Goal: Information Seeking & Learning: Compare options

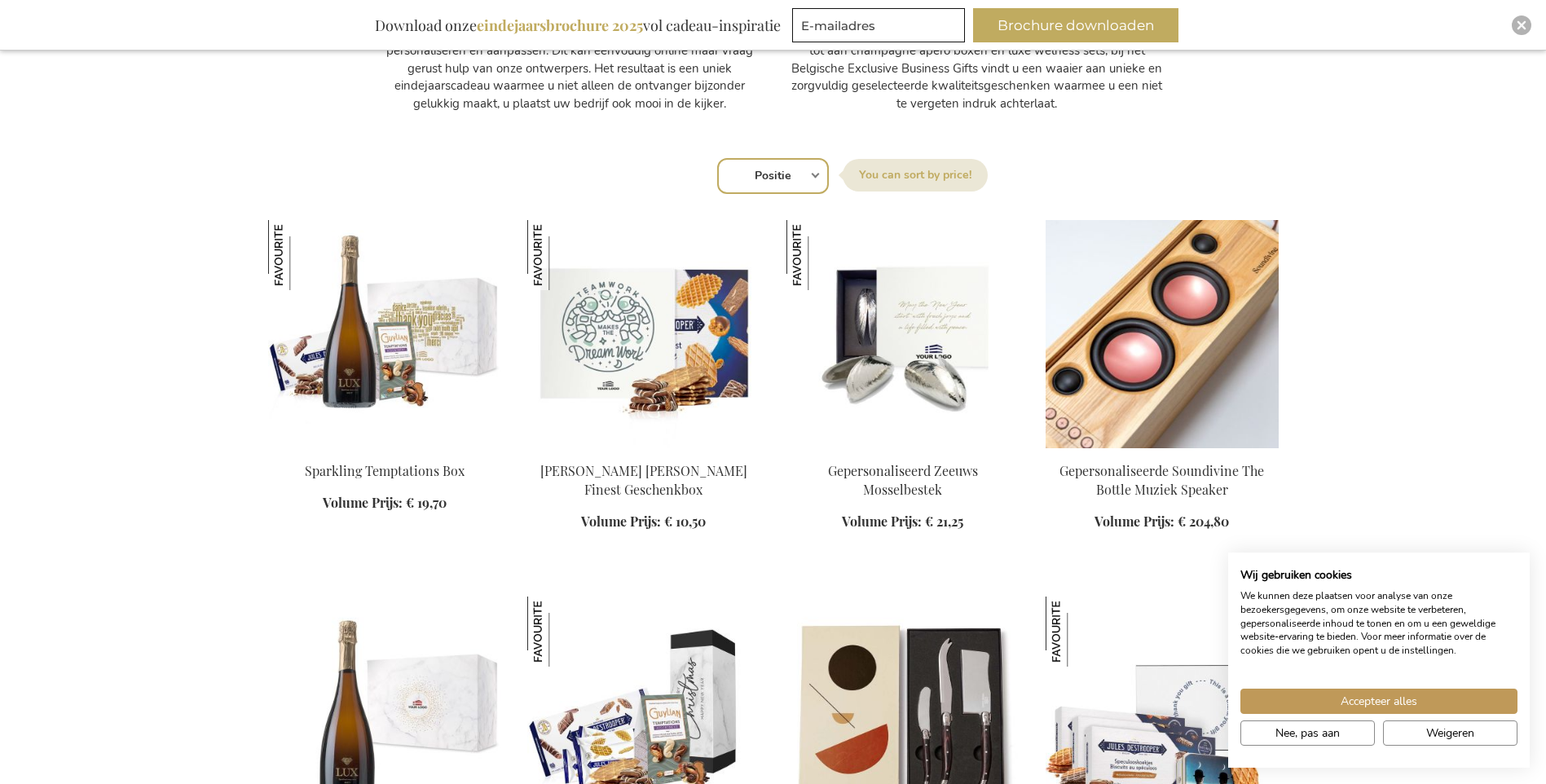
scroll to position [978, 0]
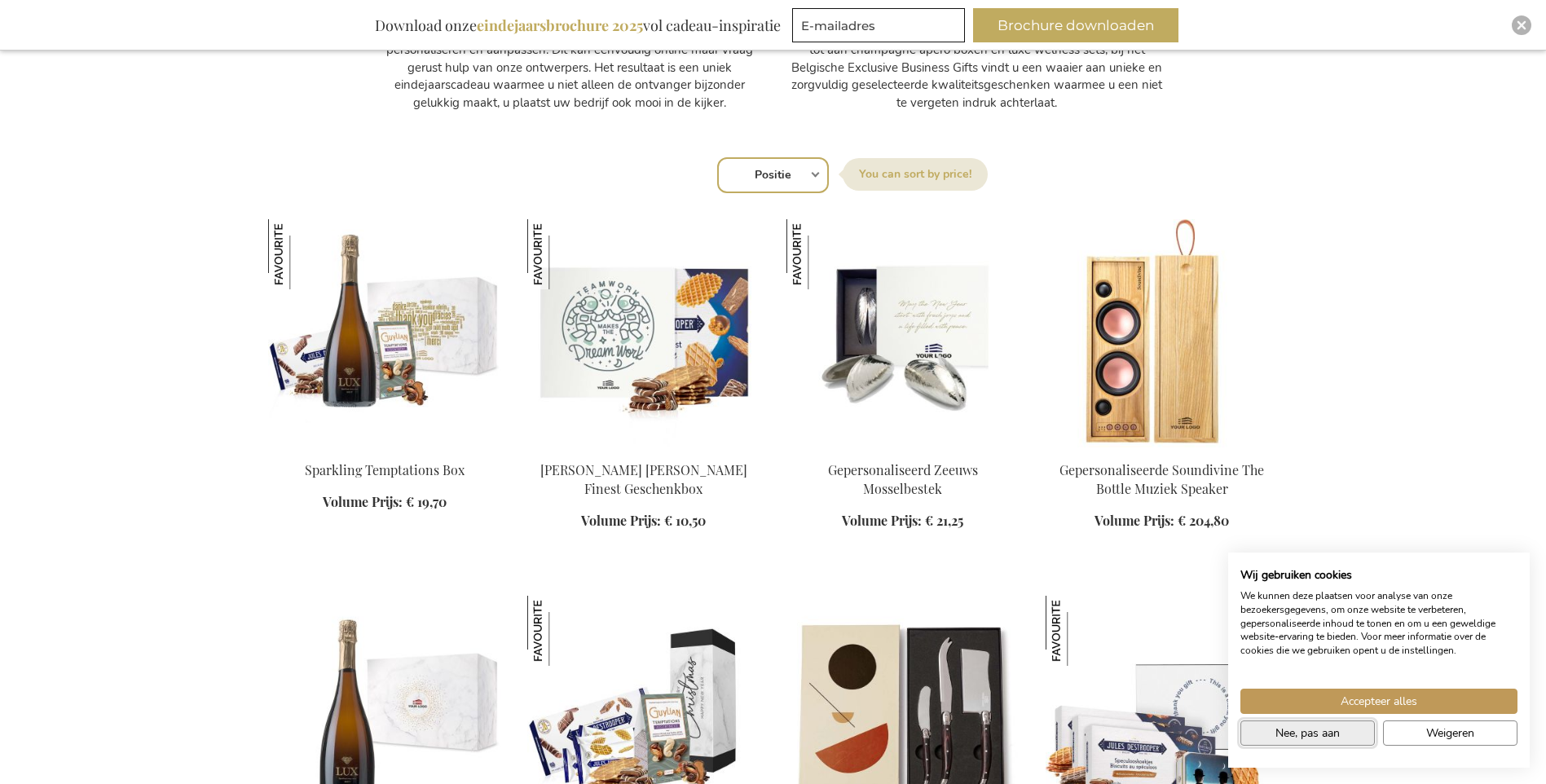
click at [1319, 736] on span "Nee, pas aan" at bounding box center [1308, 733] width 64 height 18
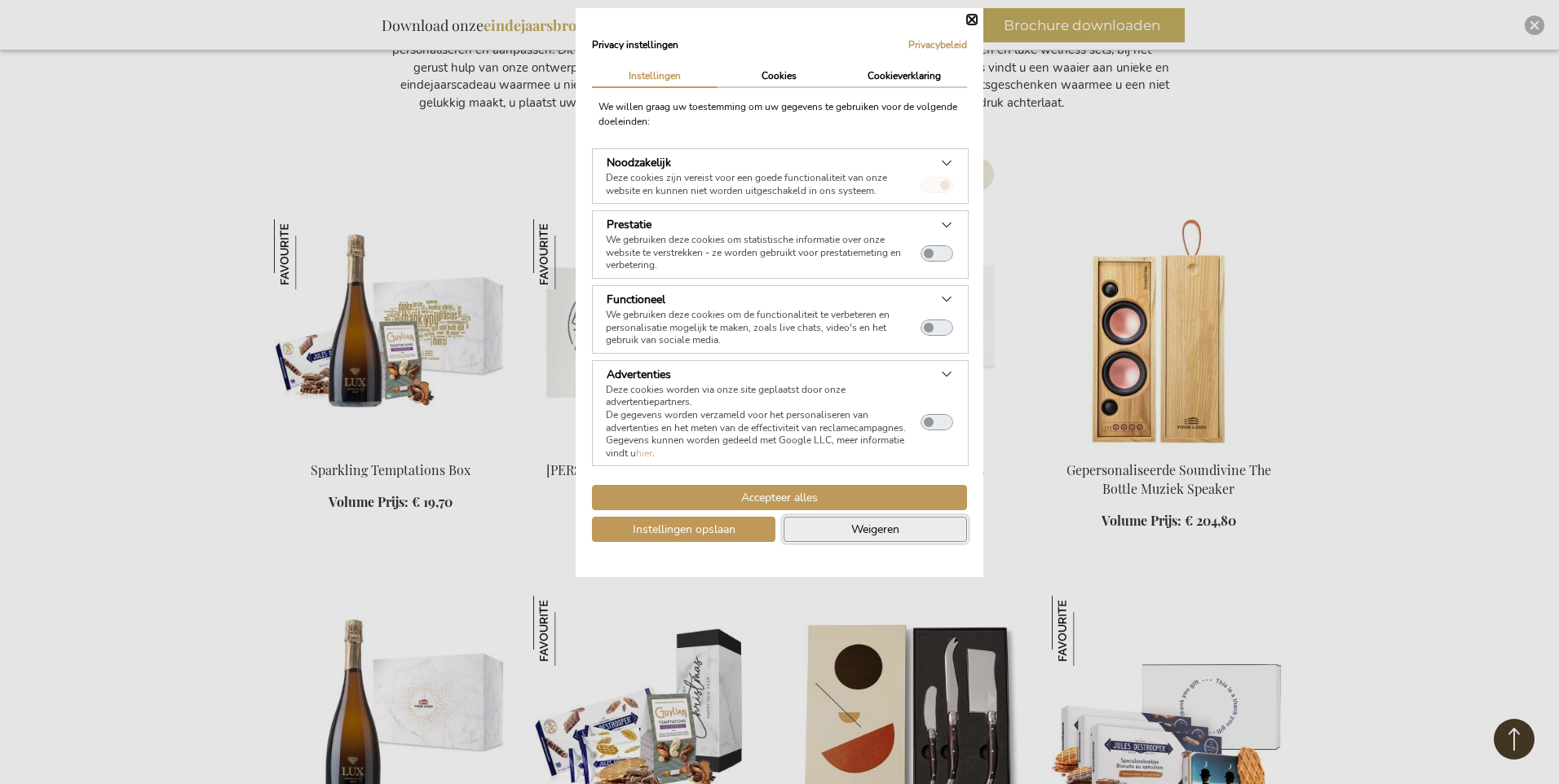
click at [889, 529] on span "Weigeren" at bounding box center [874, 529] width 48 height 18
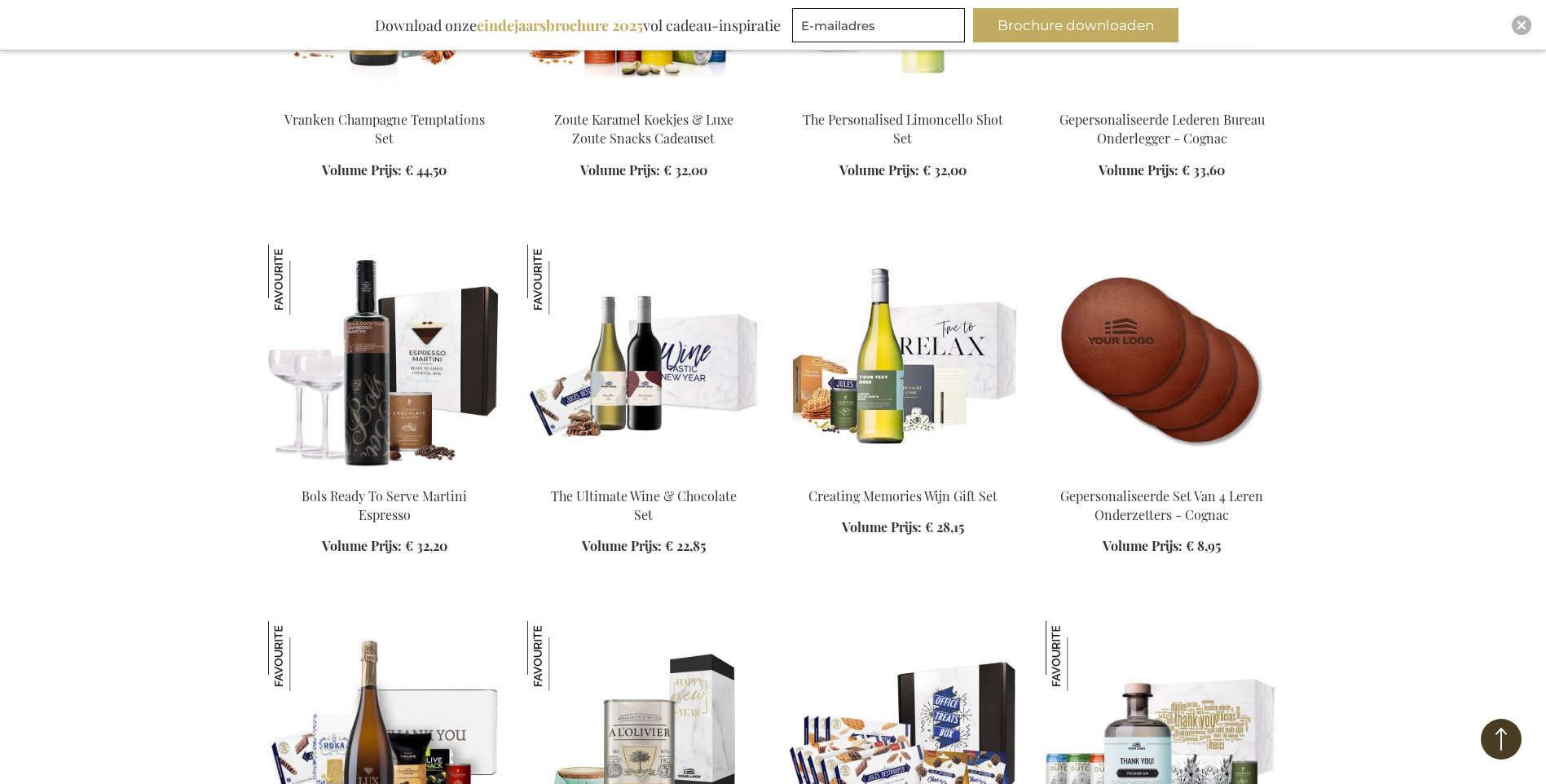
scroll to position [2119, 0]
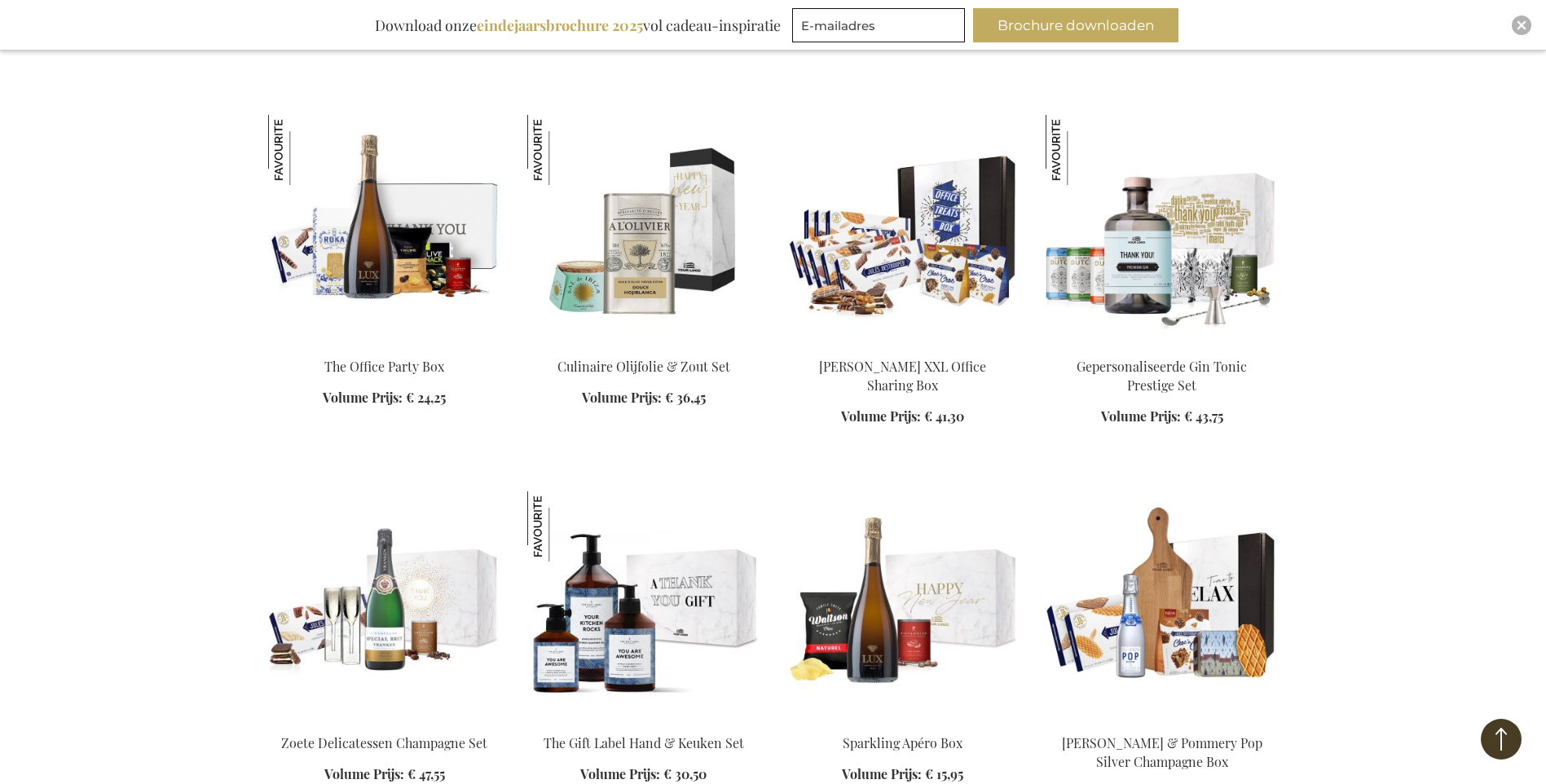
scroll to position [2771, 0]
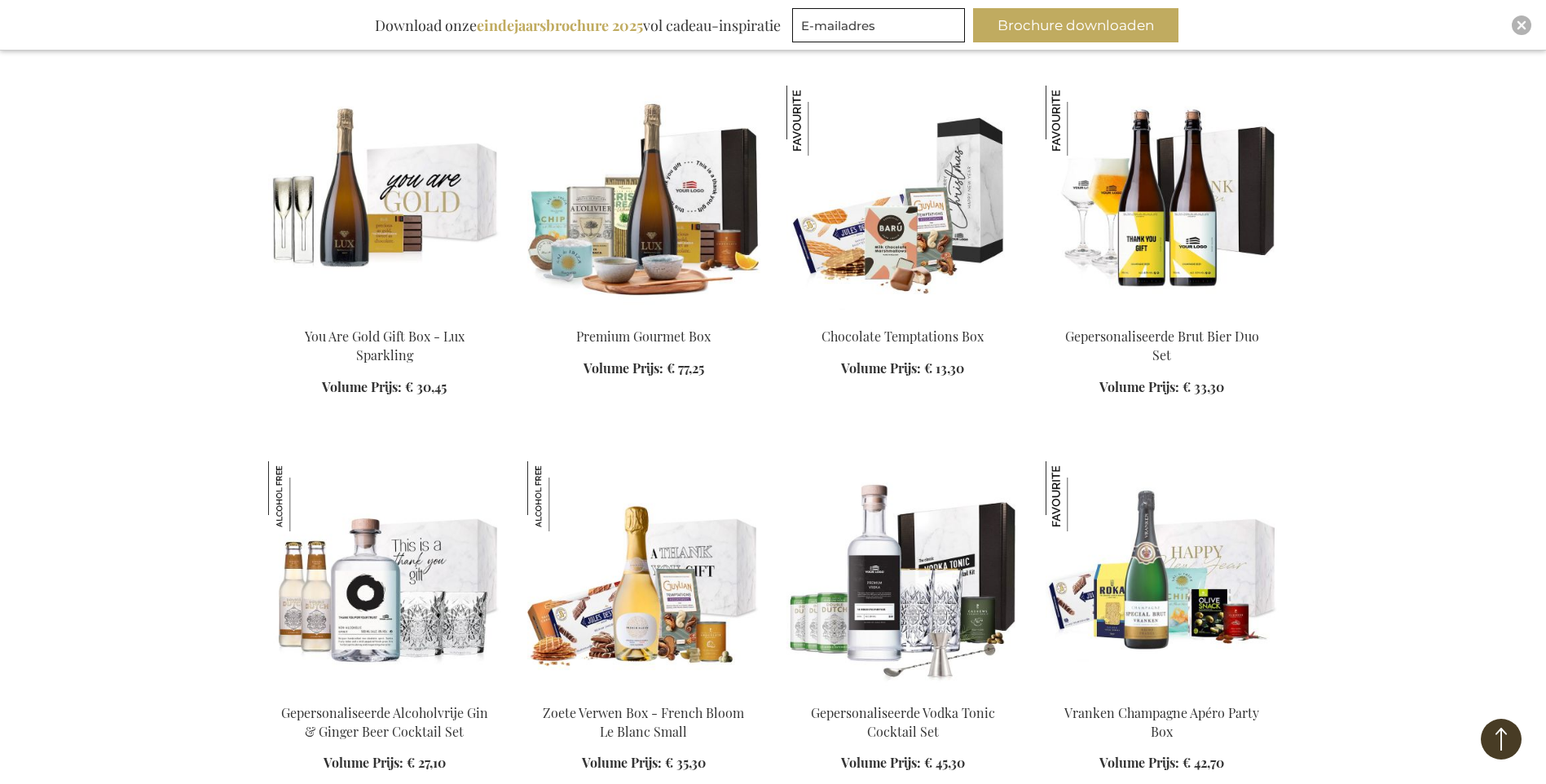
scroll to position [4075, 0]
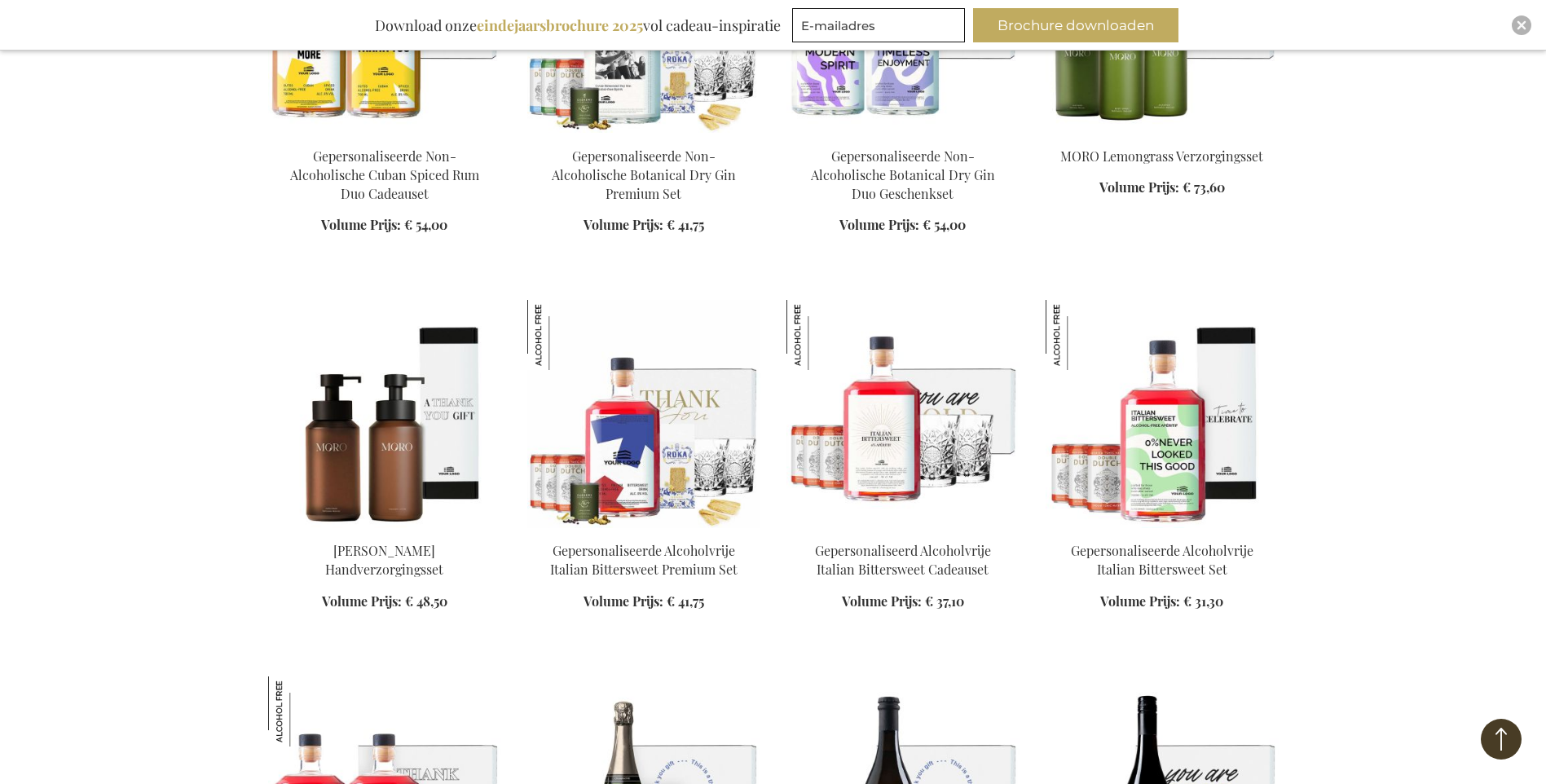
scroll to position [5461, 0]
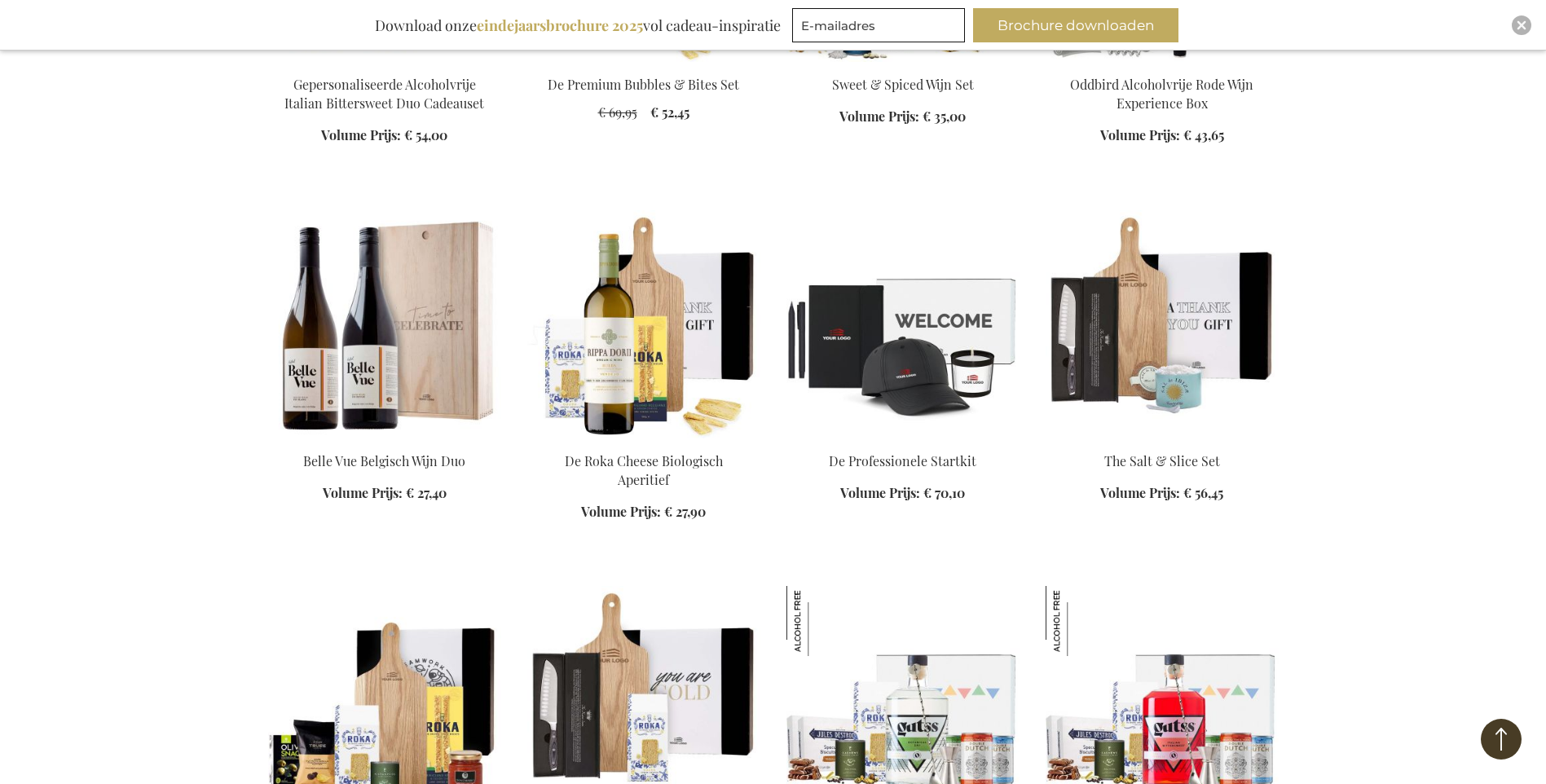
scroll to position [6357, 0]
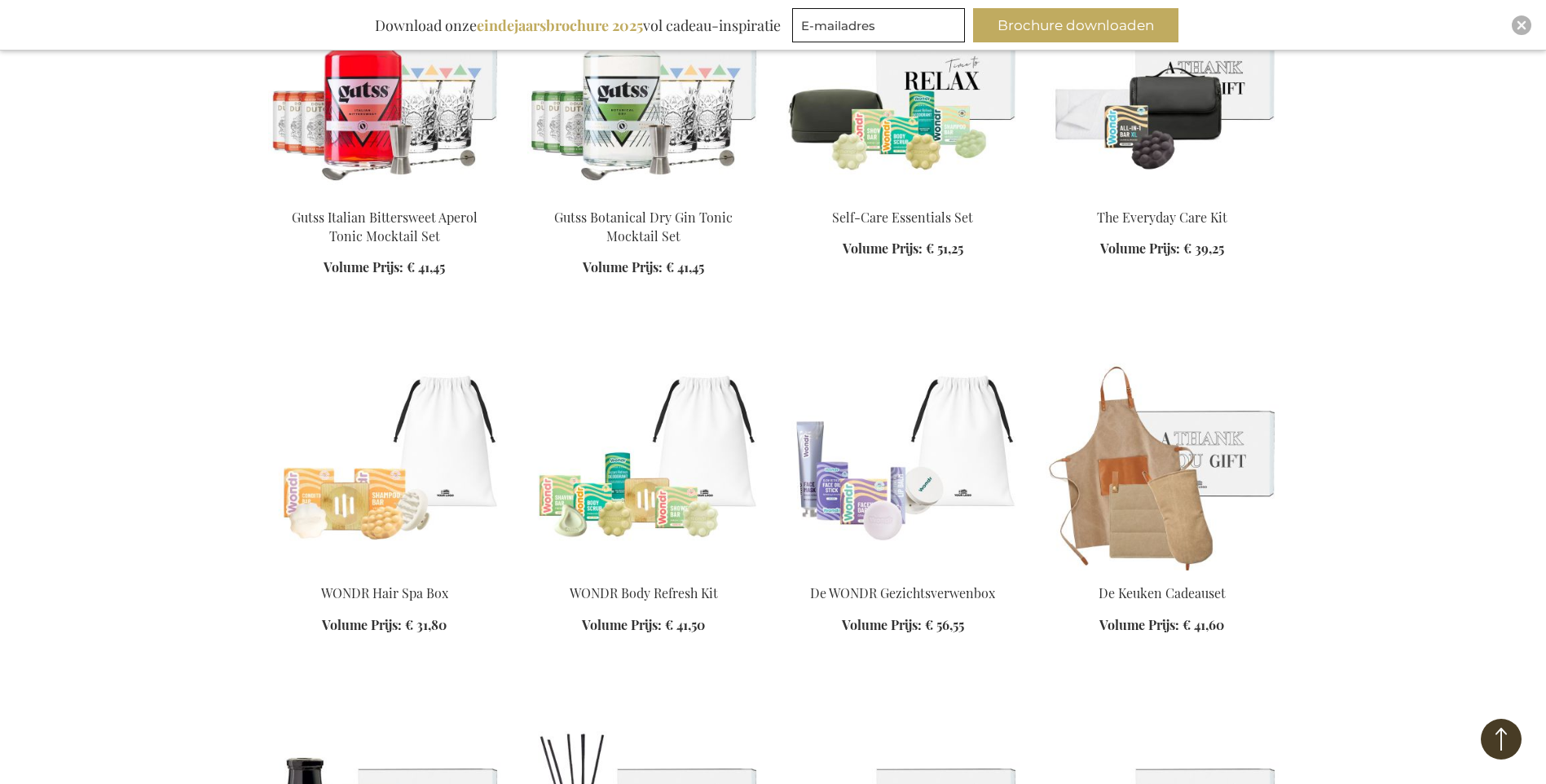
scroll to position [7742, 0]
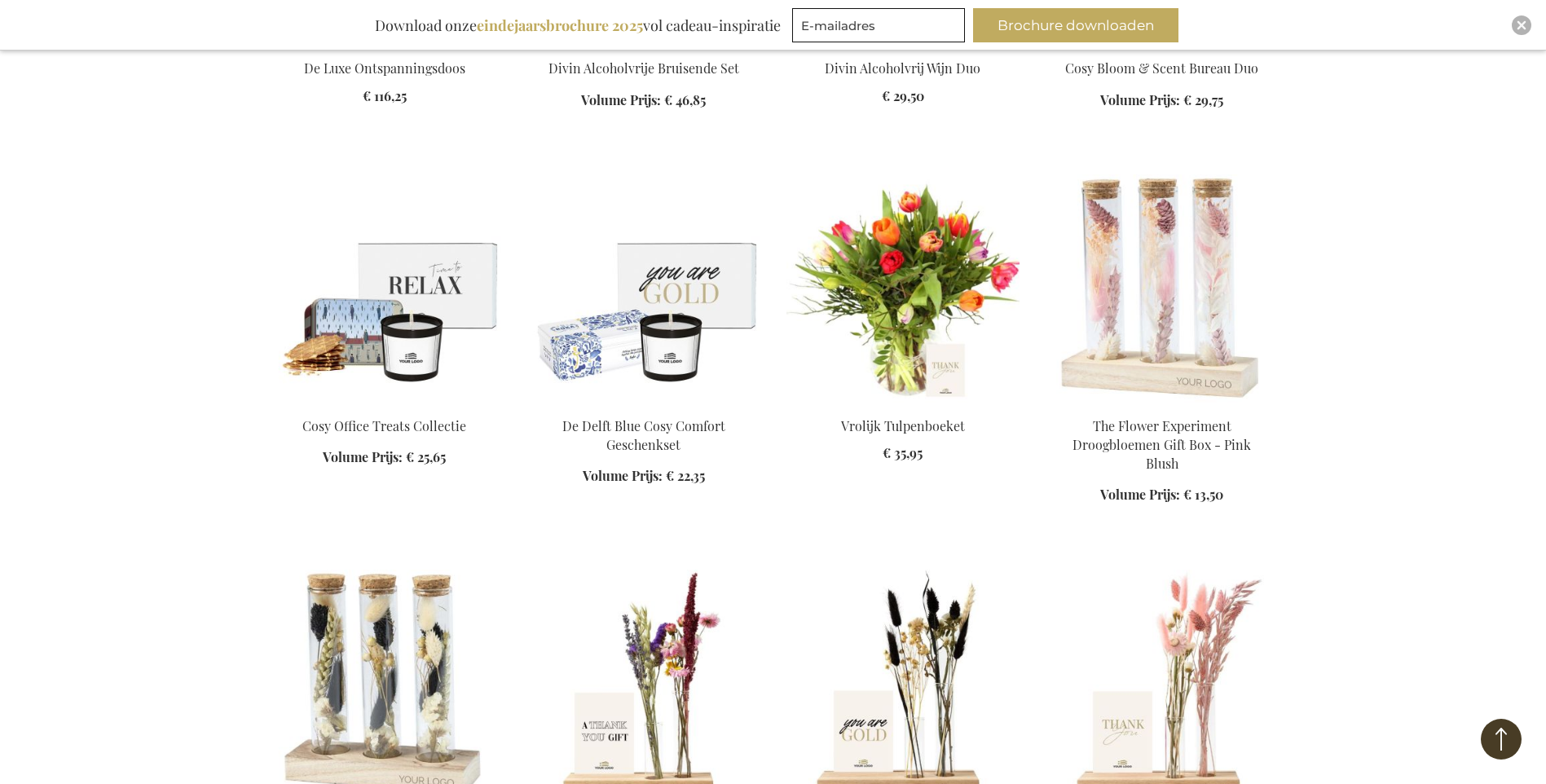
scroll to position [8883, 0]
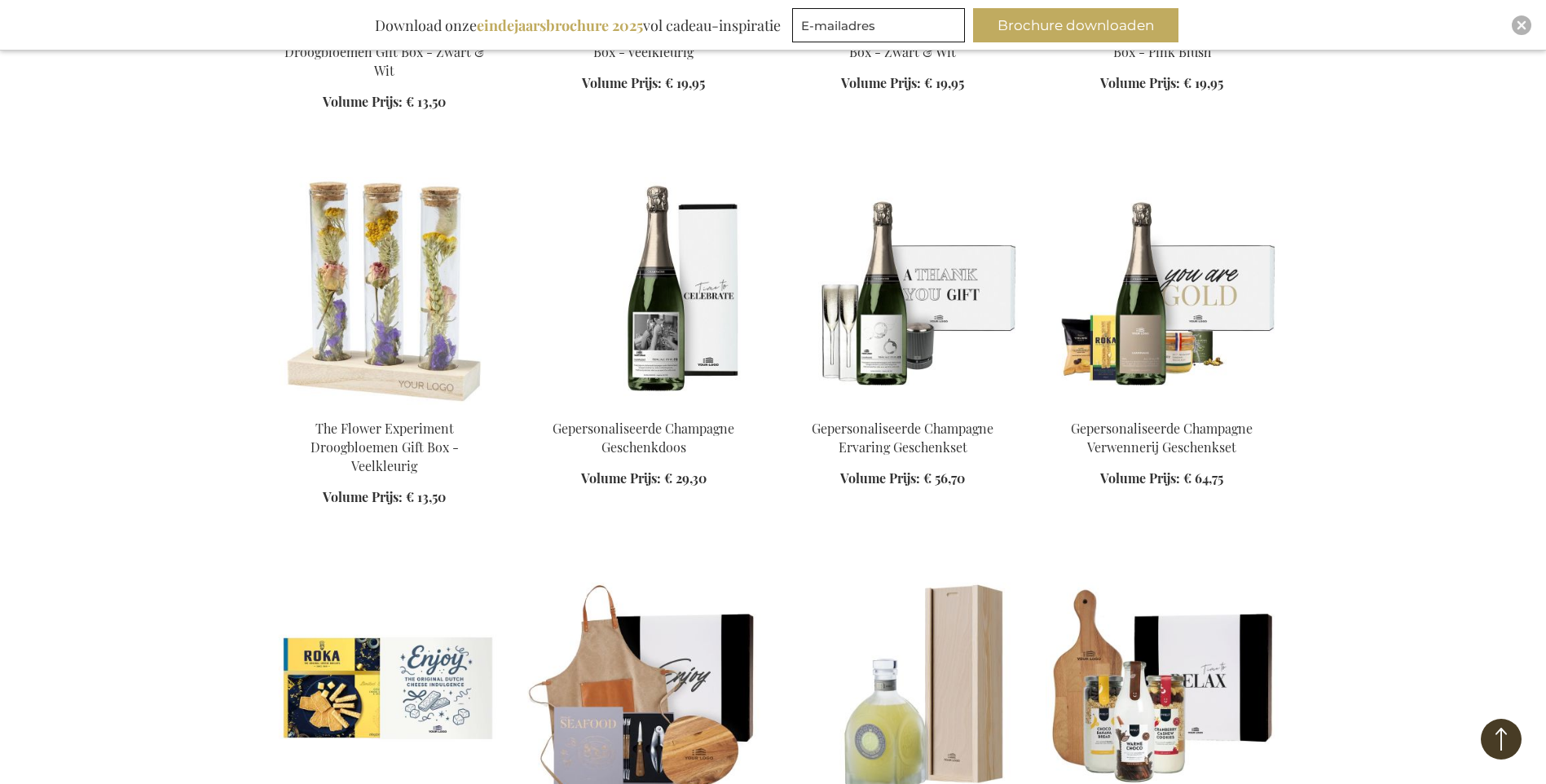
scroll to position [9780, 0]
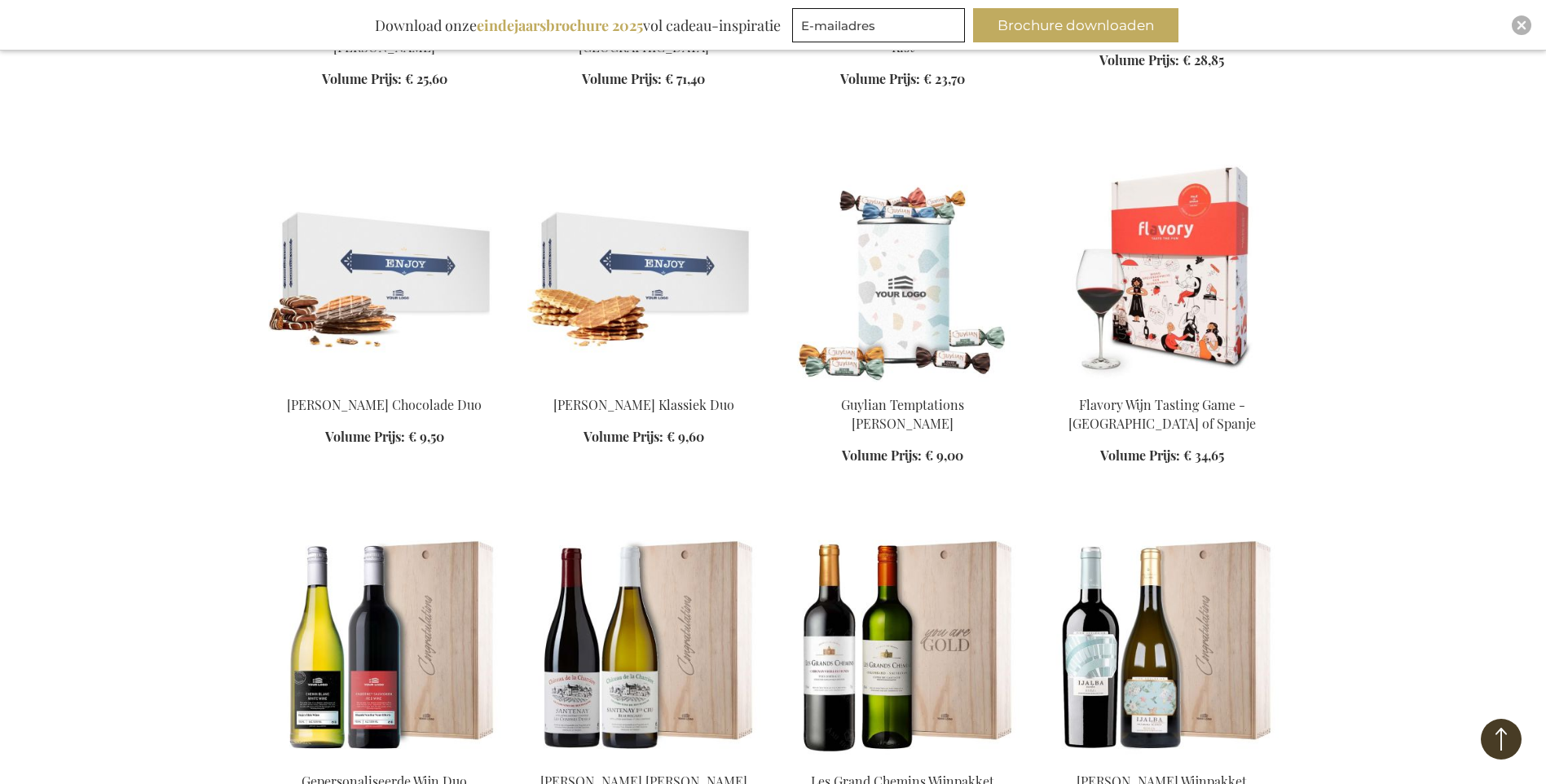
scroll to position [10839, 0]
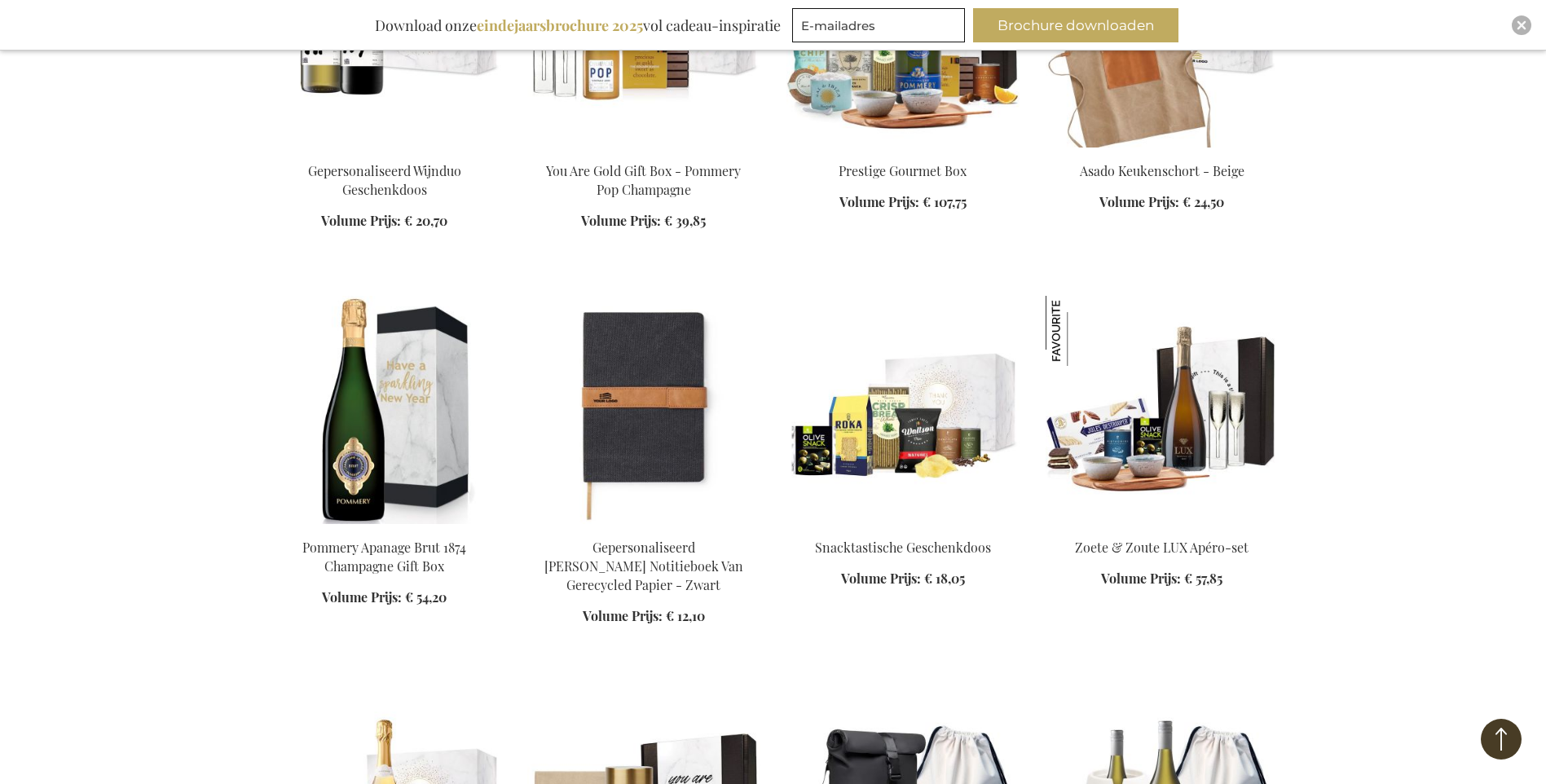
scroll to position [11817, 0]
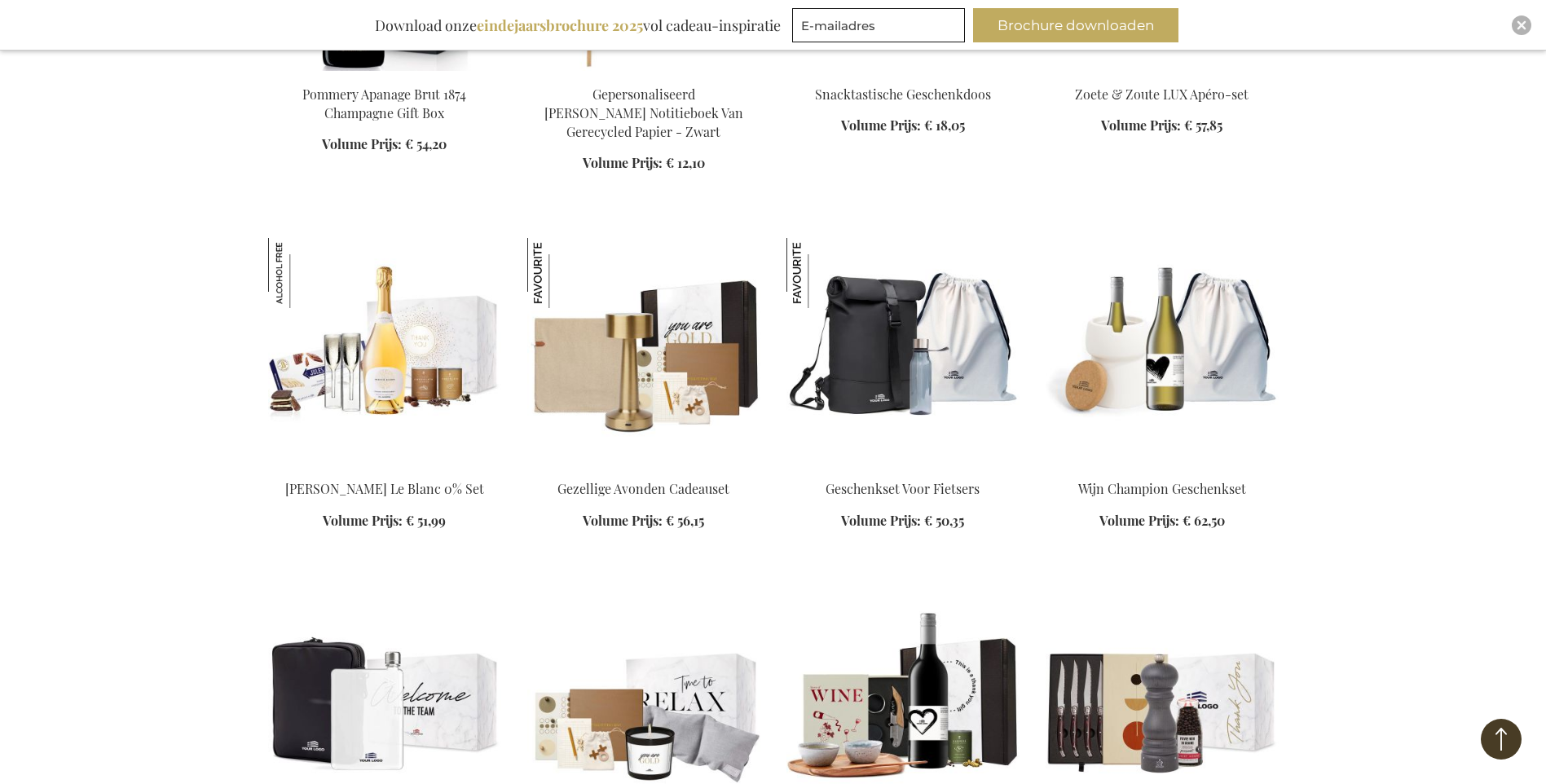
scroll to position [12306, 0]
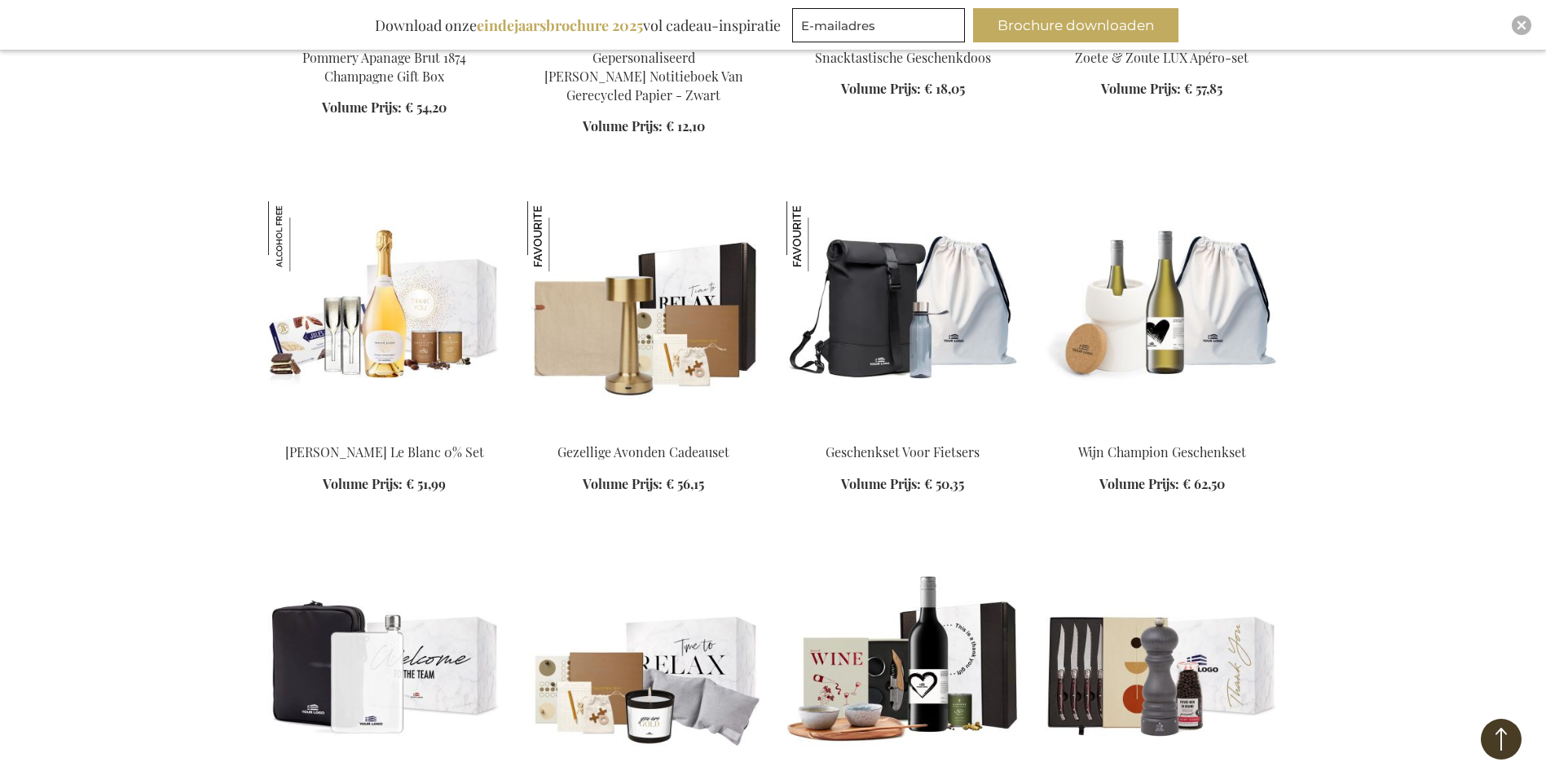
click at [627, 276] on img at bounding box center [644, 315] width 233 height 228
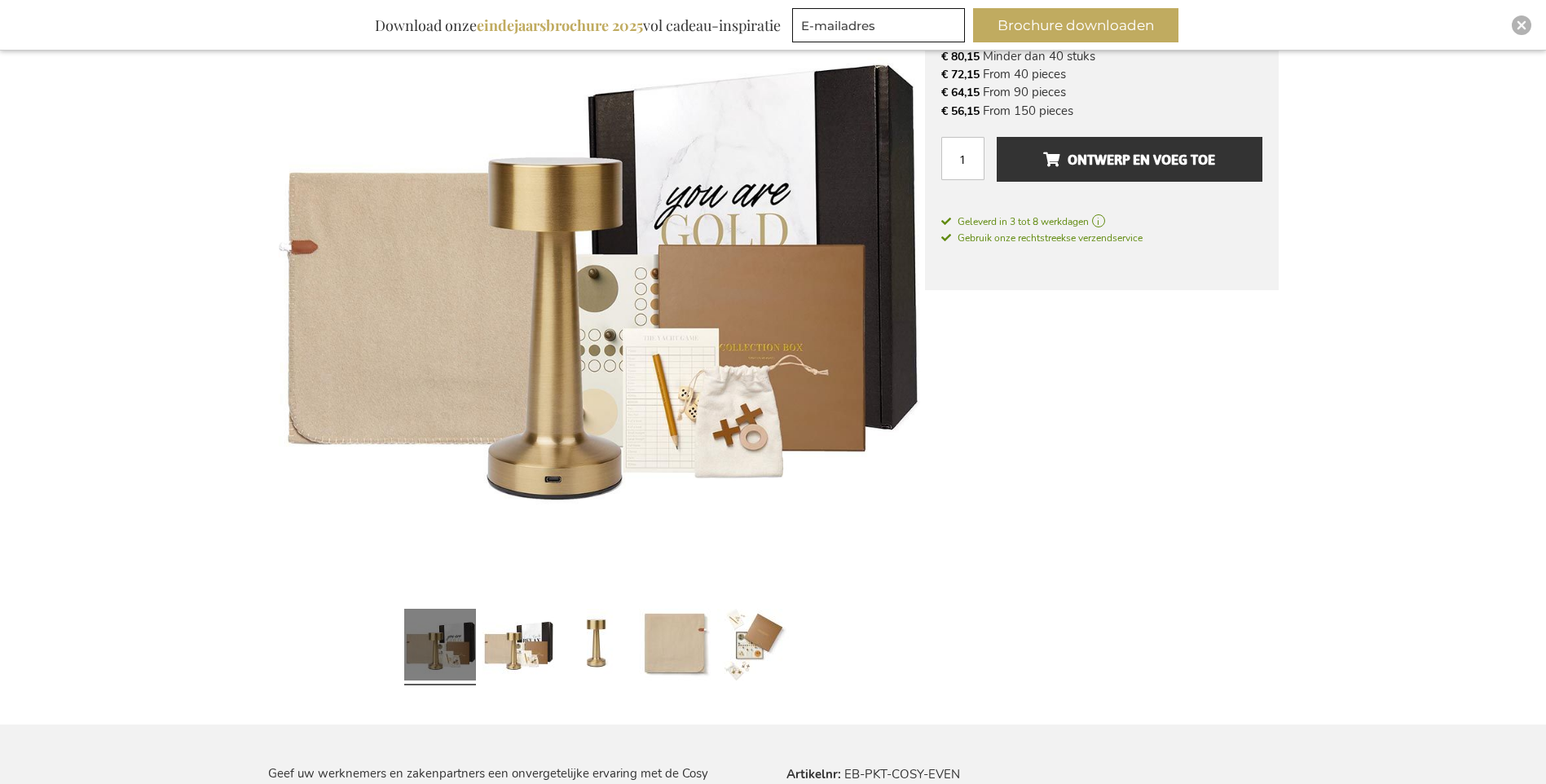
scroll to position [326, 0]
click at [521, 648] on link at bounding box center [518, 648] width 71 height 90
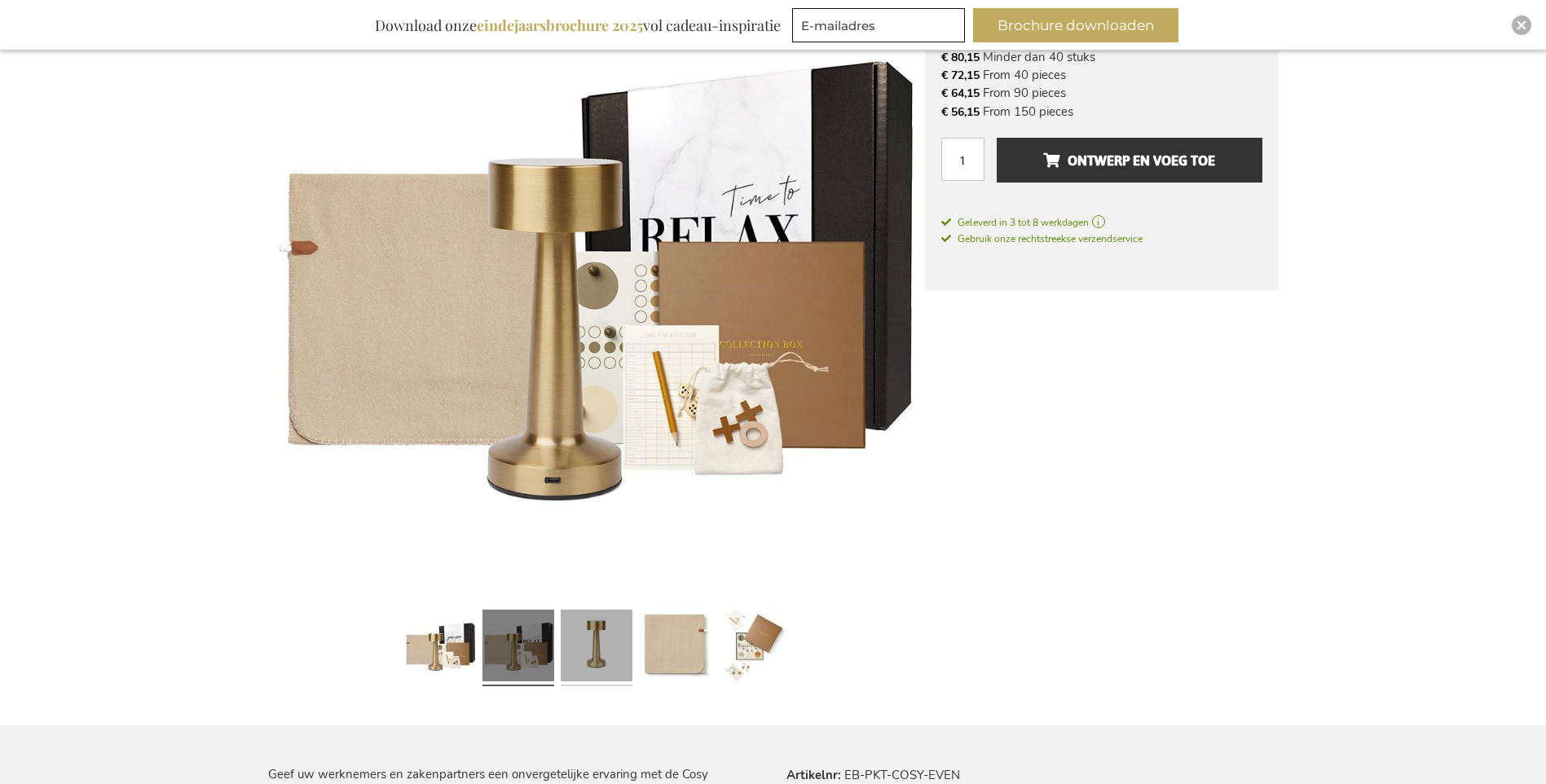
click at [609, 654] on link at bounding box center [596, 648] width 71 height 90
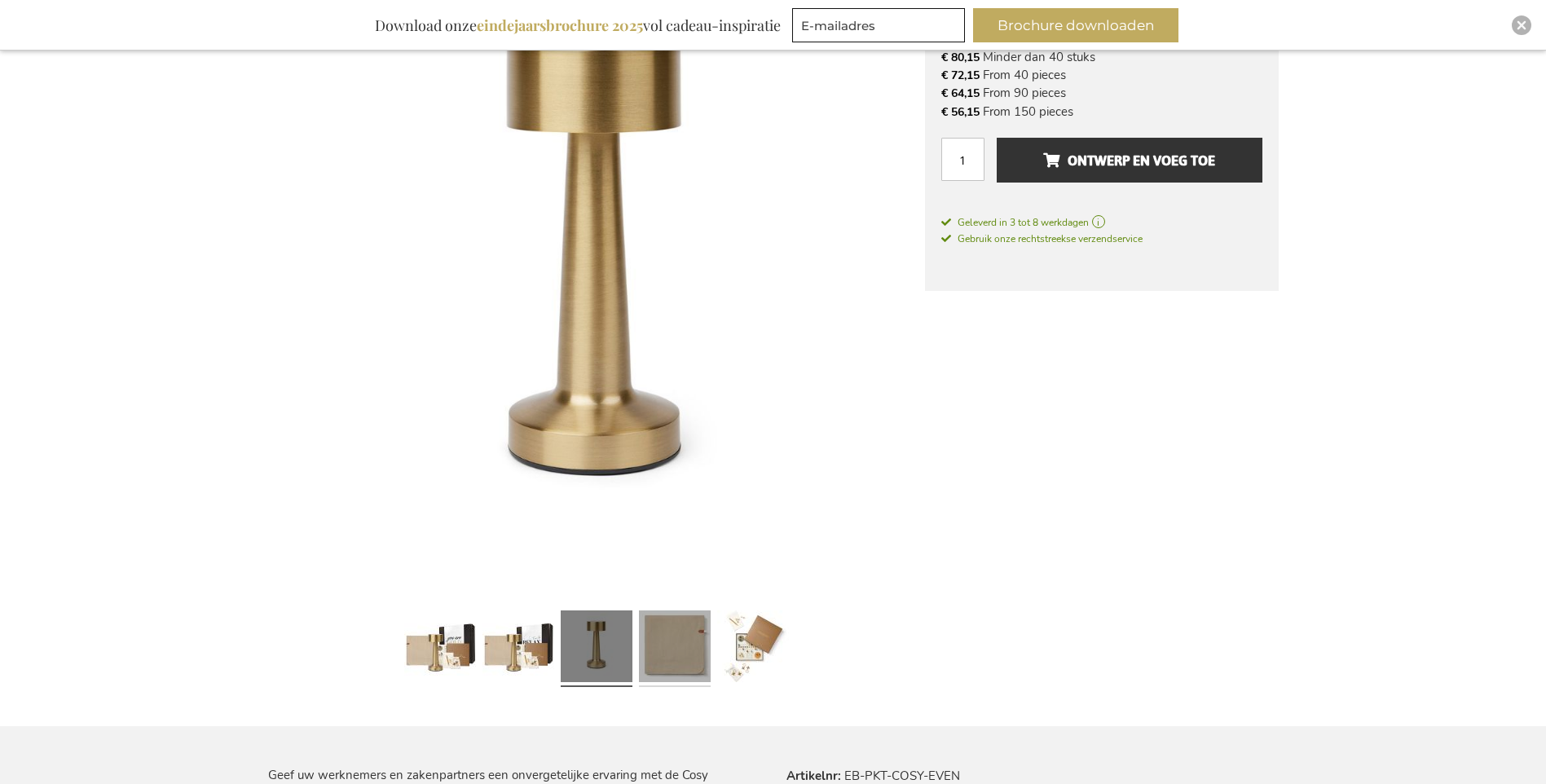
click at [660, 664] on link at bounding box center [674, 649] width 71 height 90
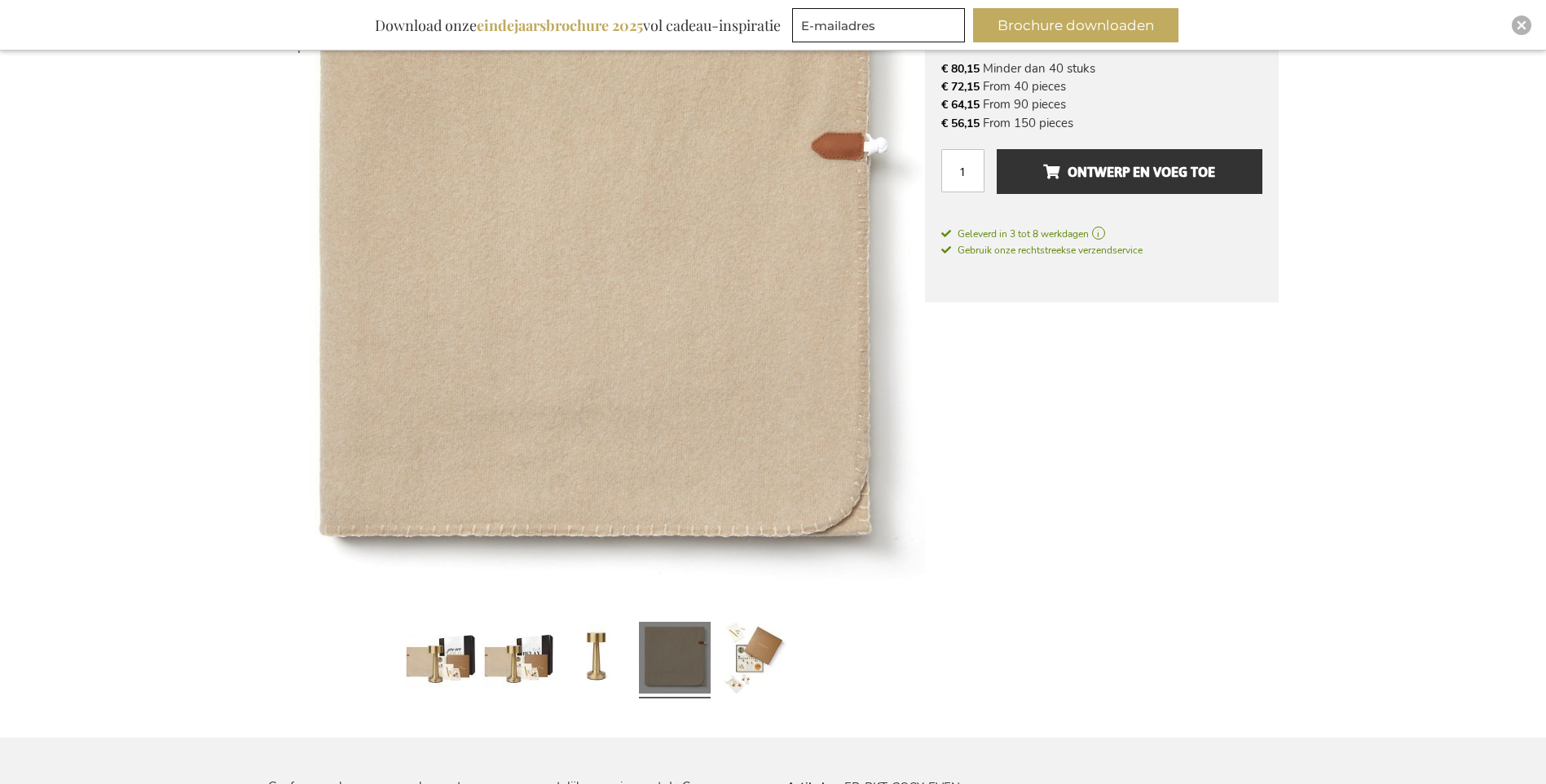
scroll to position [244, 0]
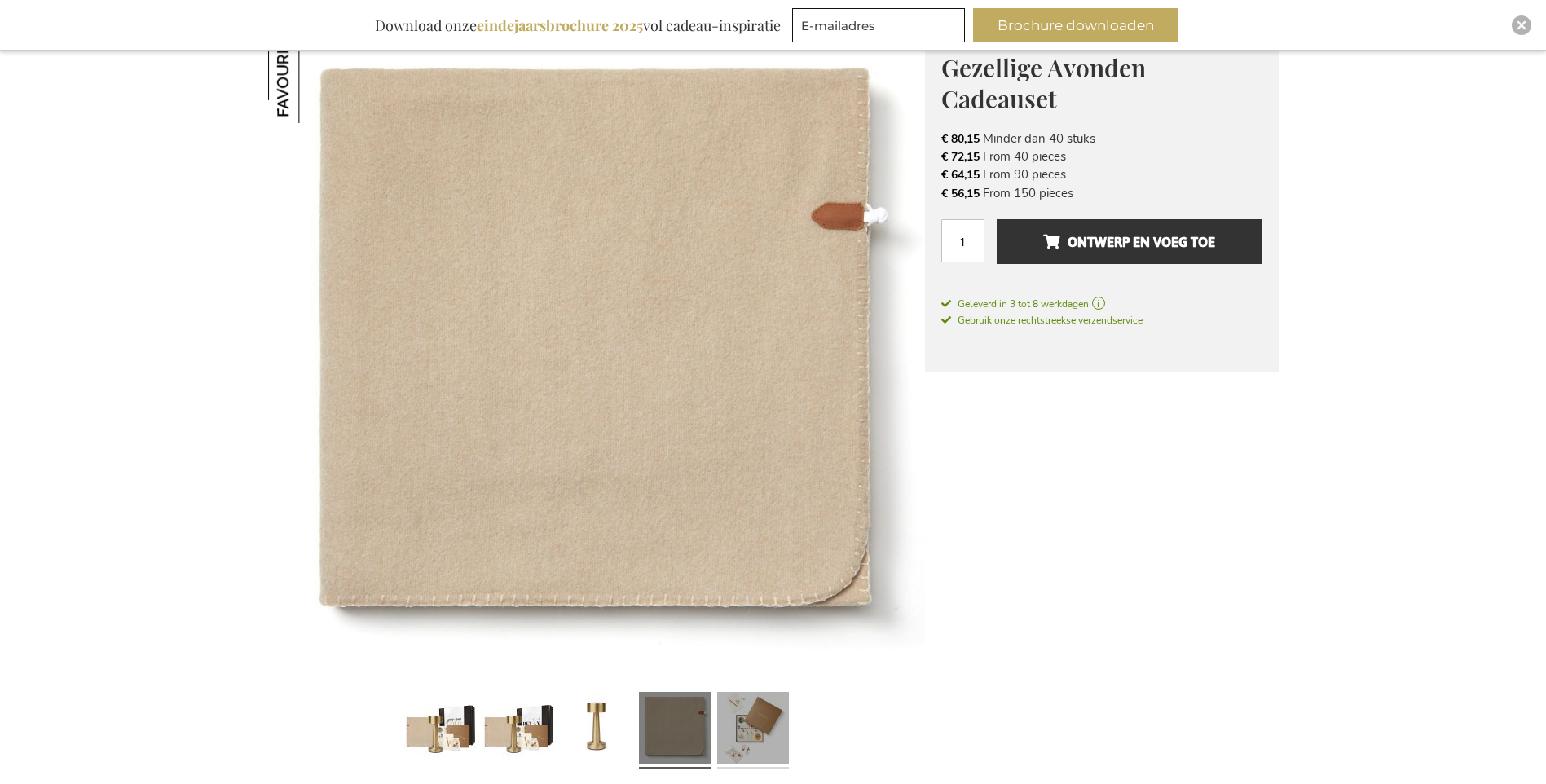
click at [766, 732] on link at bounding box center [753, 730] width 71 height 90
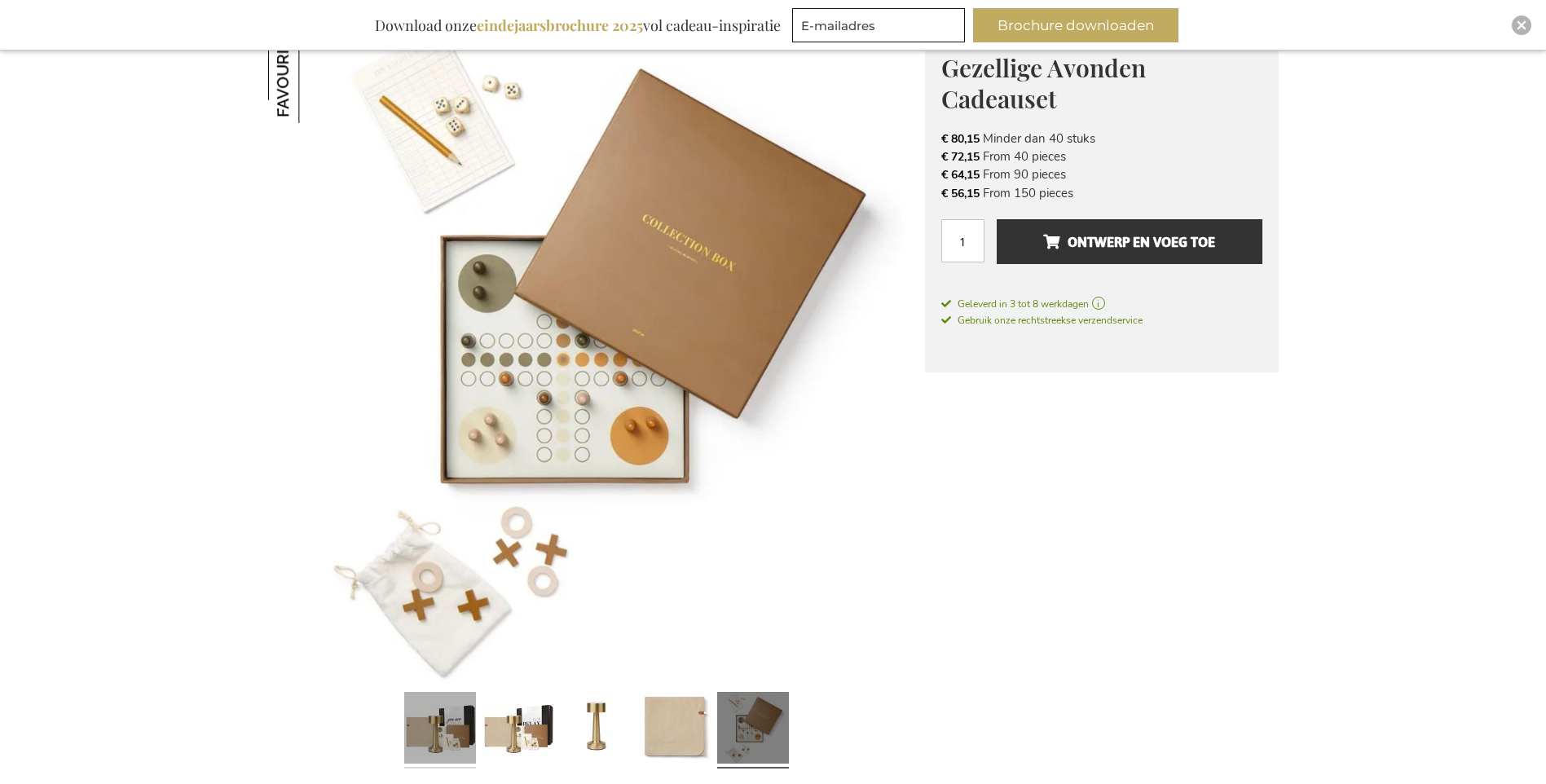
click at [438, 730] on link at bounding box center [439, 730] width 71 height 90
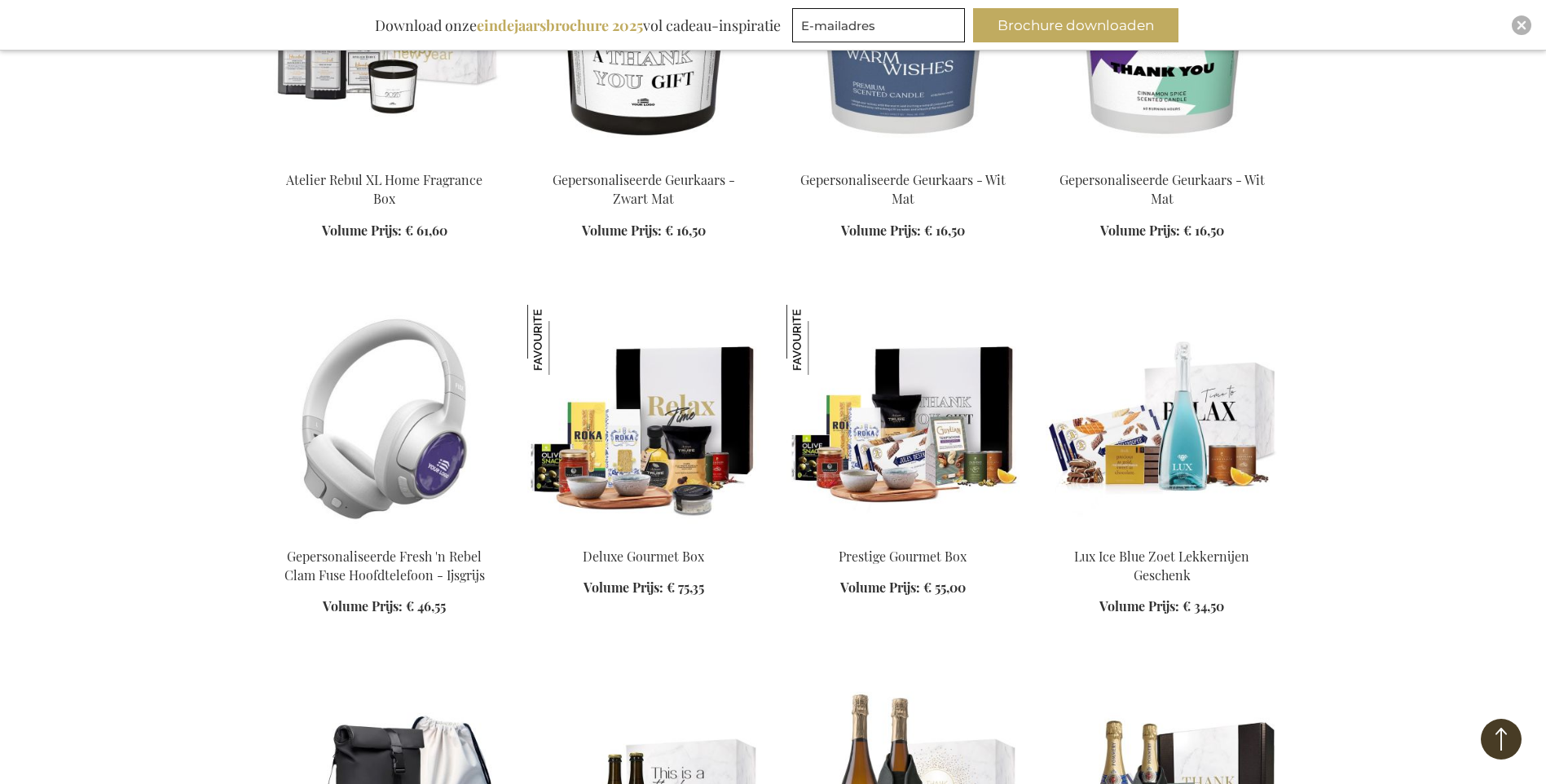
scroll to position [2256, 0]
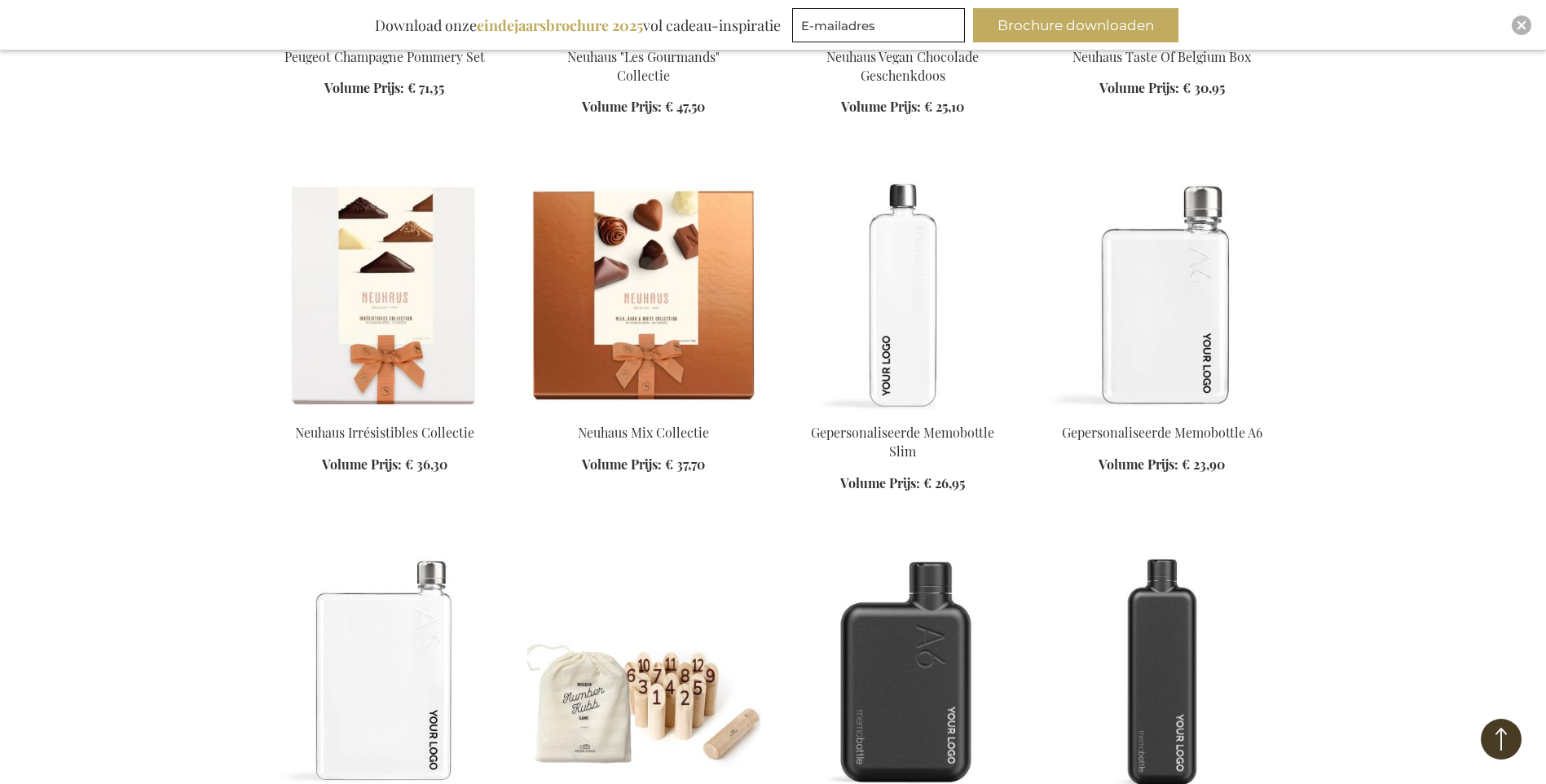
scroll to position [3398, 0]
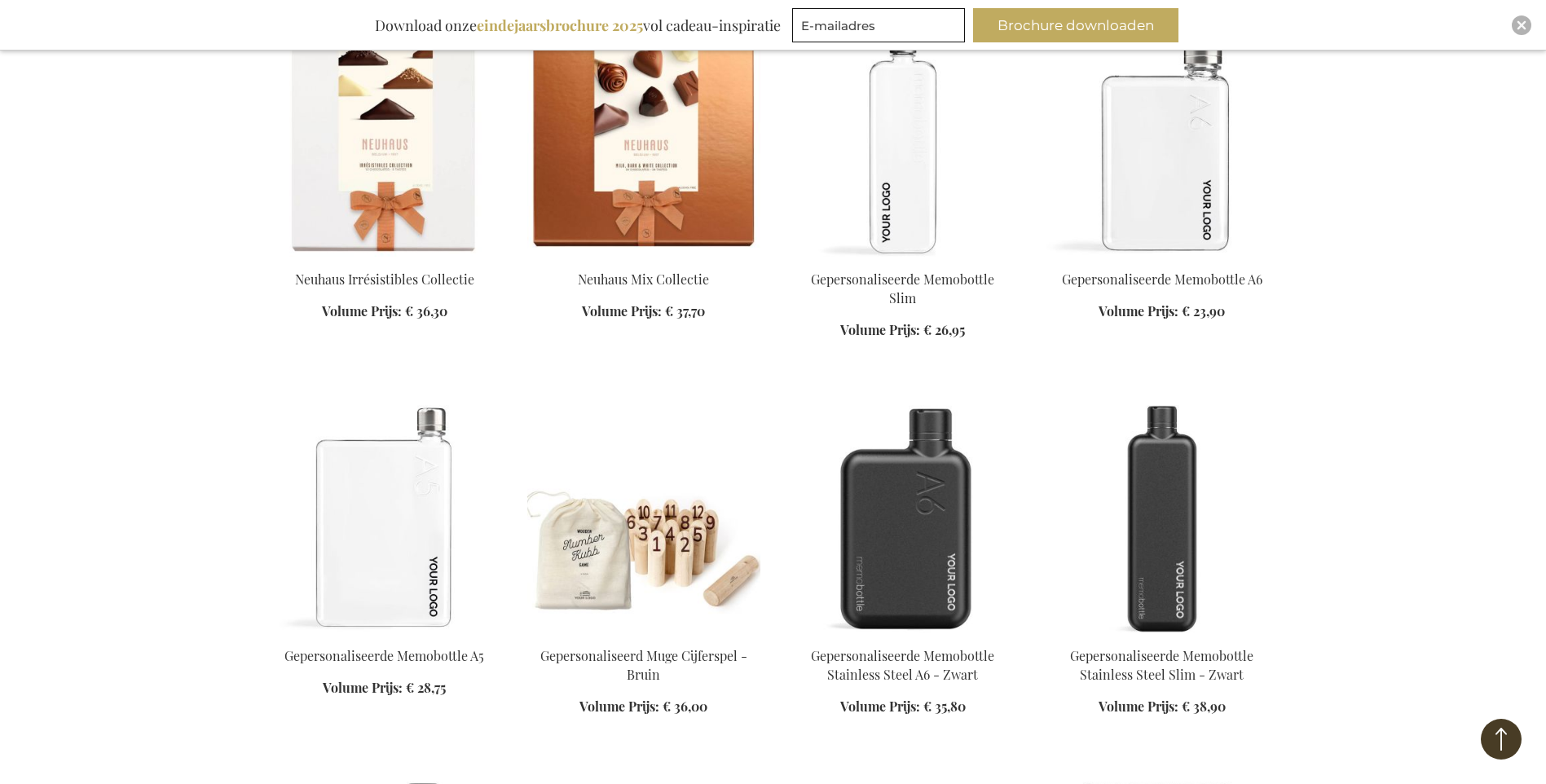
scroll to position [3561, 0]
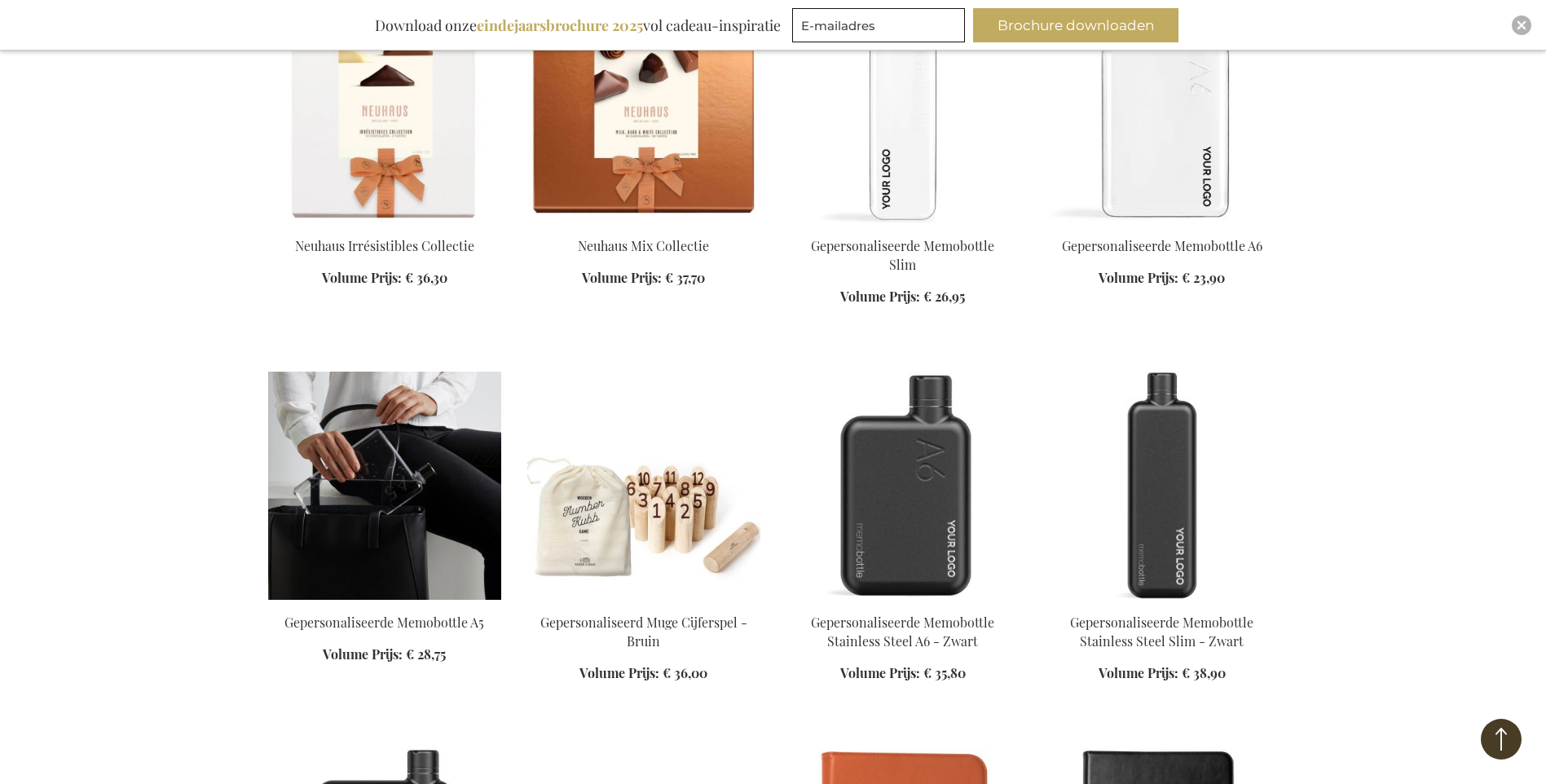
click at [375, 496] on img at bounding box center [385, 486] width 233 height 228
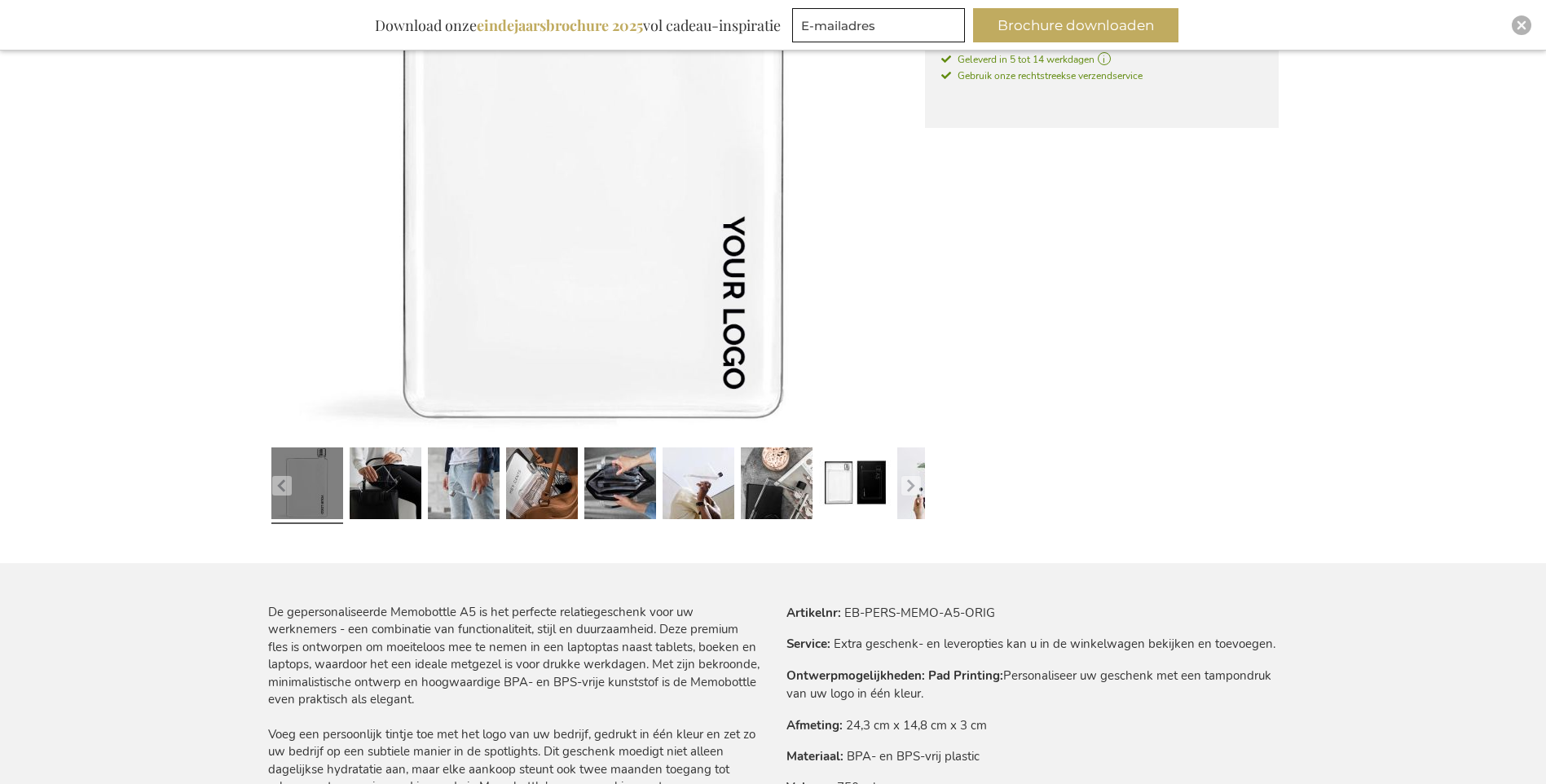
scroll to position [570, 0]
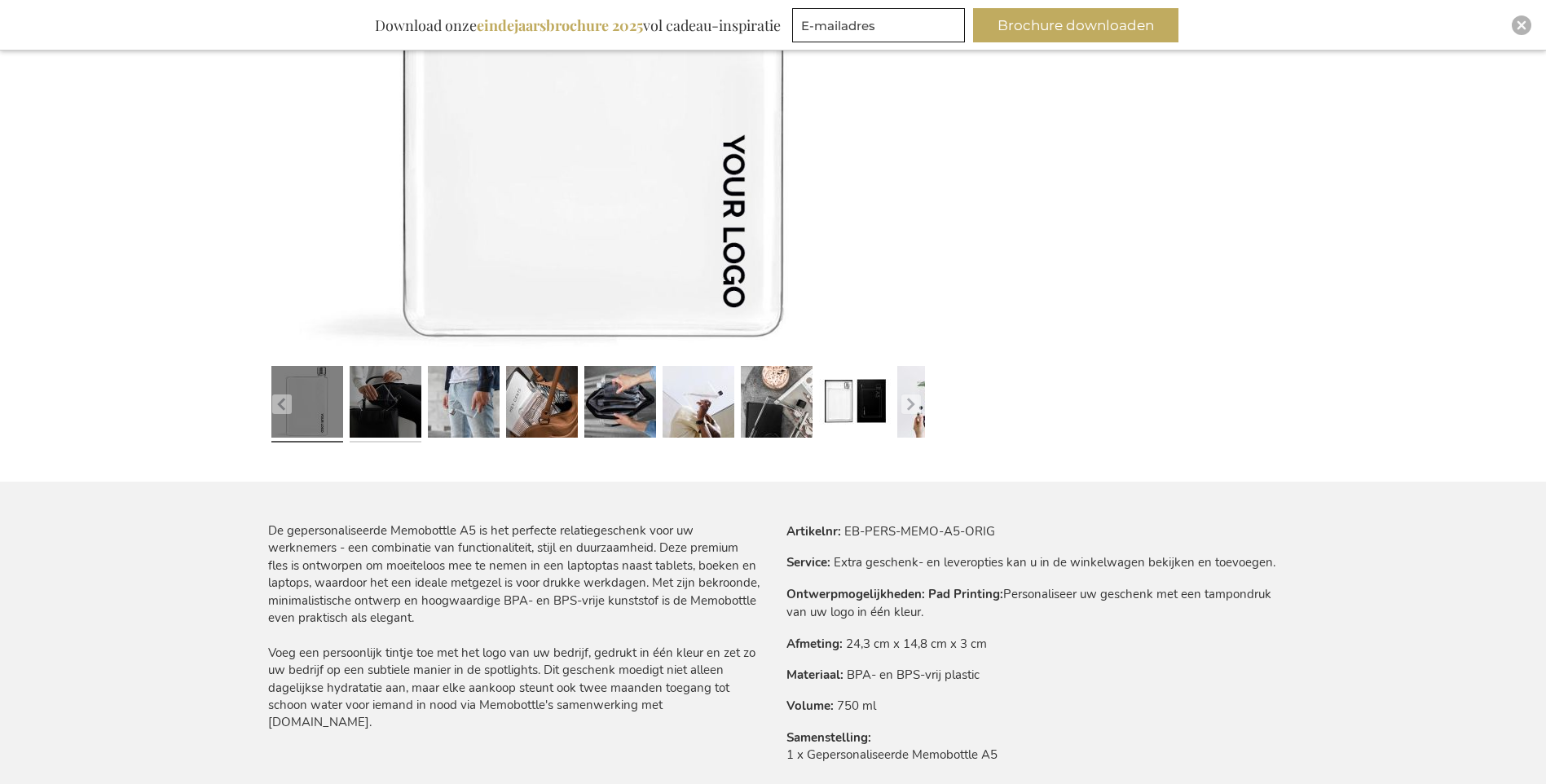
click at [386, 410] on link at bounding box center [385, 404] width 71 height 90
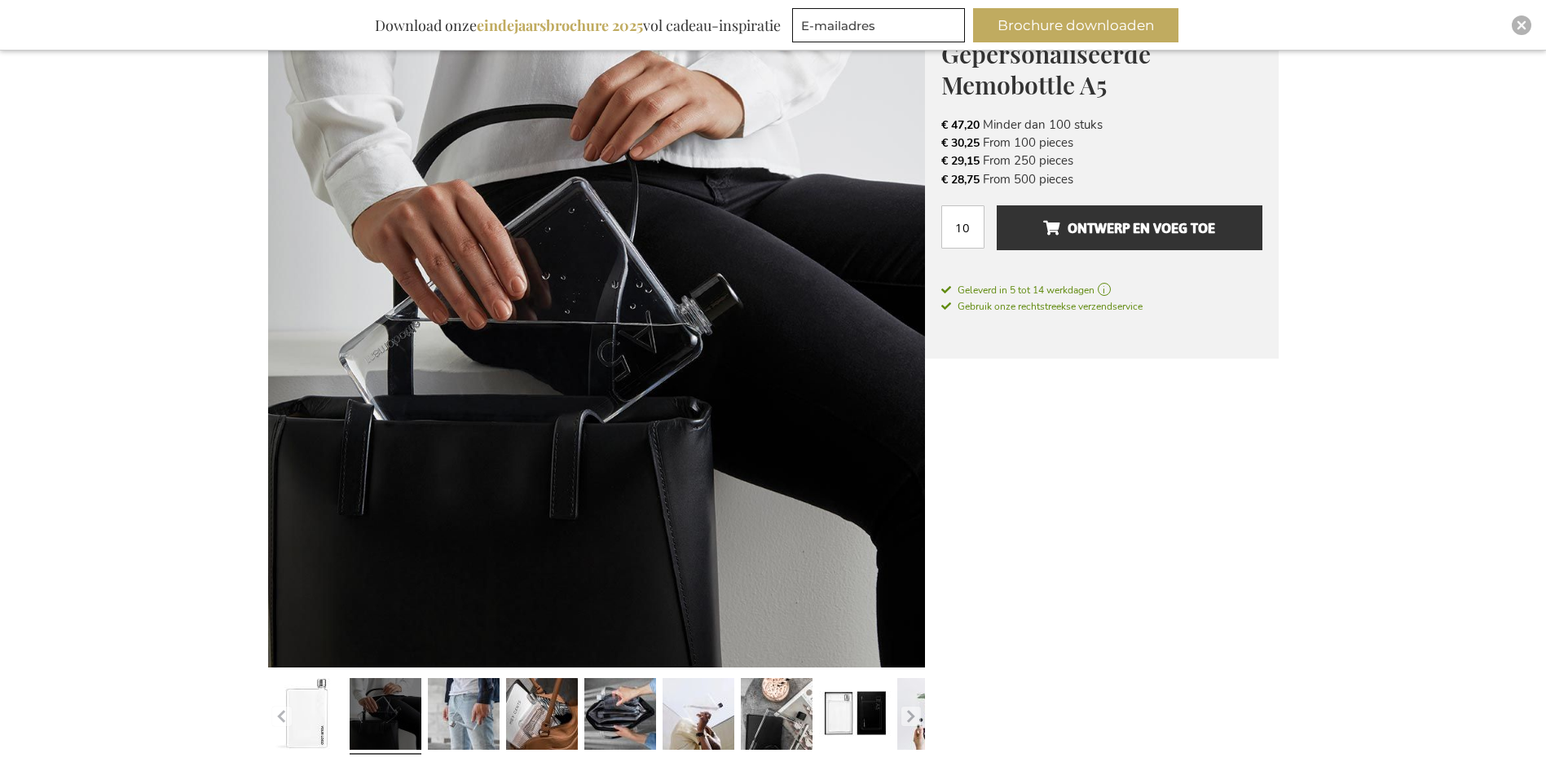
scroll to position [244, 0]
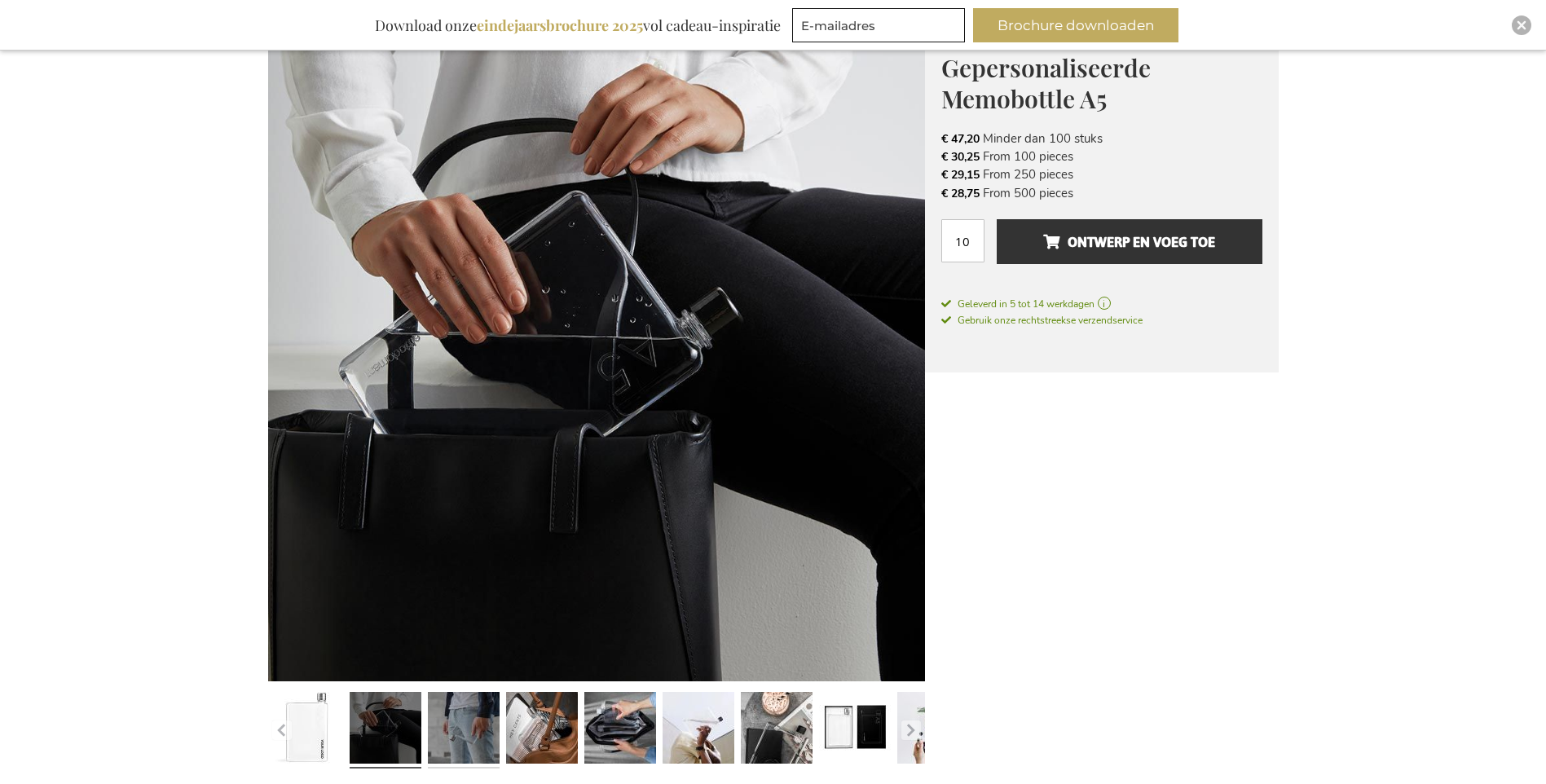
click at [476, 737] on link at bounding box center [463, 730] width 71 height 90
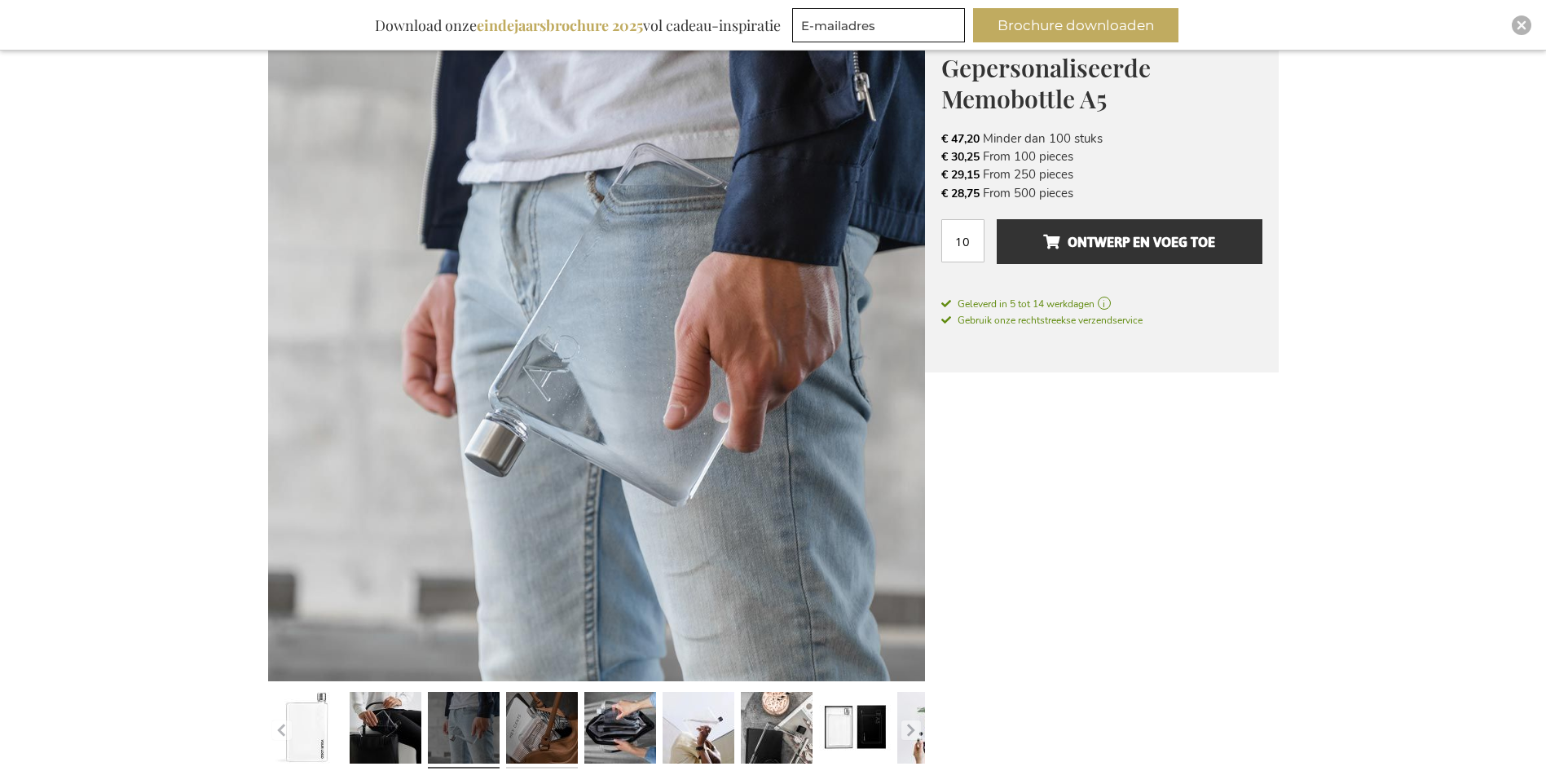
click at [552, 735] on link at bounding box center [541, 730] width 71 height 90
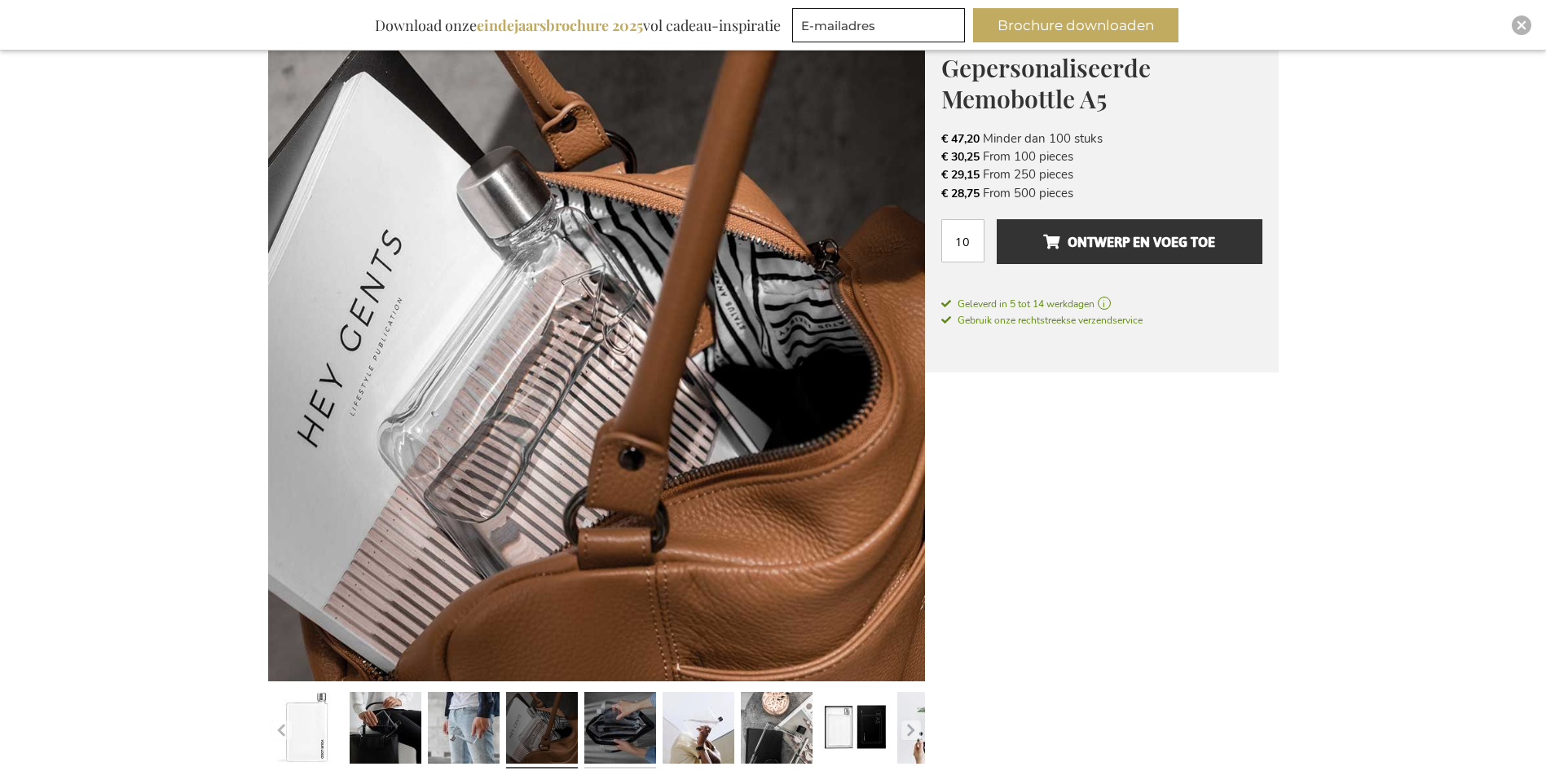
click at [626, 740] on link at bounding box center [619, 730] width 71 height 90
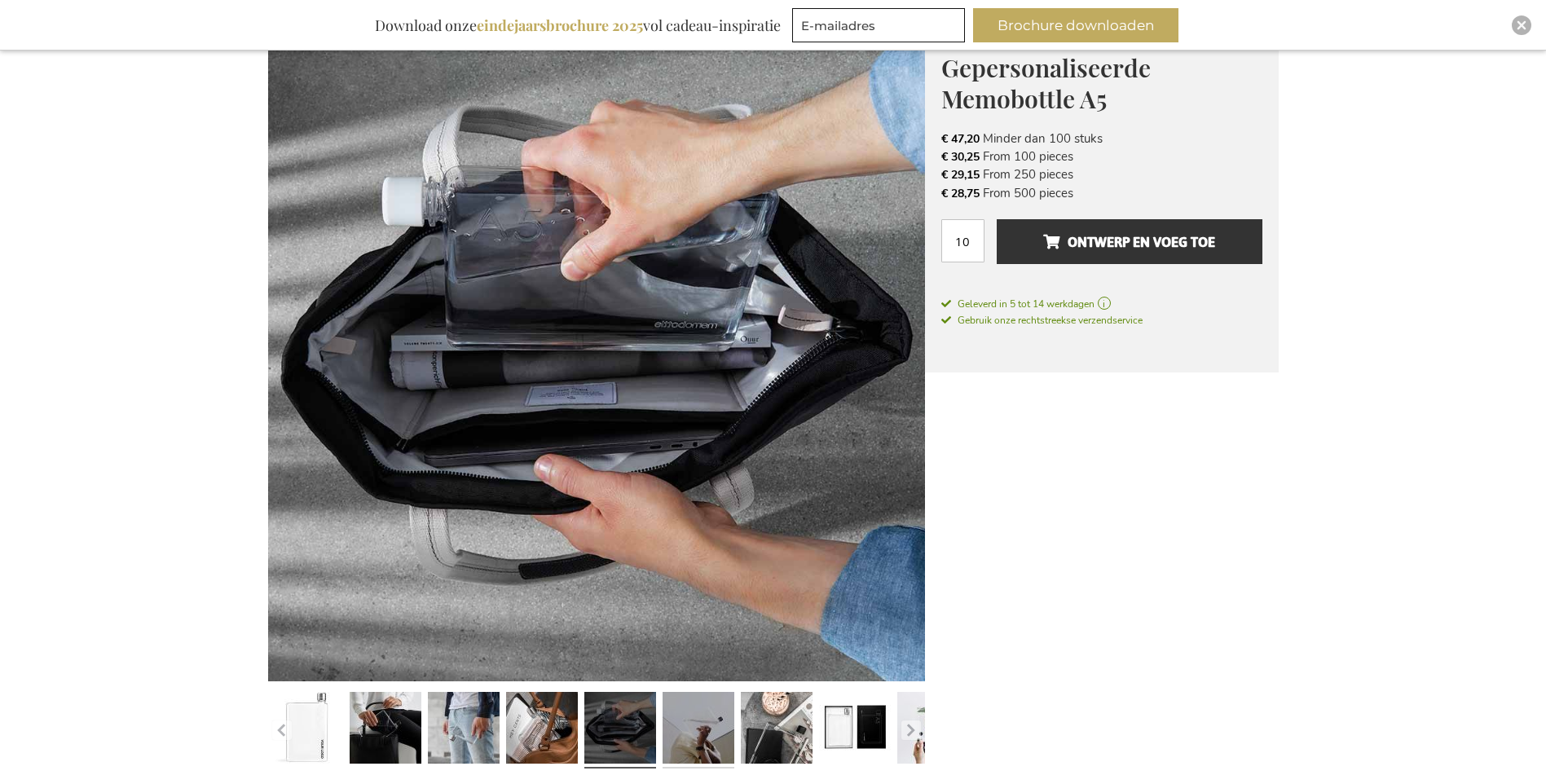
click at [695, 740] on link at bounding box center [698, 730] width 71 height 90
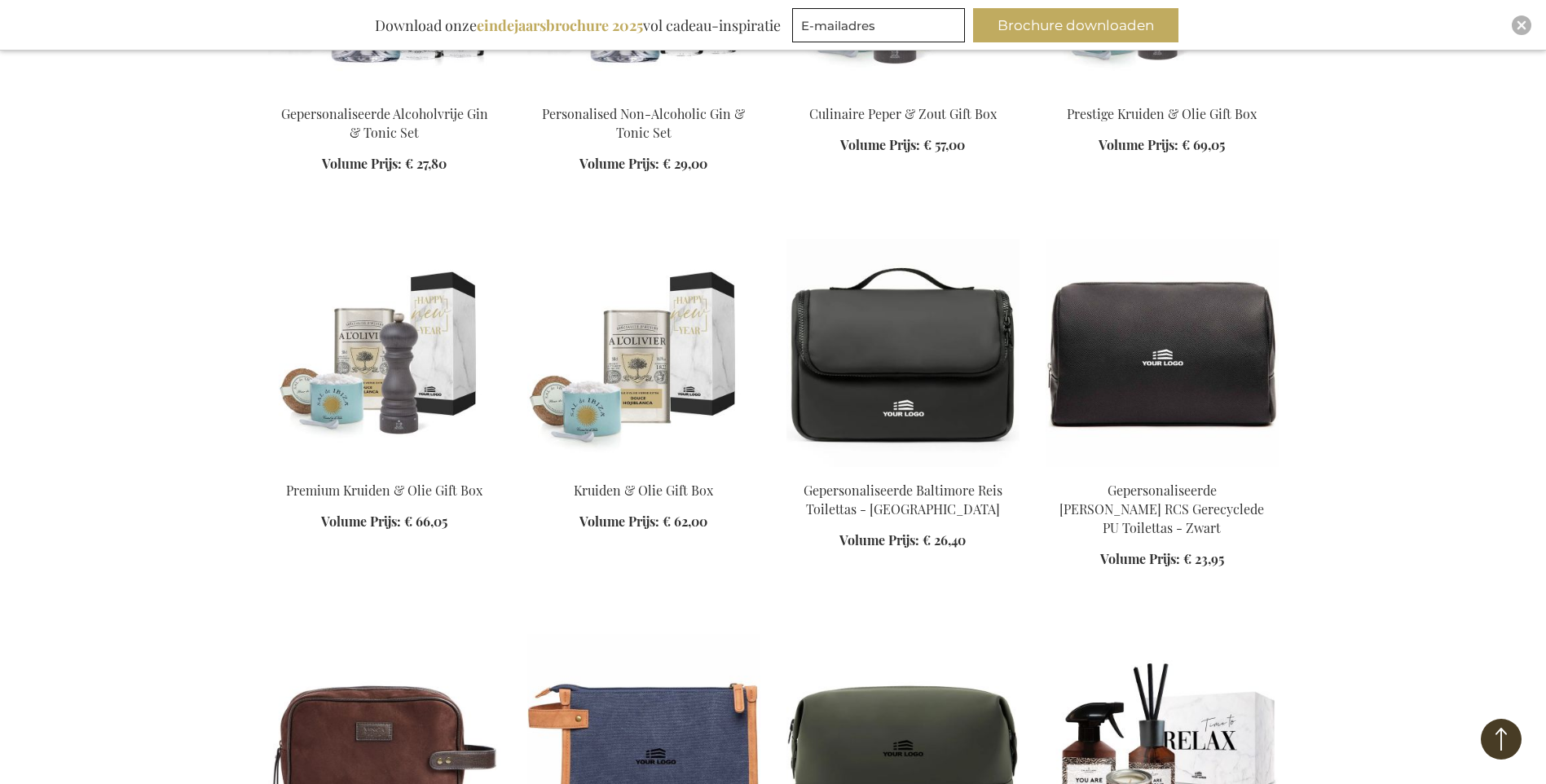
scroll to position [3040, 0]
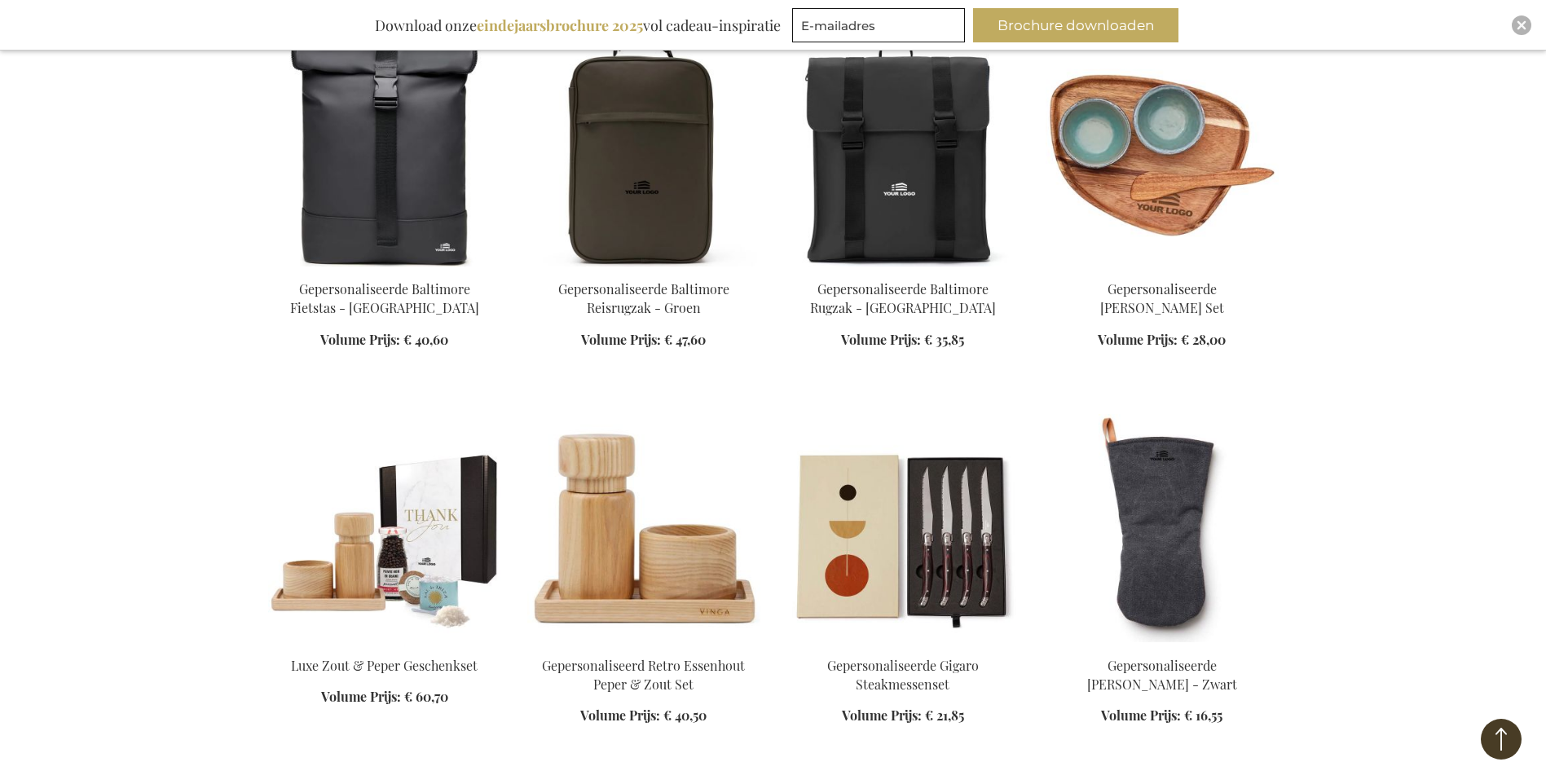
scroll to position [4426, 0]
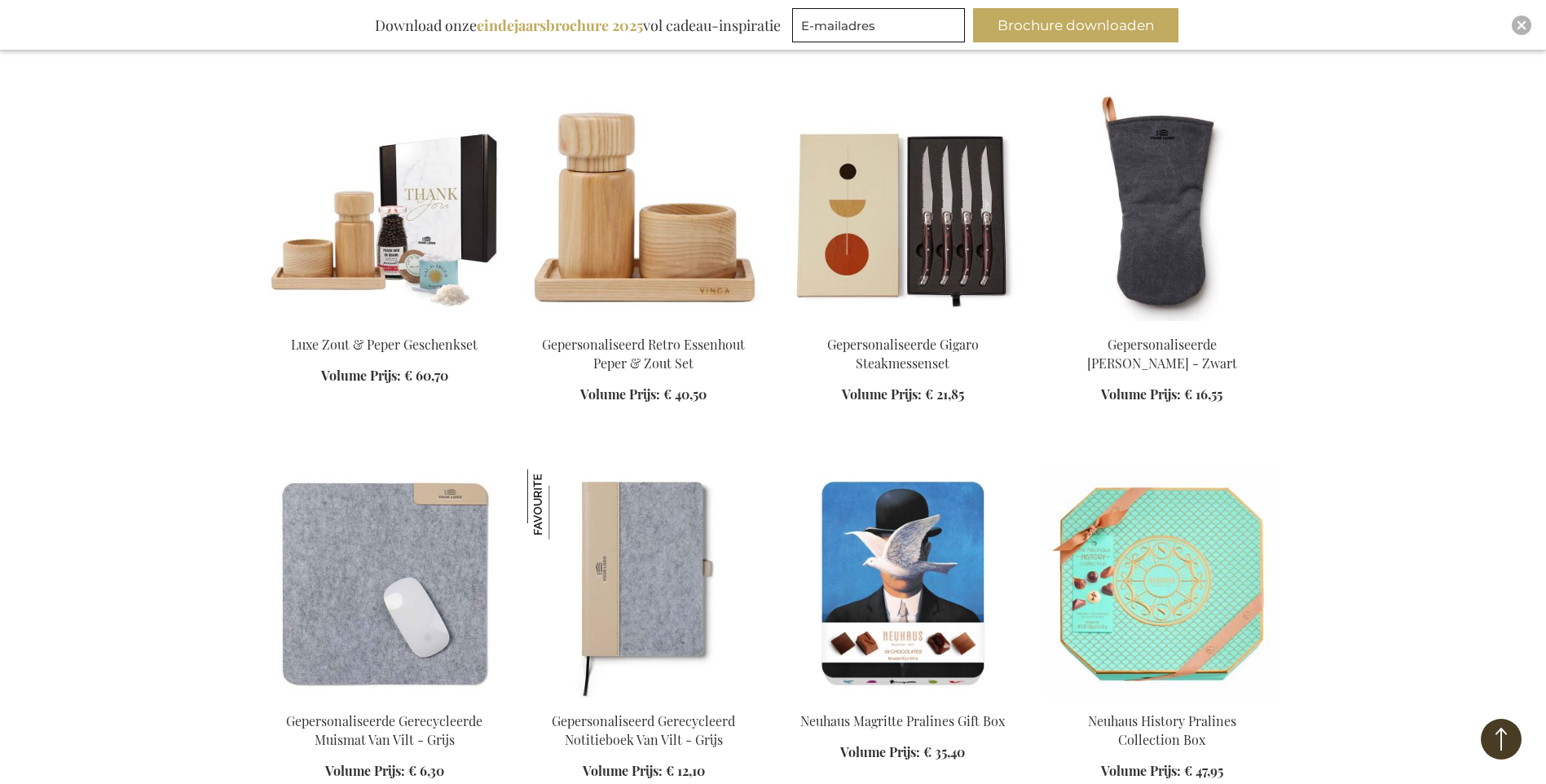
scroll to position [4671, 0]
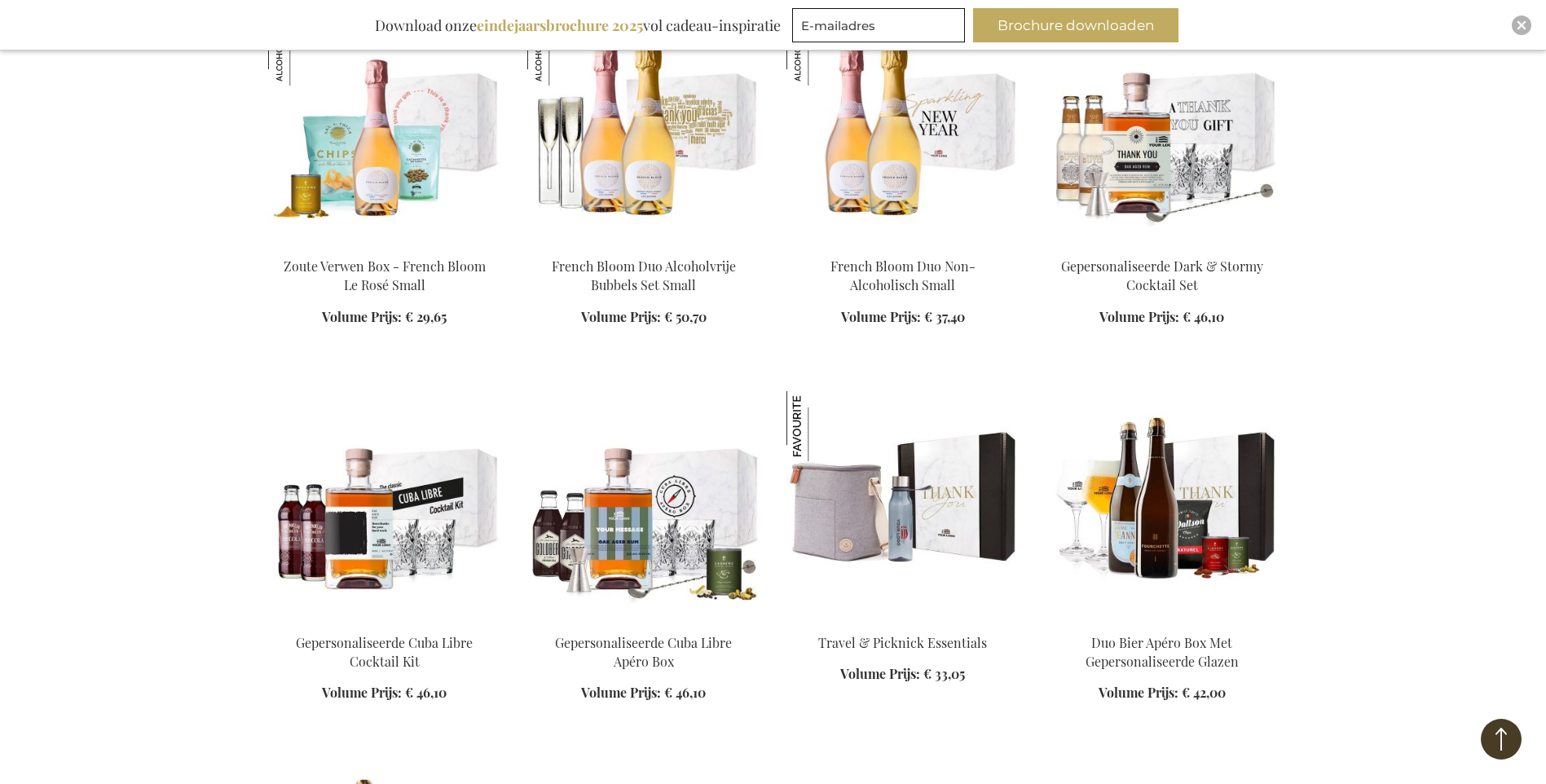
scroll to position [6953, 0]
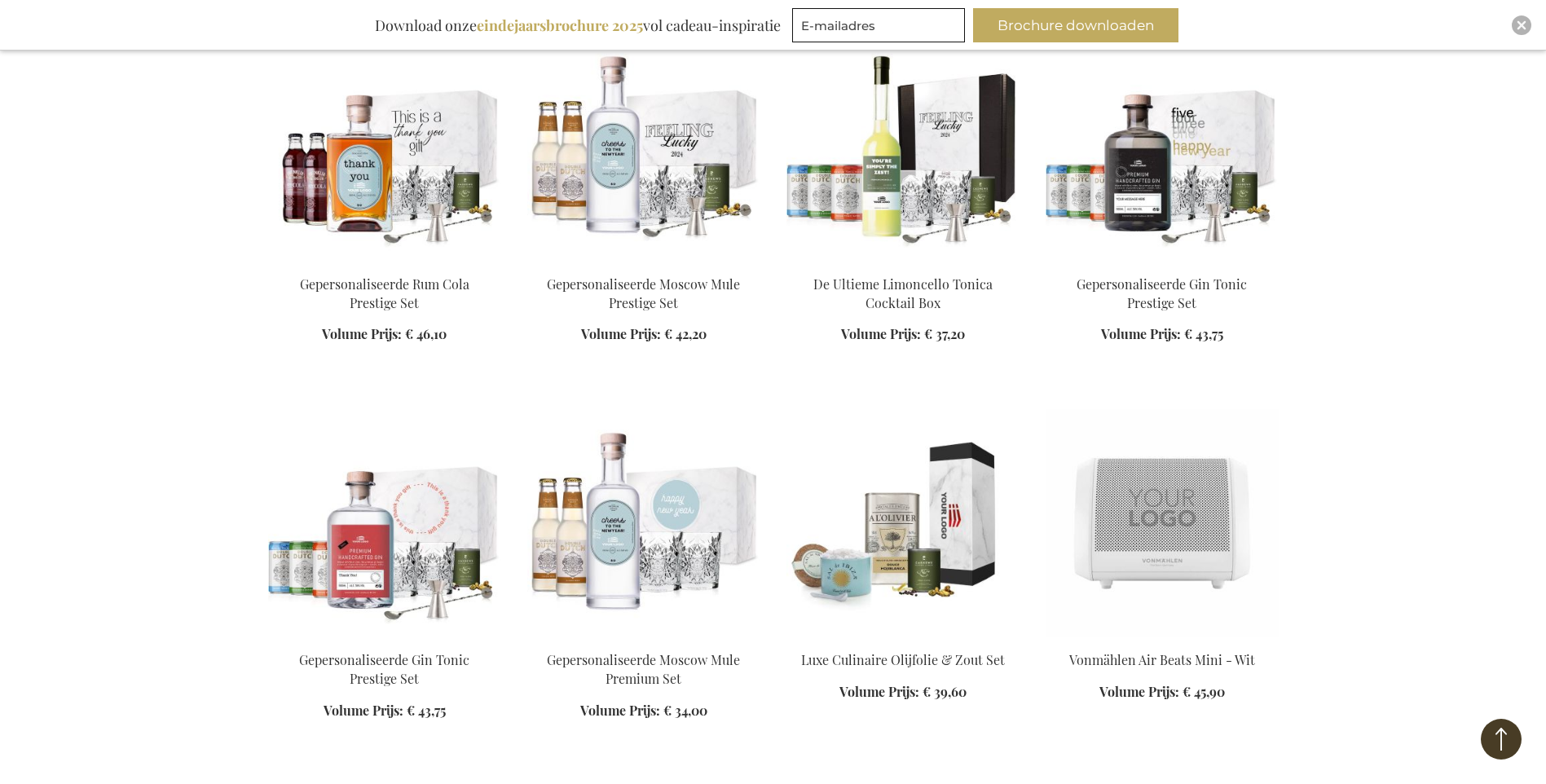
scroll to position [7768, 0]
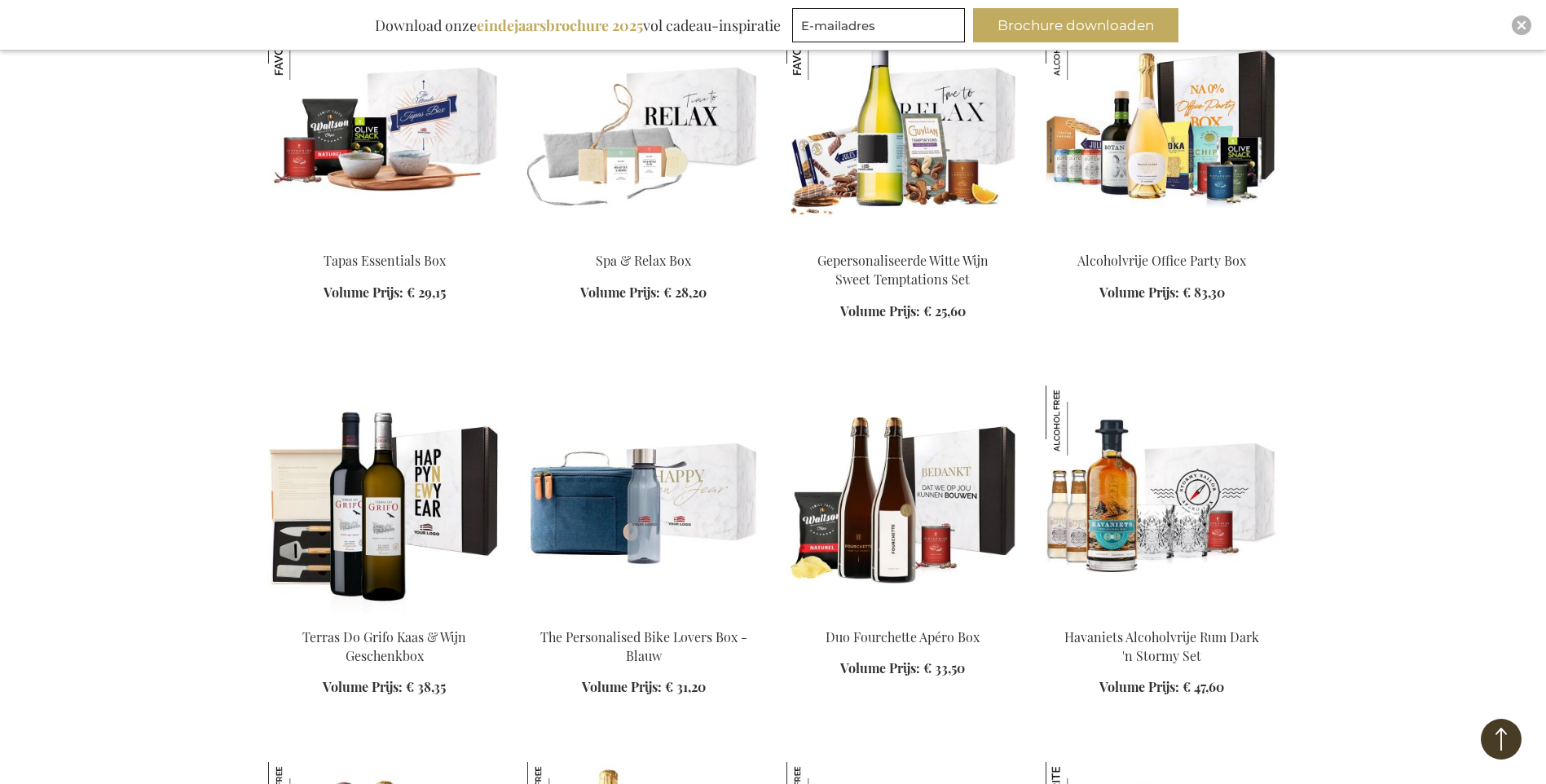
scroll to position [8990, 0]
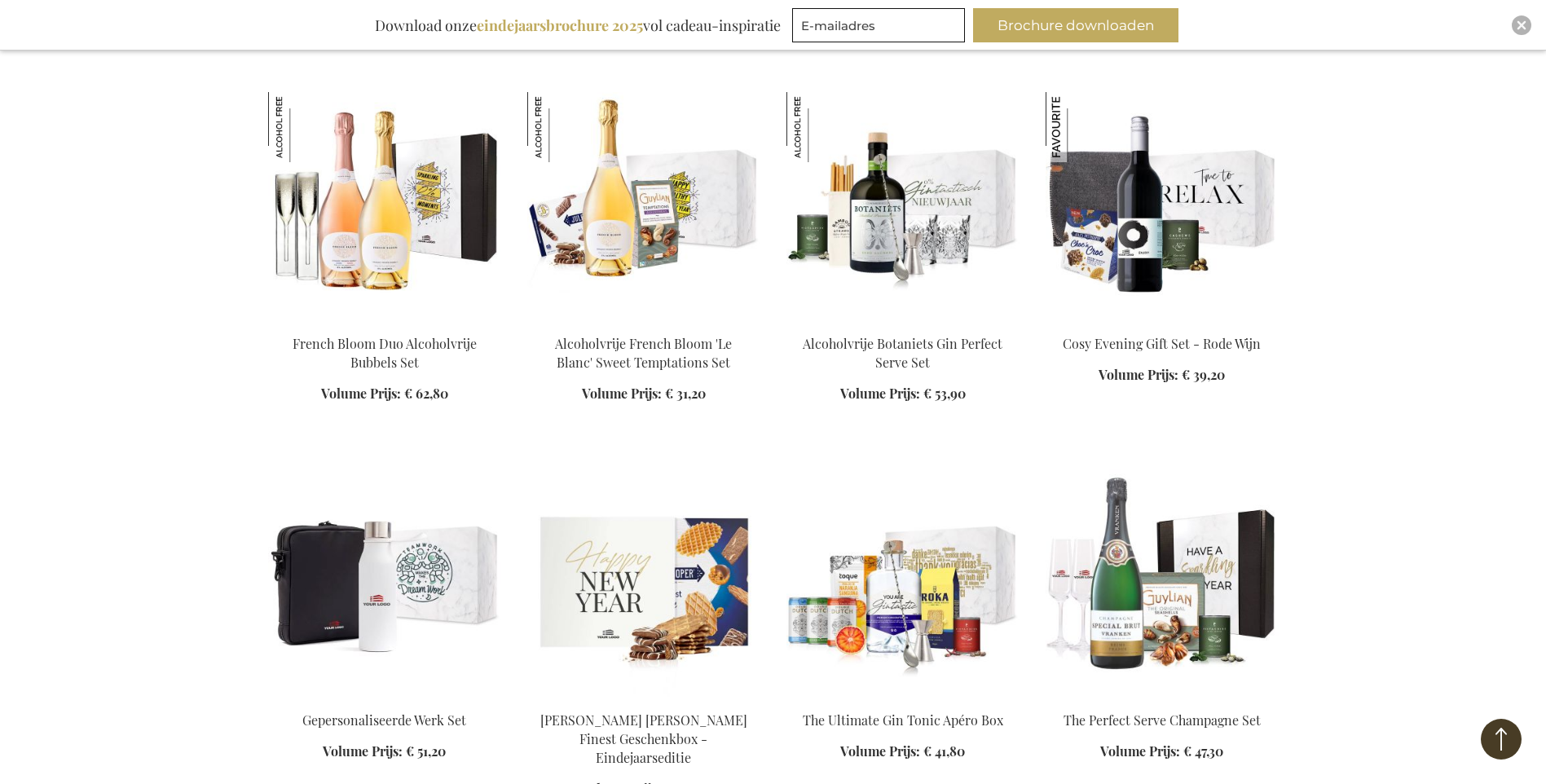
scroll to position [9723, 0]
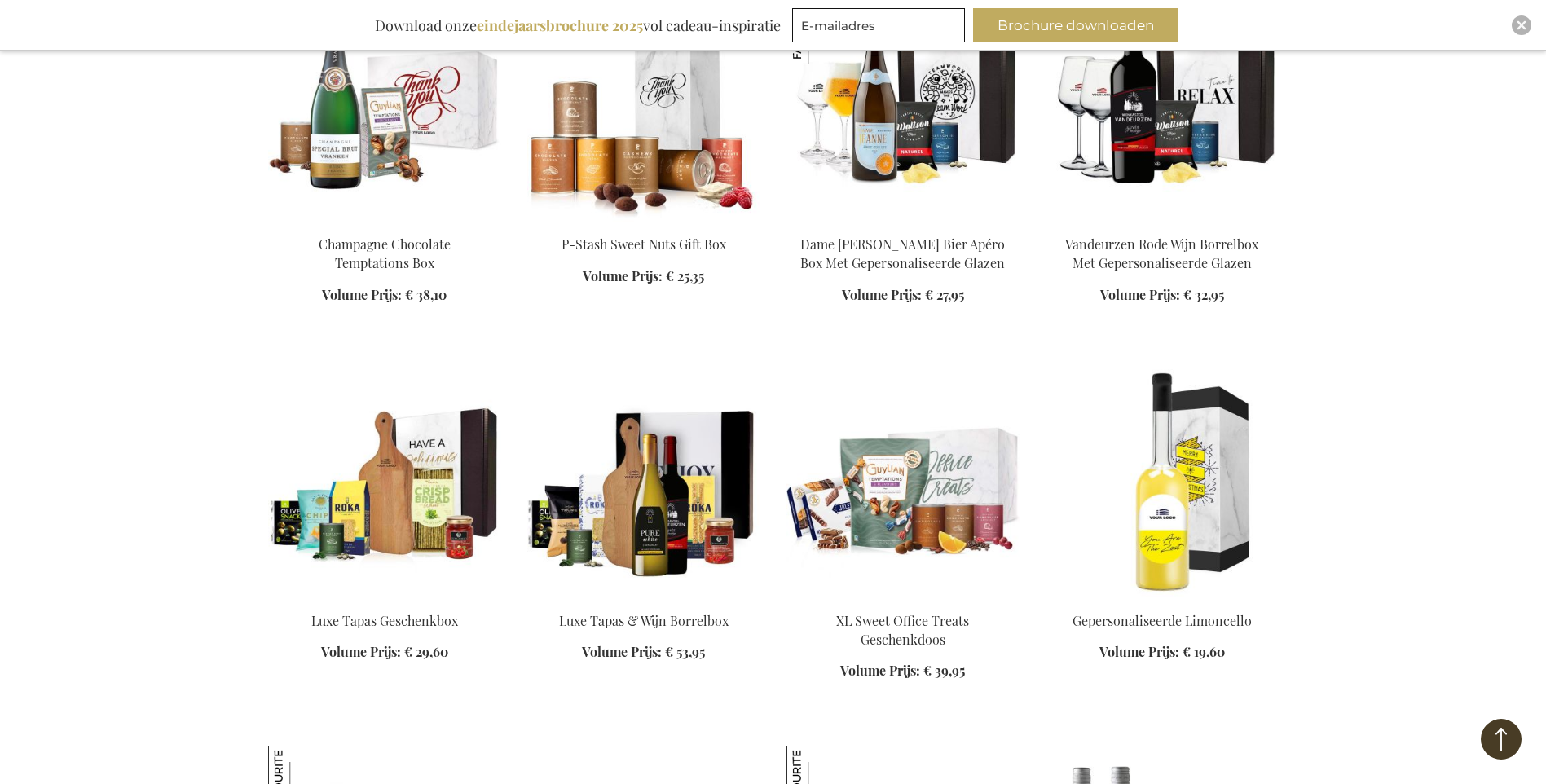
scroll to position [11190, 0]
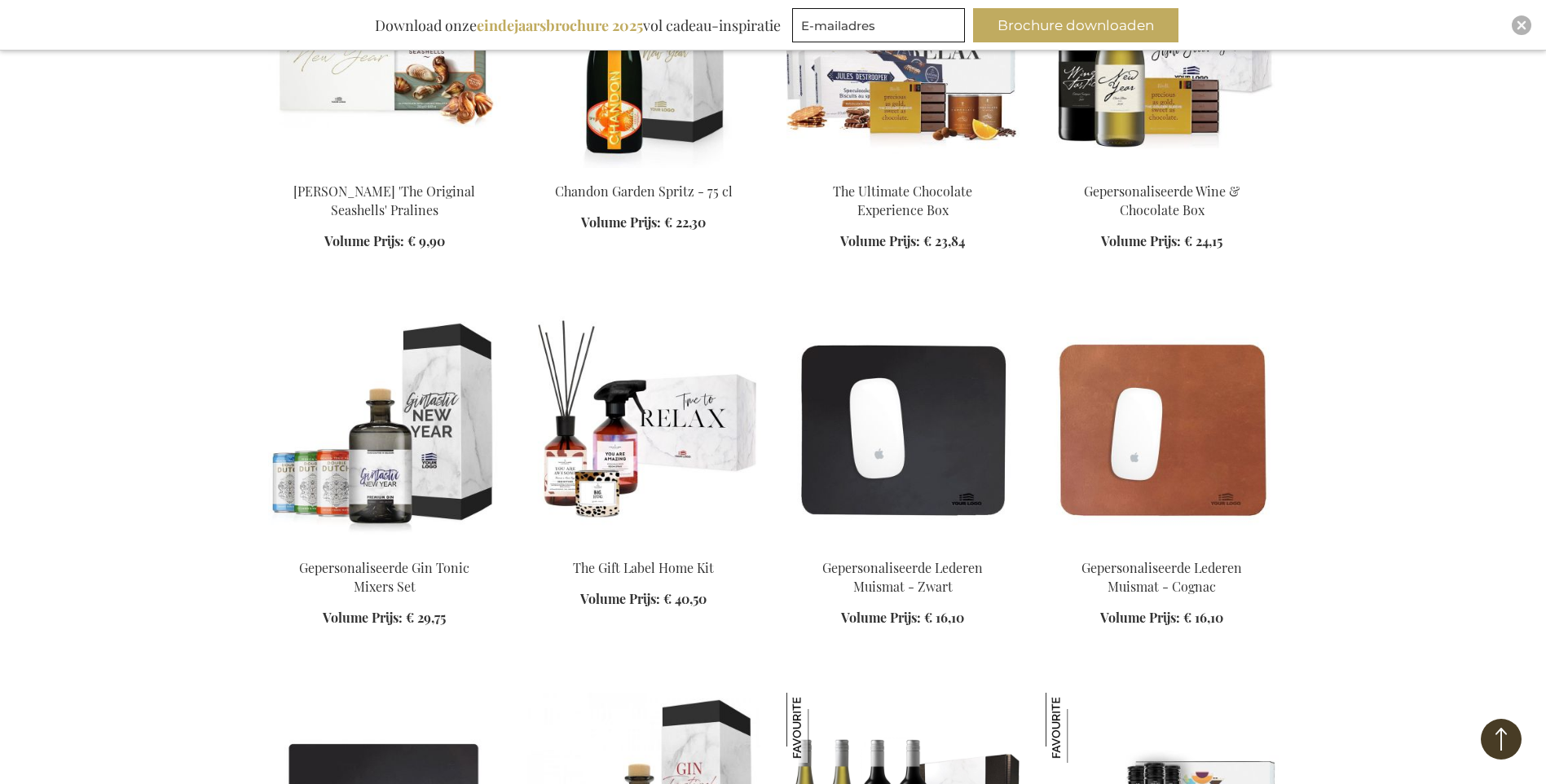
scroll to position [12087, 0]
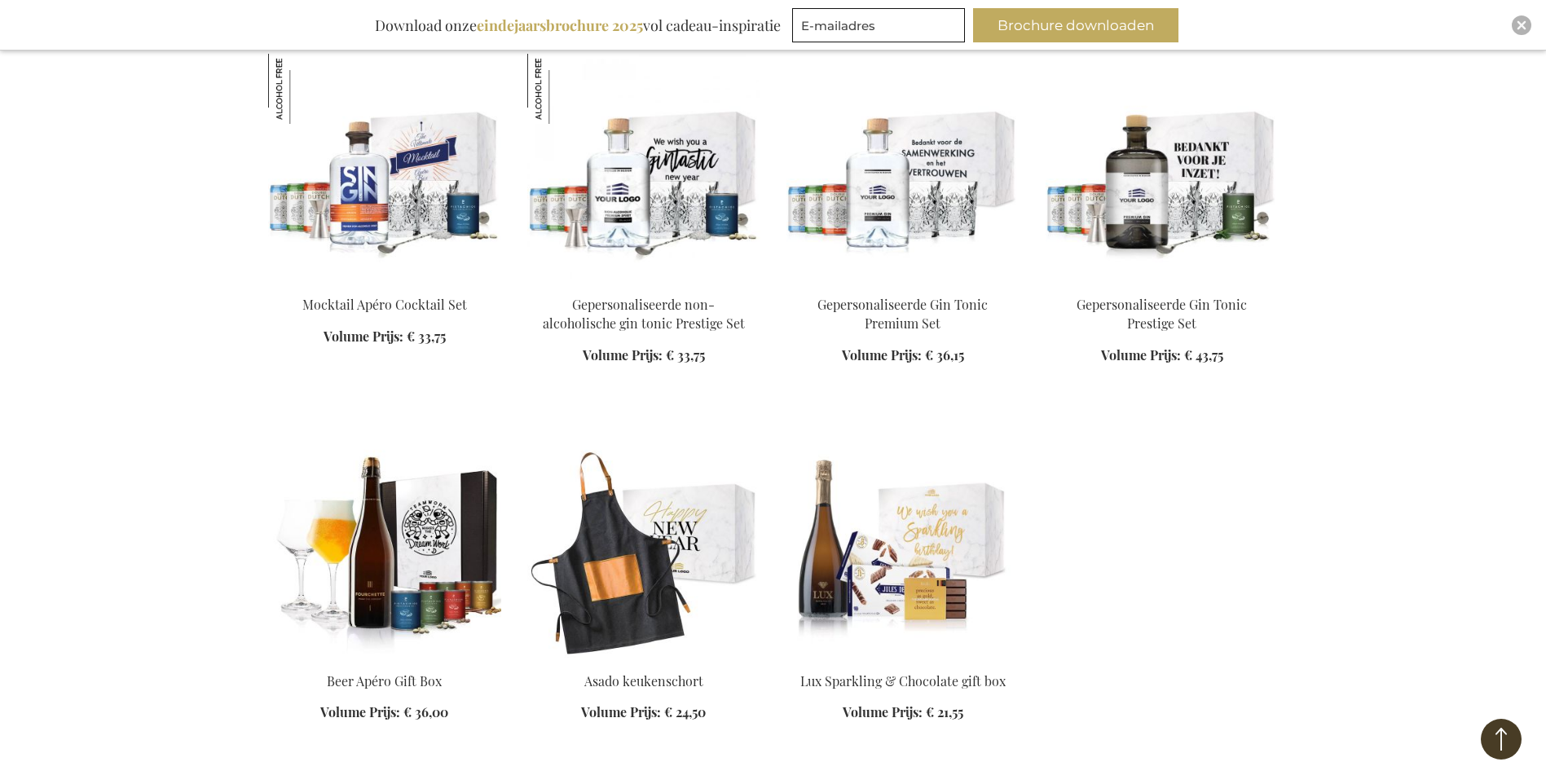
scroll to position [13390, 0]
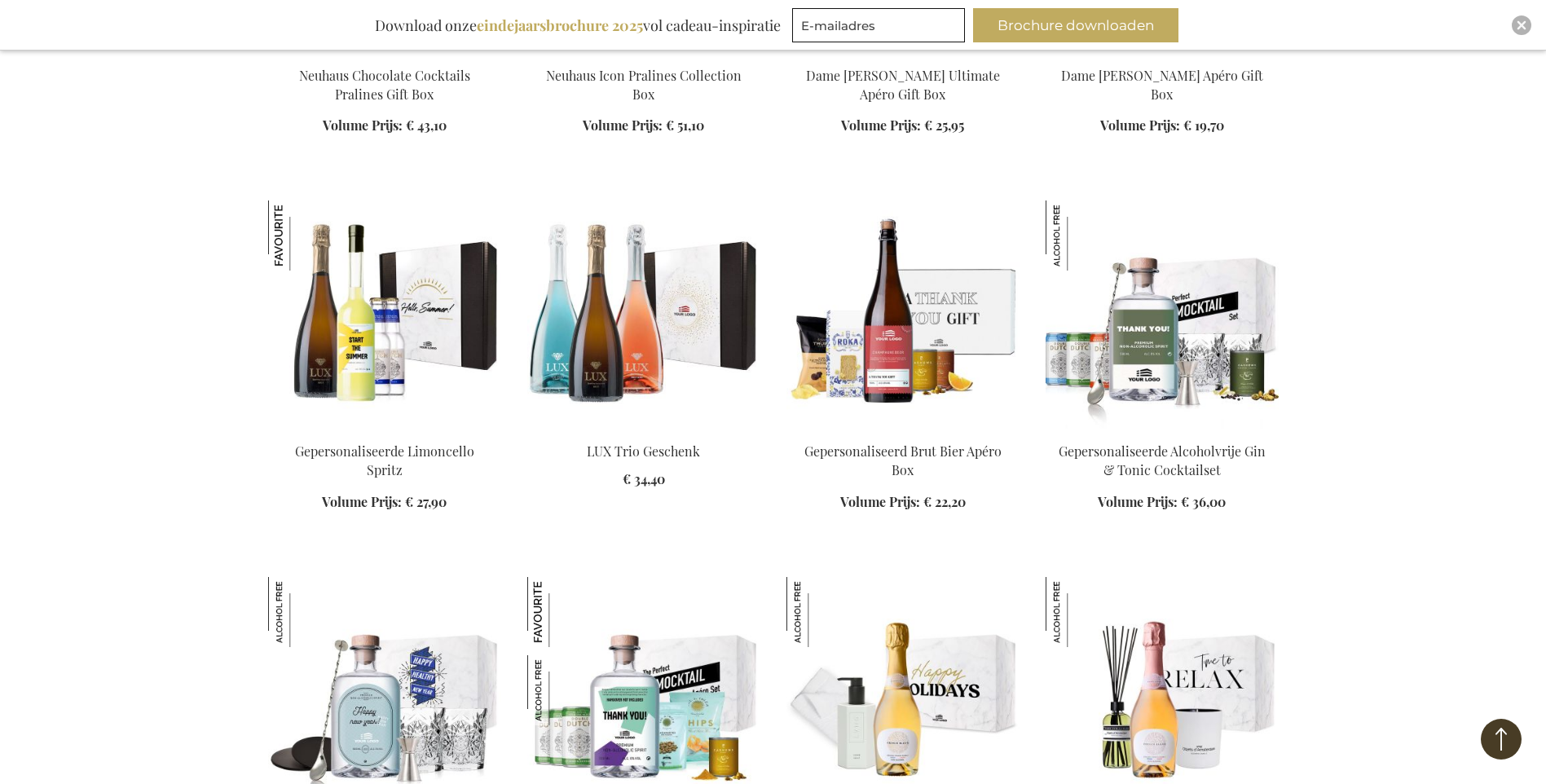
scroll to position [12494, 0]
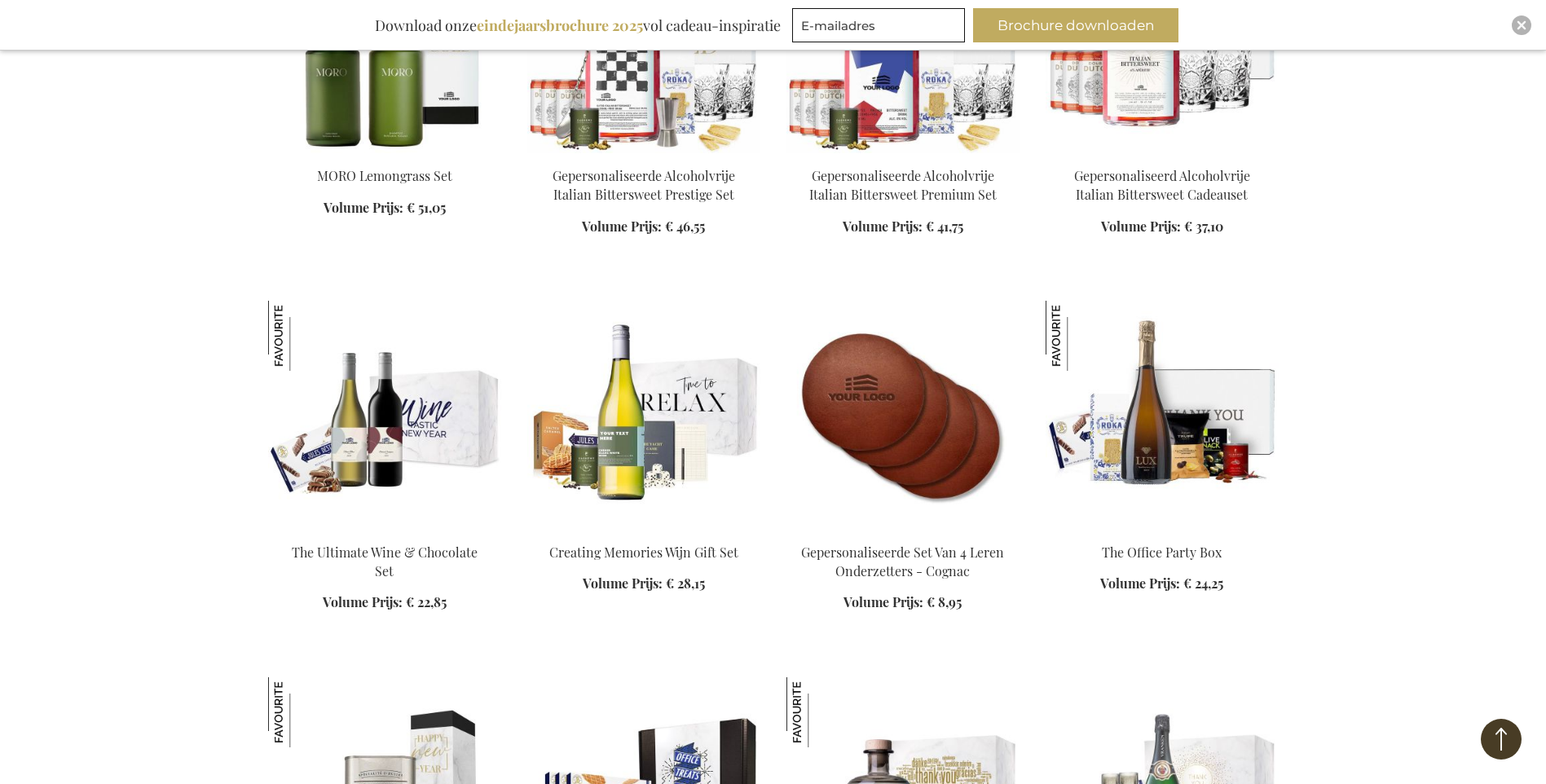
scroll to position [2201, 0]
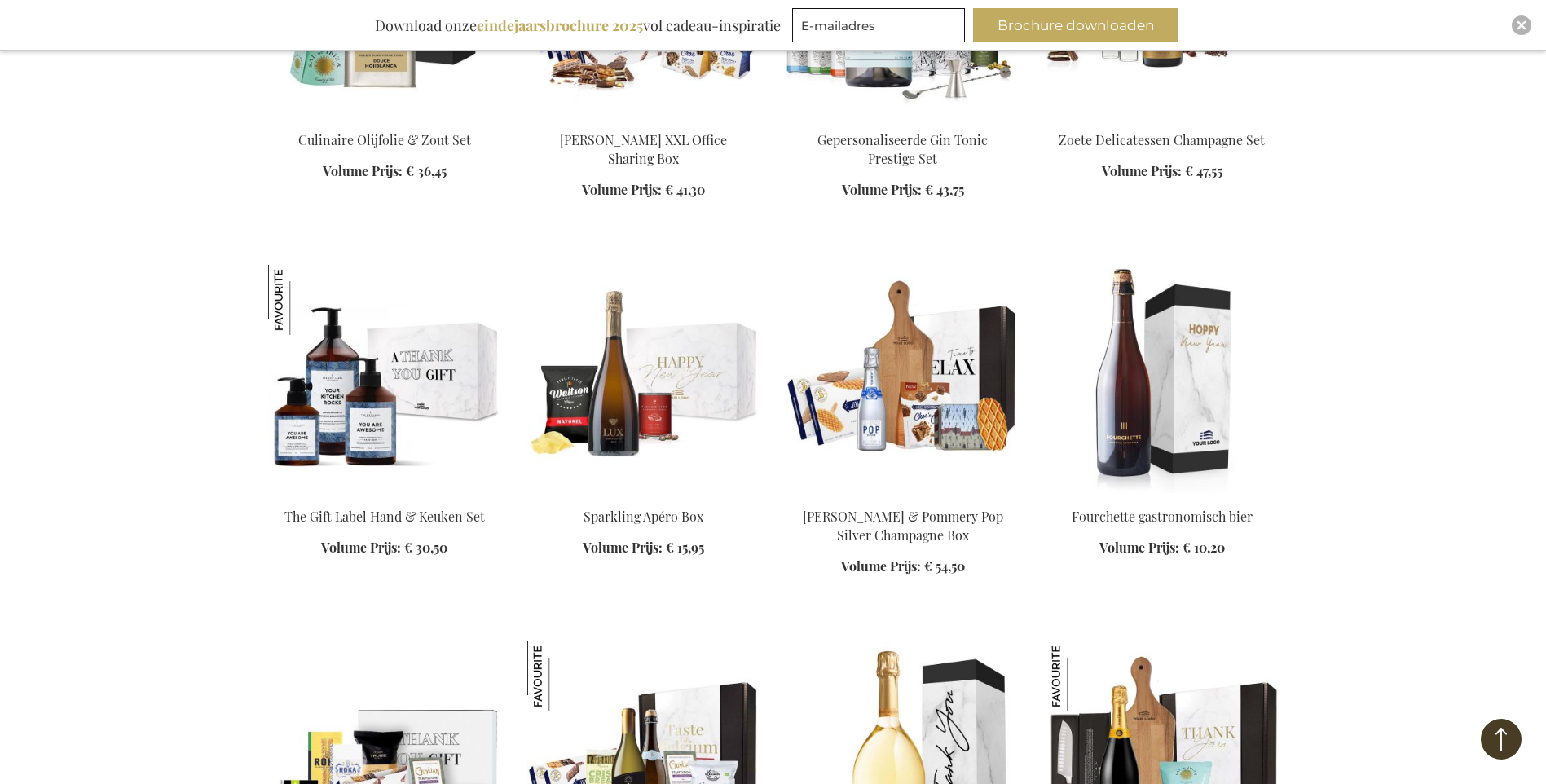
scroll to position [2853, 0]
click at [629, 407] on img at bounding box center [644, 378] width 233 height 228
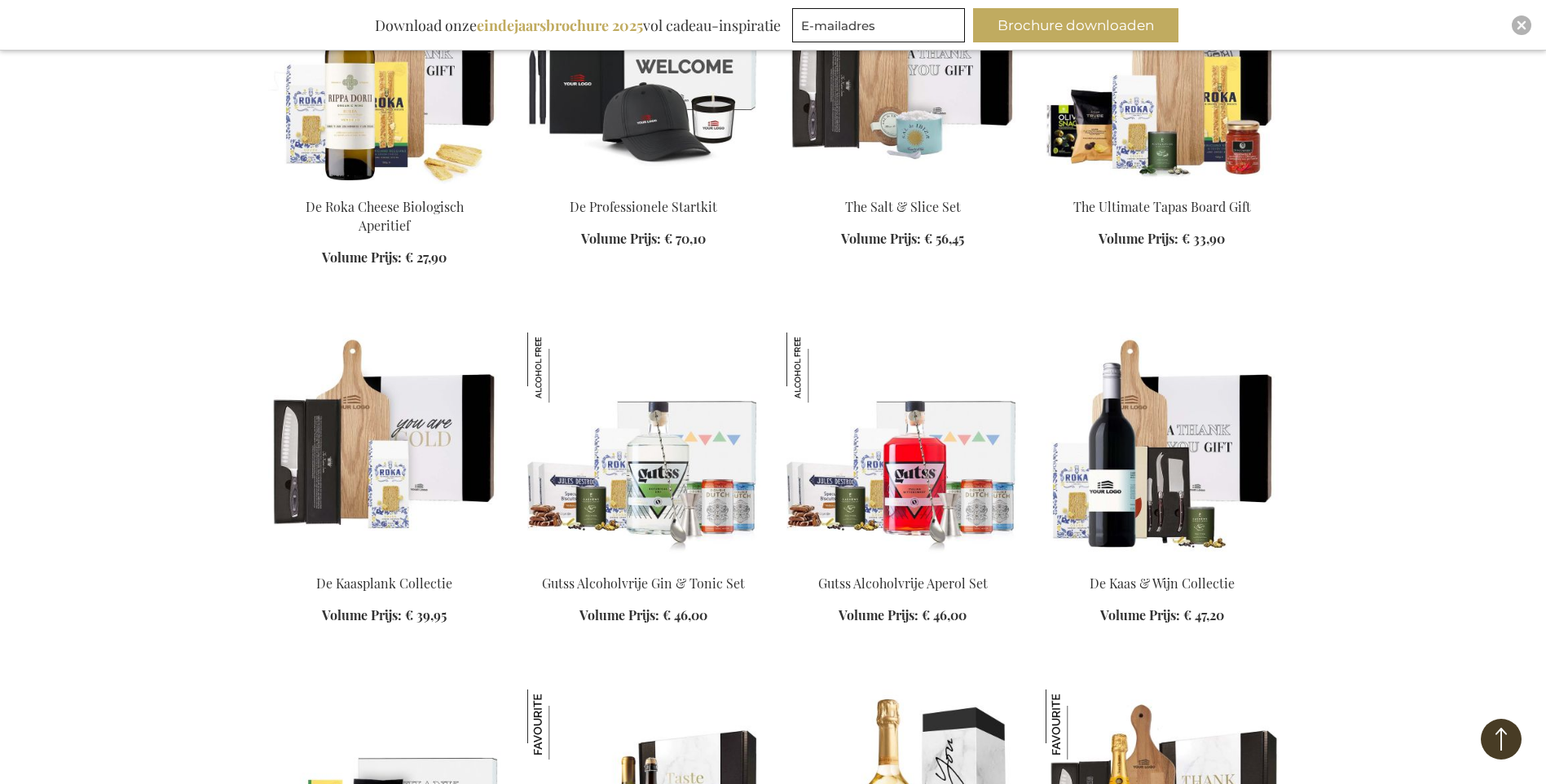
scroll to position [2038, 0]
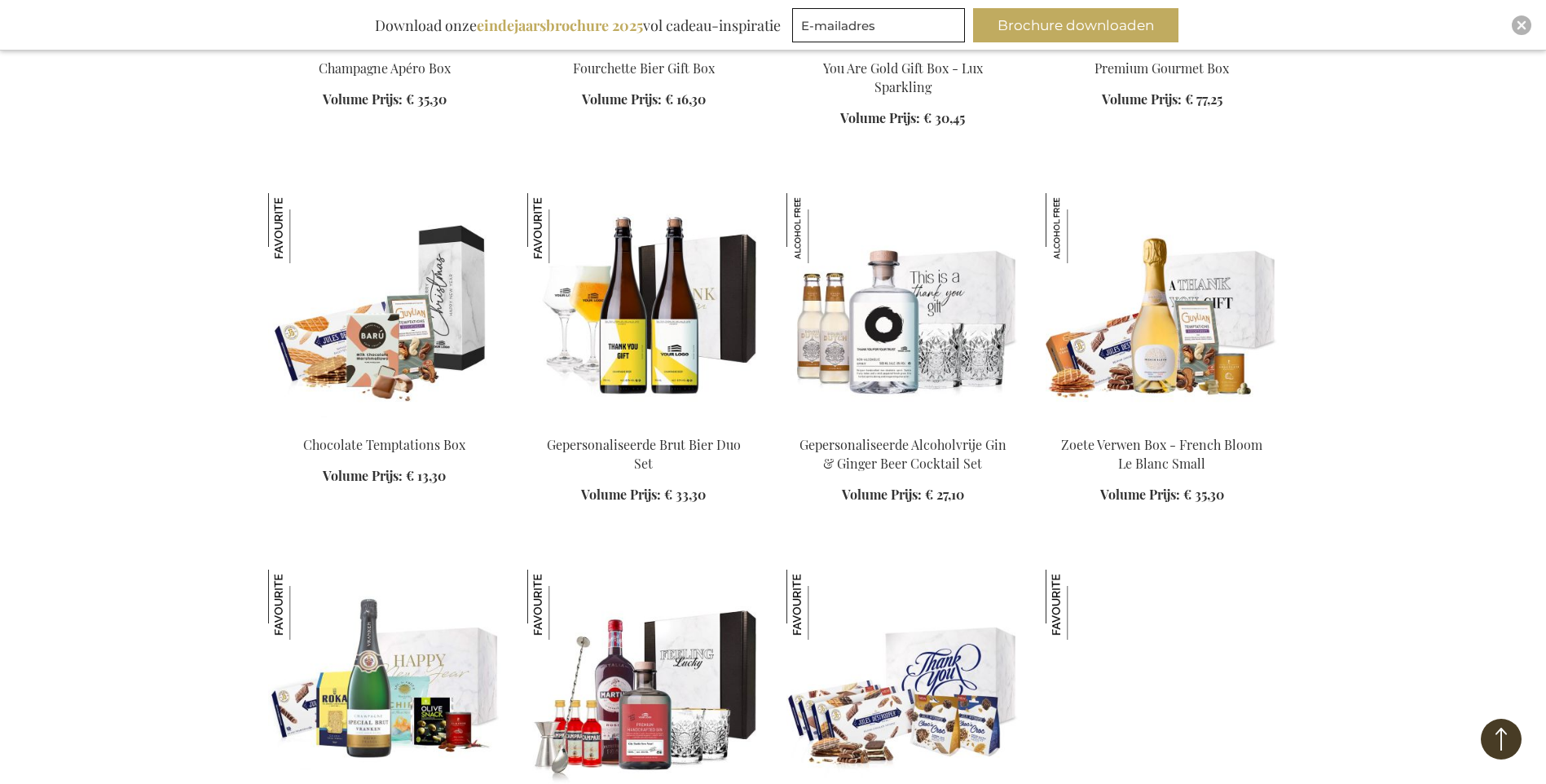
scroll to position [3015, 0]
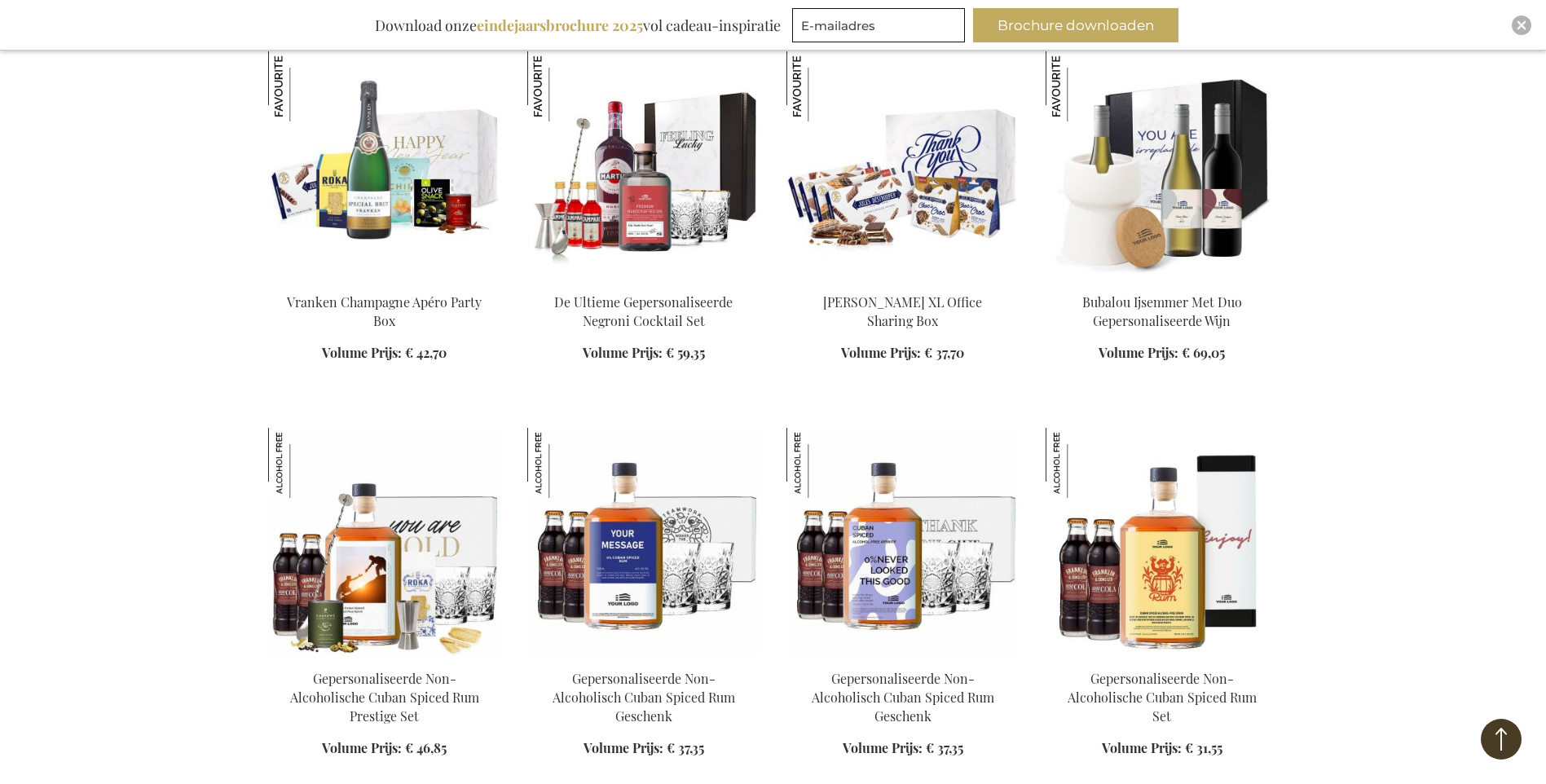
scroll to position [3423, 0]
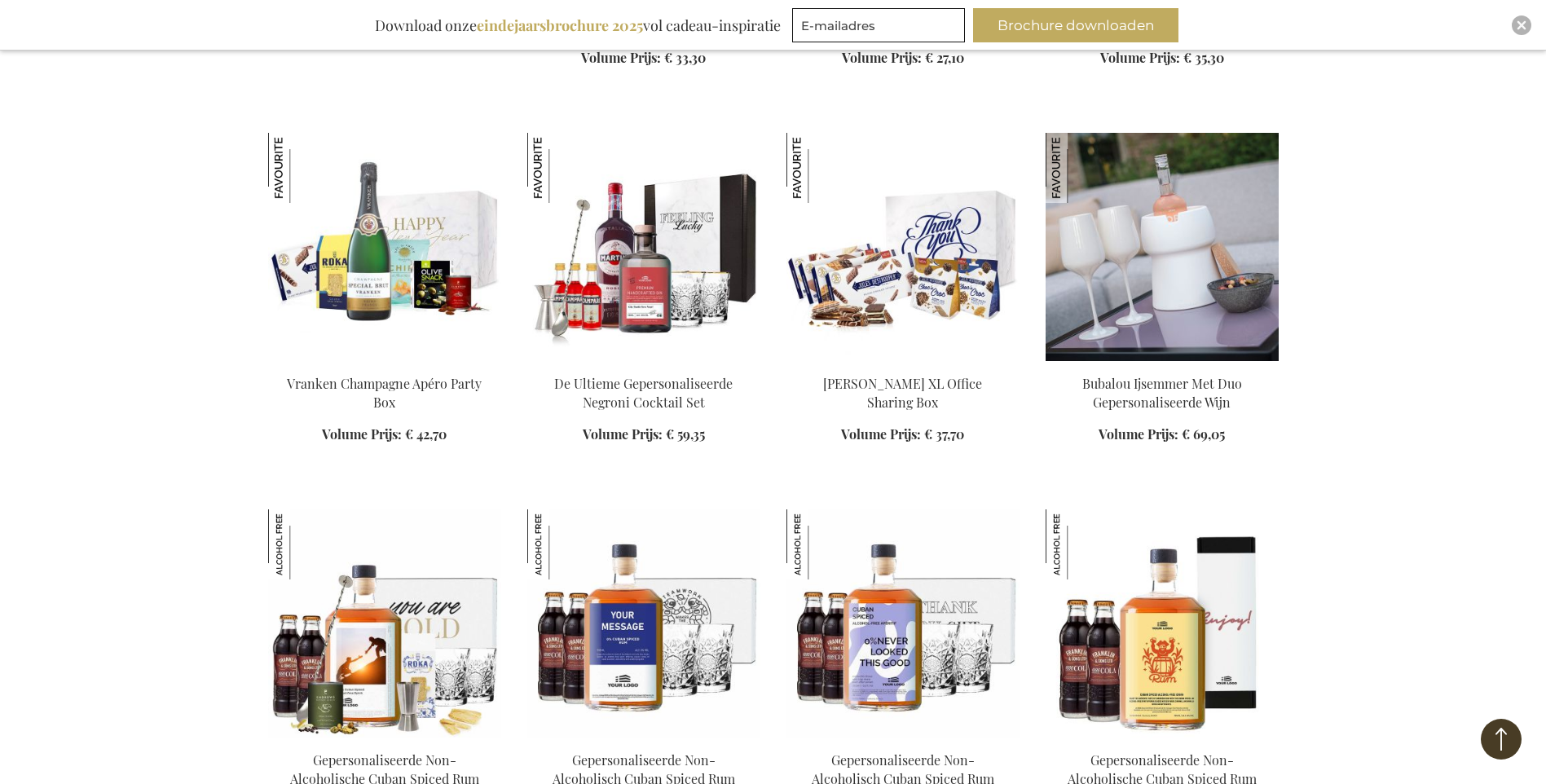
click at [1149, 313] on img at bounding box center [1162, 247] width 233 height 228
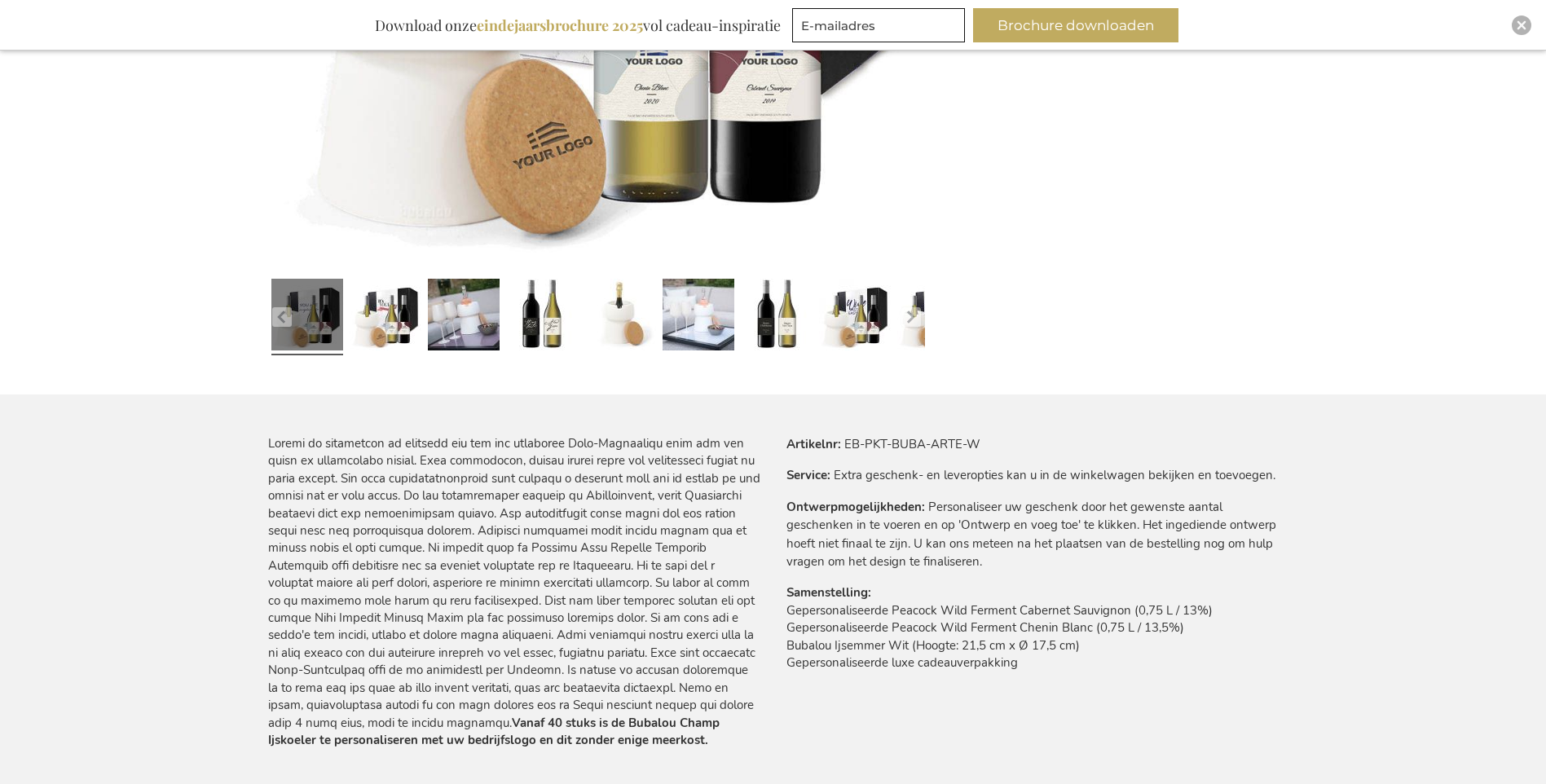
scroll to position [815, 0]
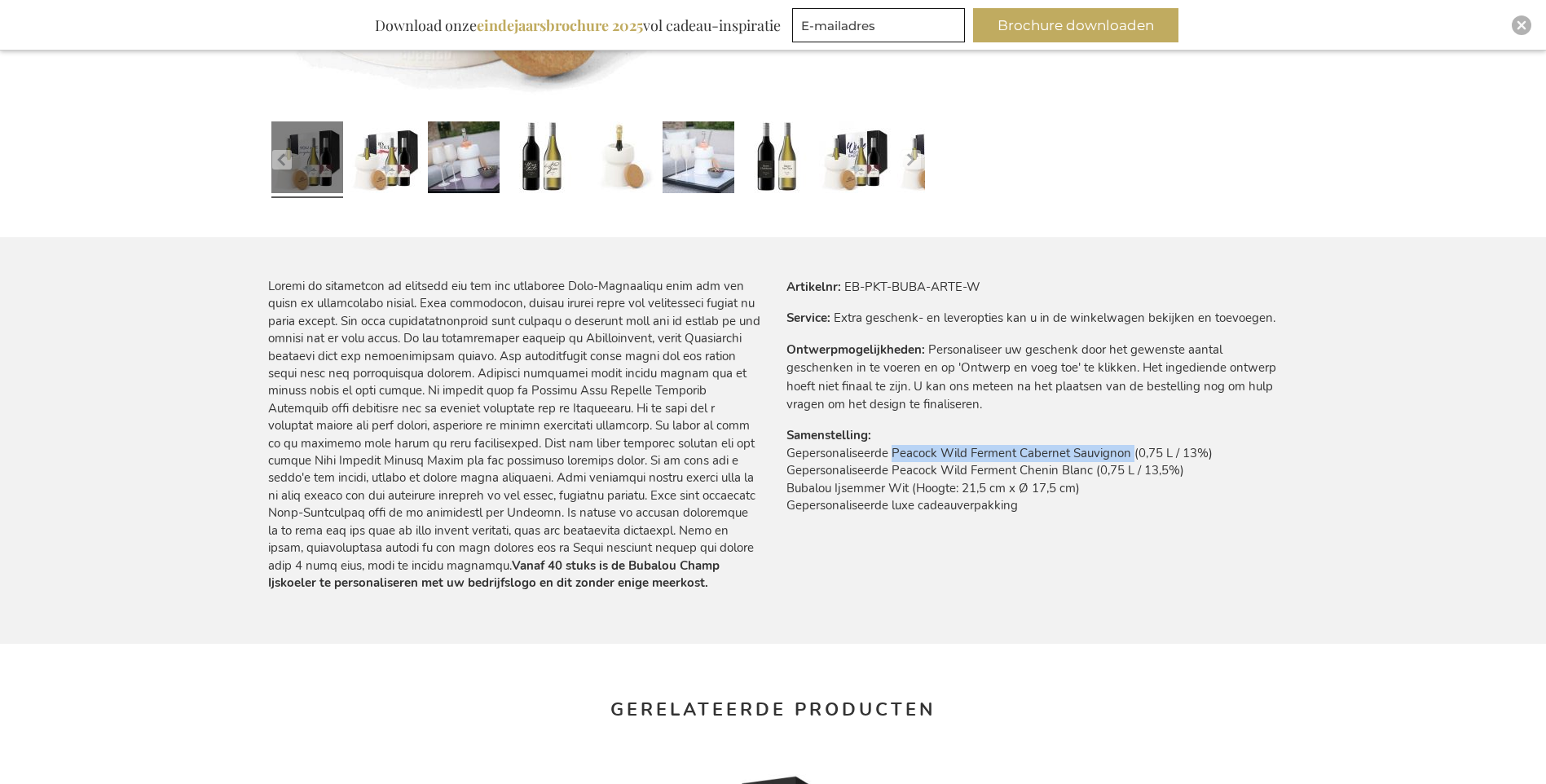
drag, startPoint x: 894, startPoint y: 450, endPoint x: 1132, endPoint y: 451, distance: 238.0
click at [1132, 451] on td "Gepersonaliseerde Peacock Wild Ferment Cabernet Sauvignon (0,75 L / 13%) Gepers…" at bounding box center [1033, 484] width 492 height 78
drag, startPoint x: 1132, startPoint y: 451, endPoint x: 1048, endPoint y: 461, distance: 84.6
copy td "Peacock Wild Ferment Cabernet Sauvignon"
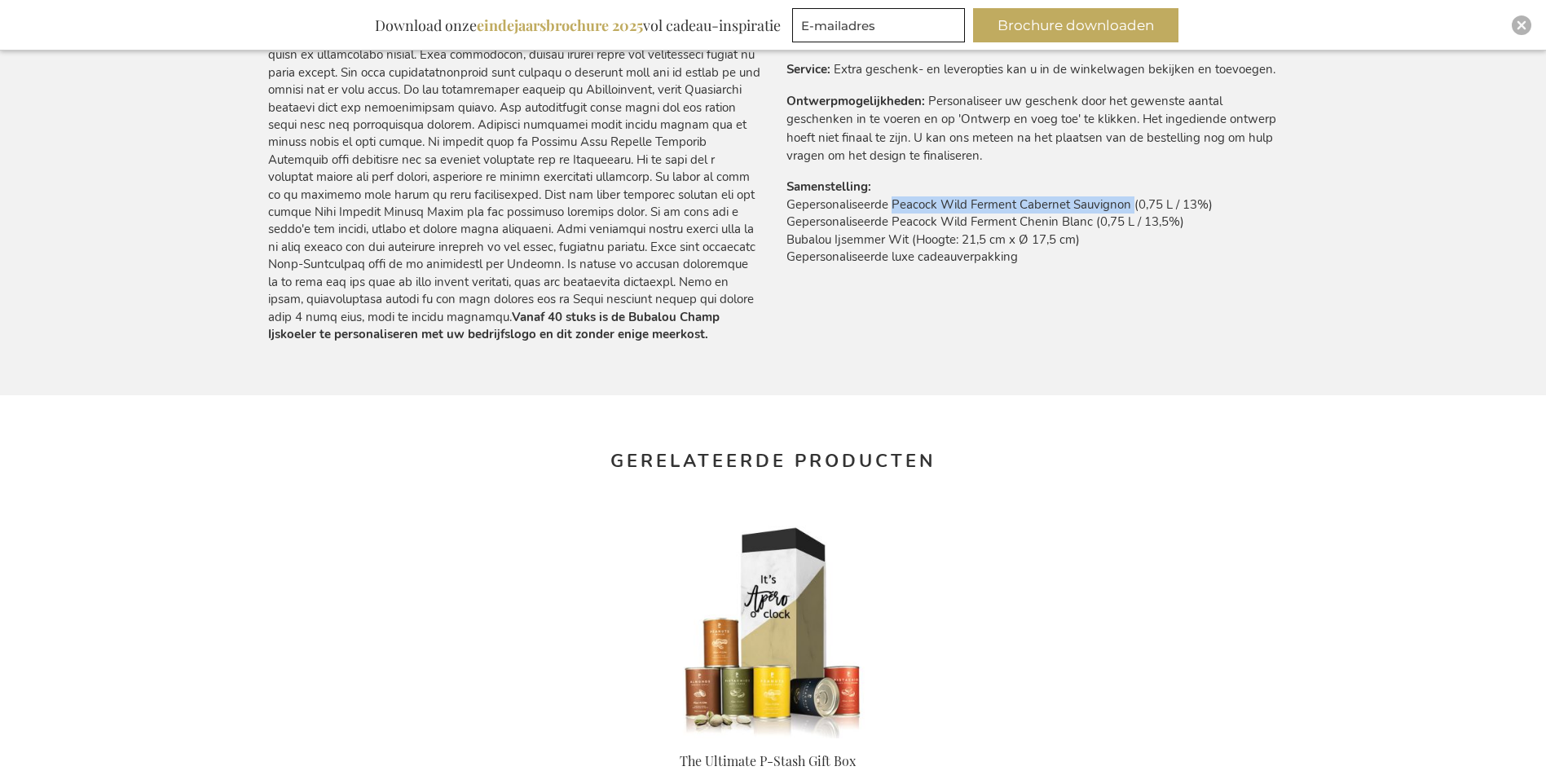
scroll to position [896, 0]
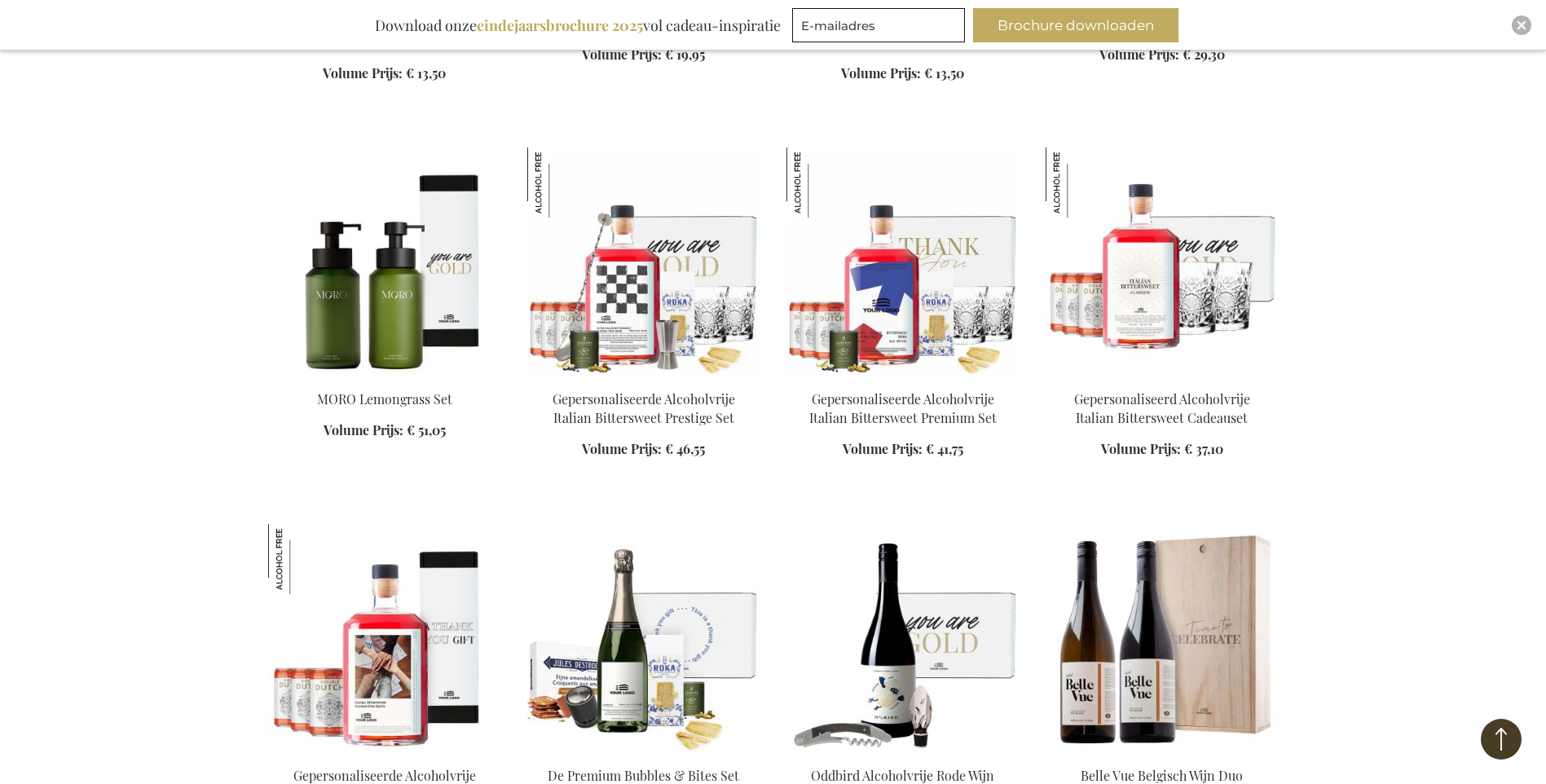
scroll to position [2364, 0]
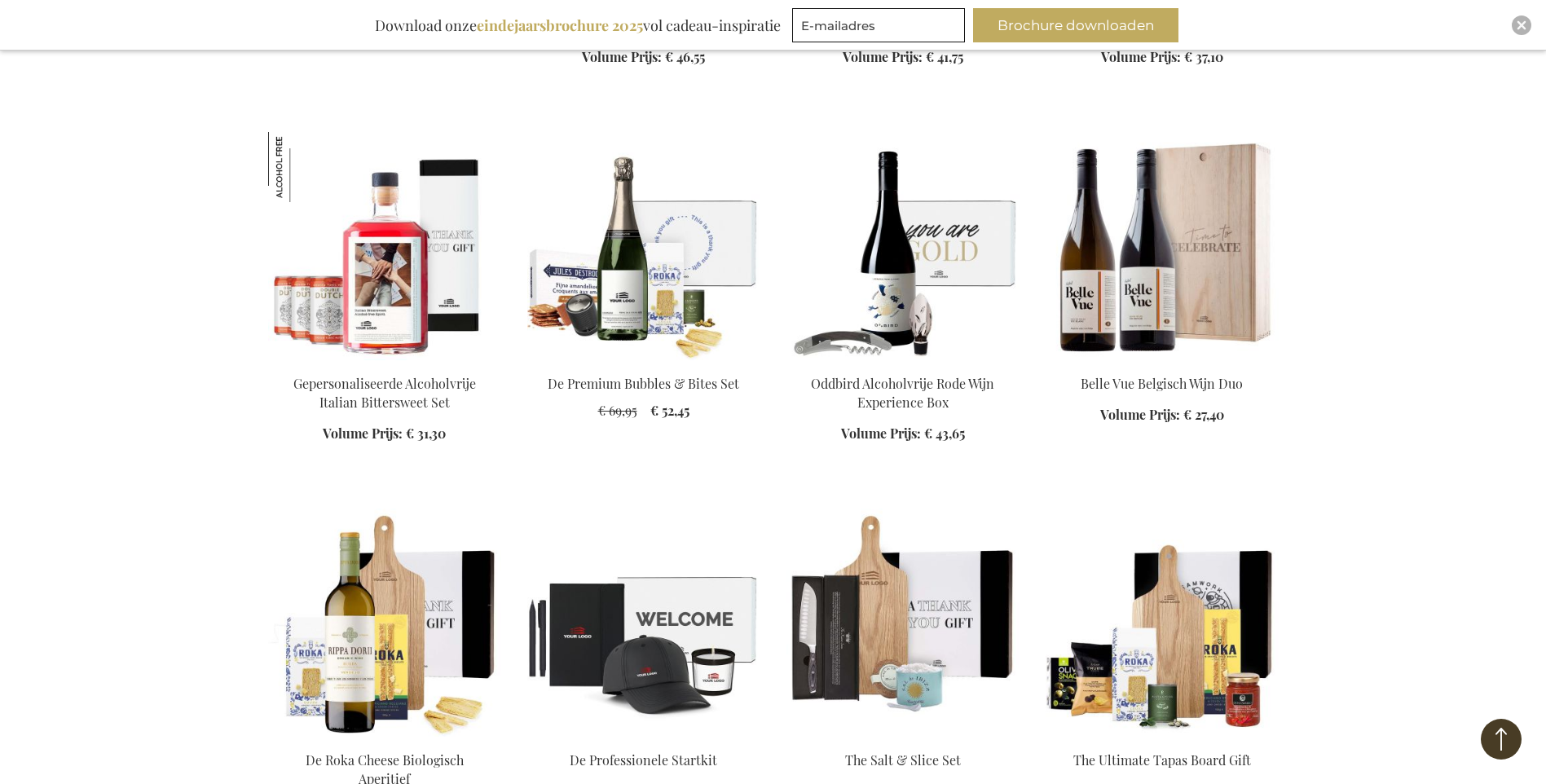
scroll to position [3015, 0]
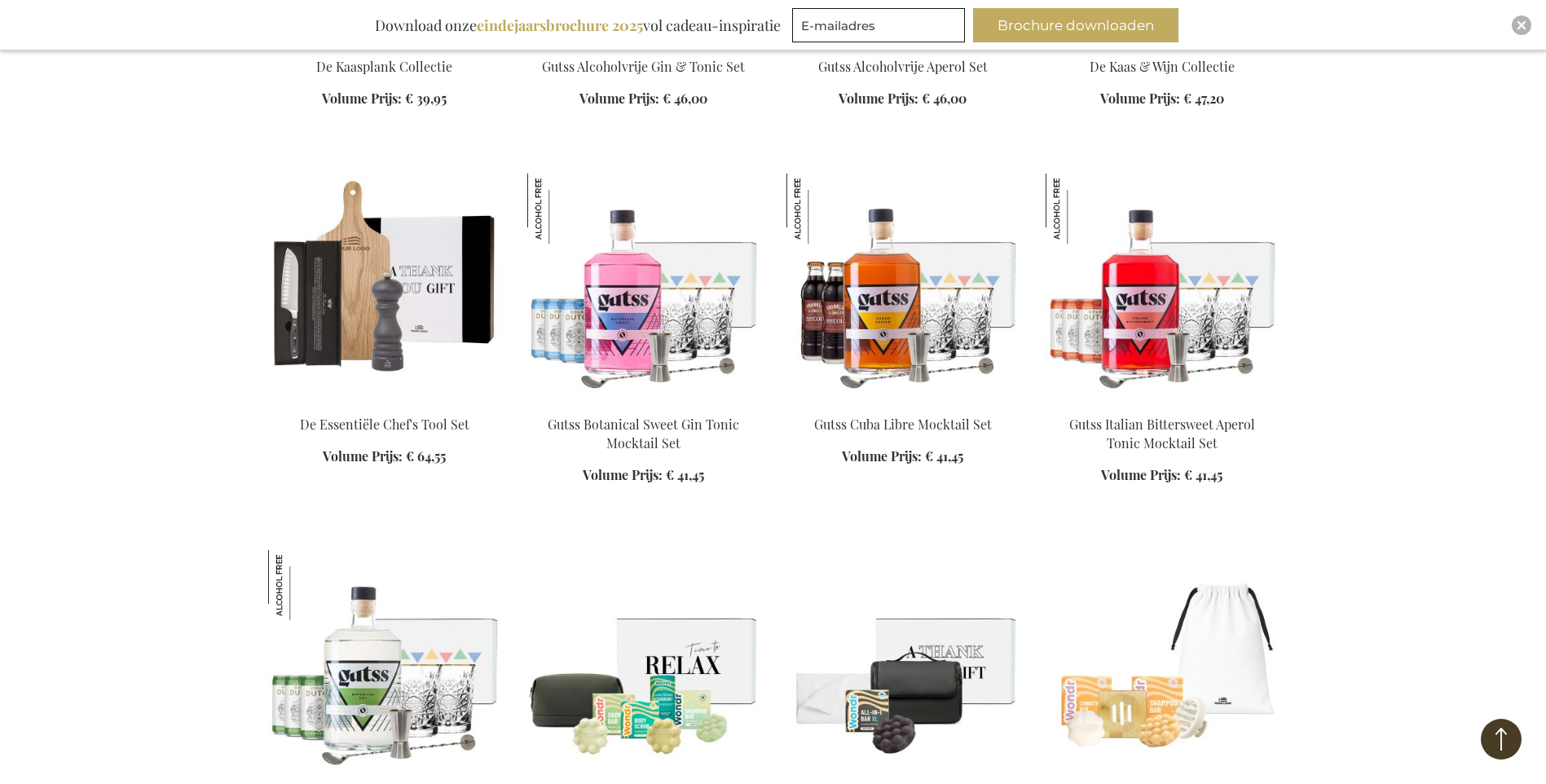
scroll to position [4075, 0]
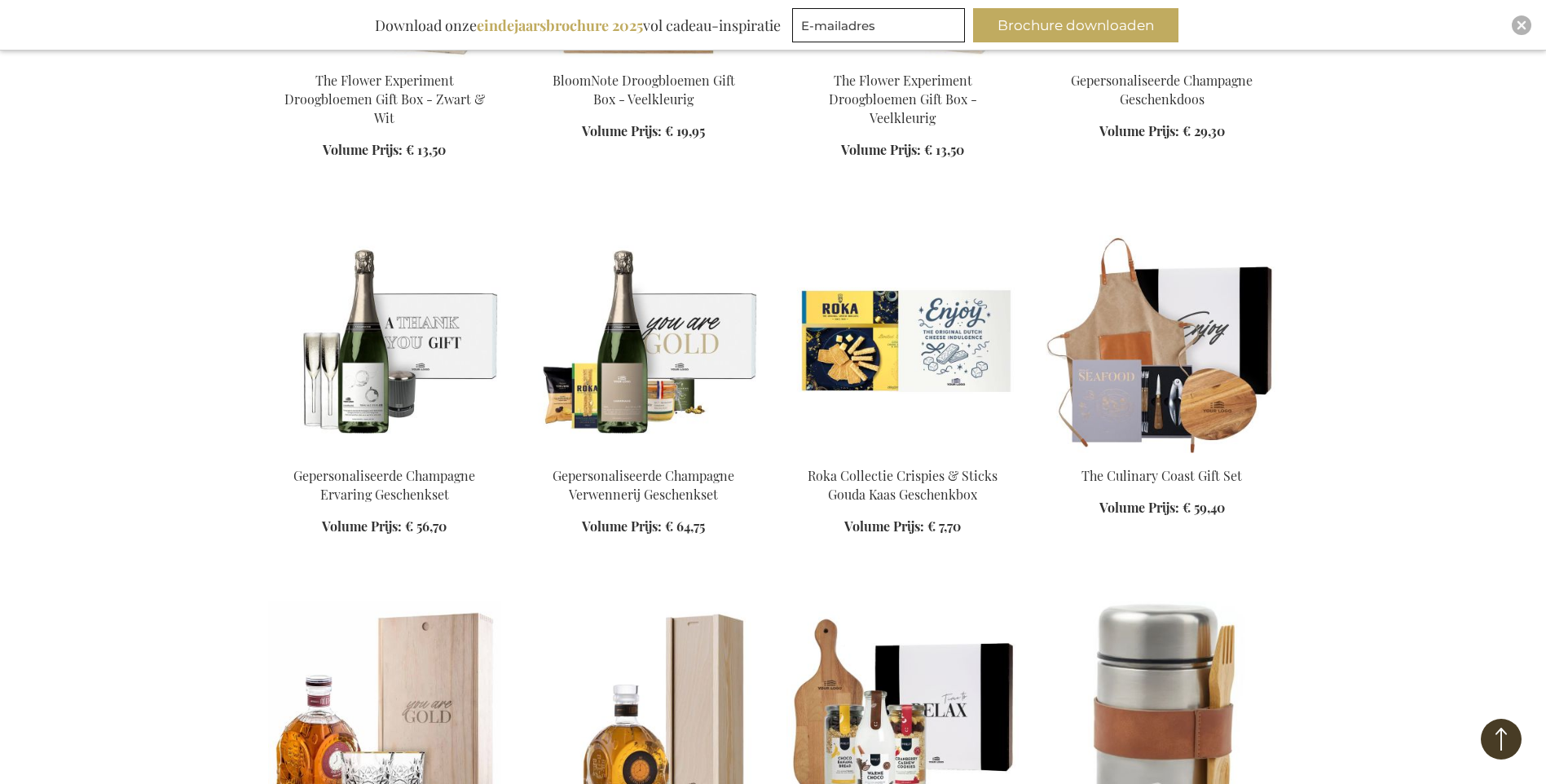
scroll to position [5949, 0]
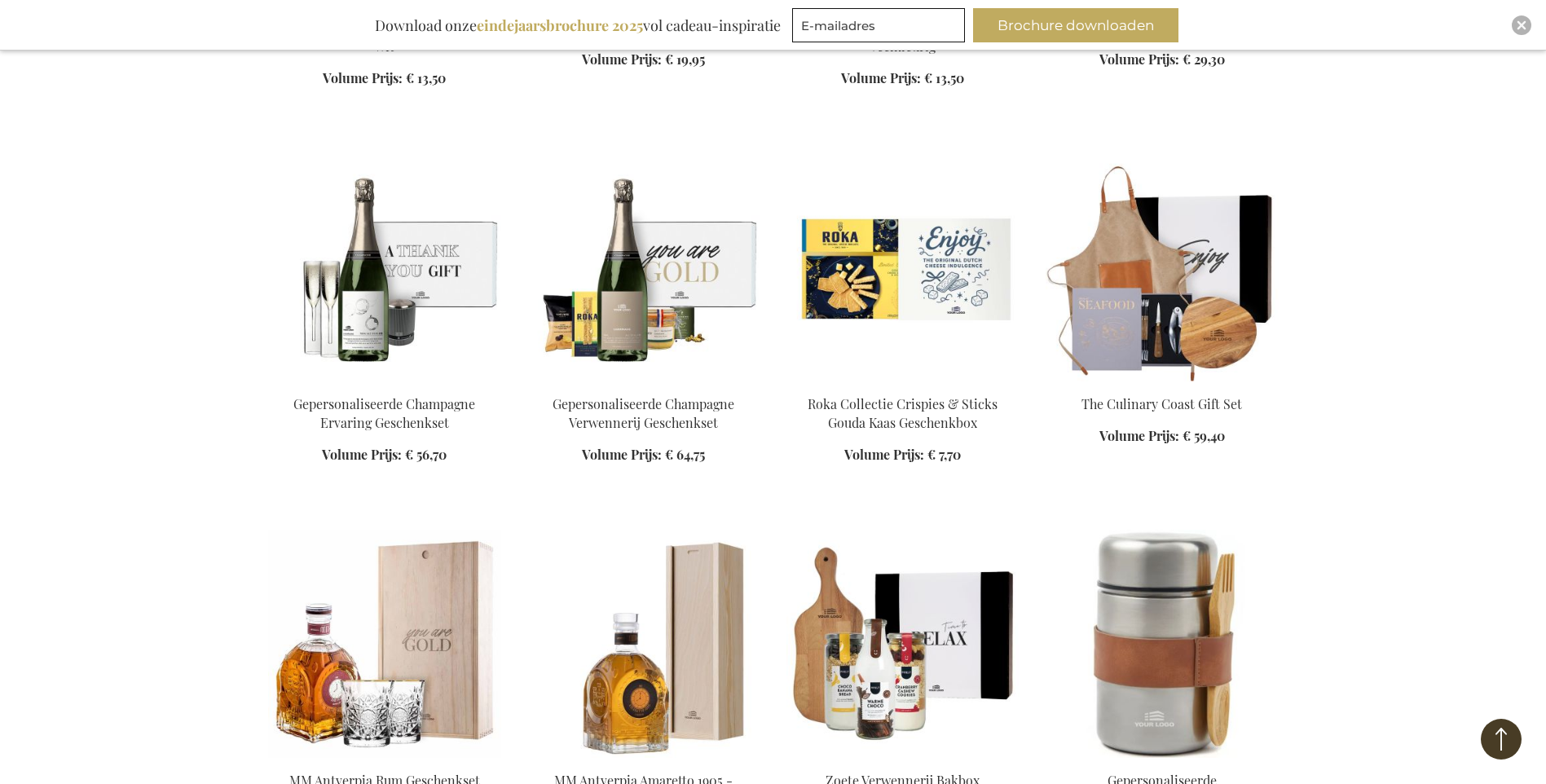
scroll to position [6357, 0]
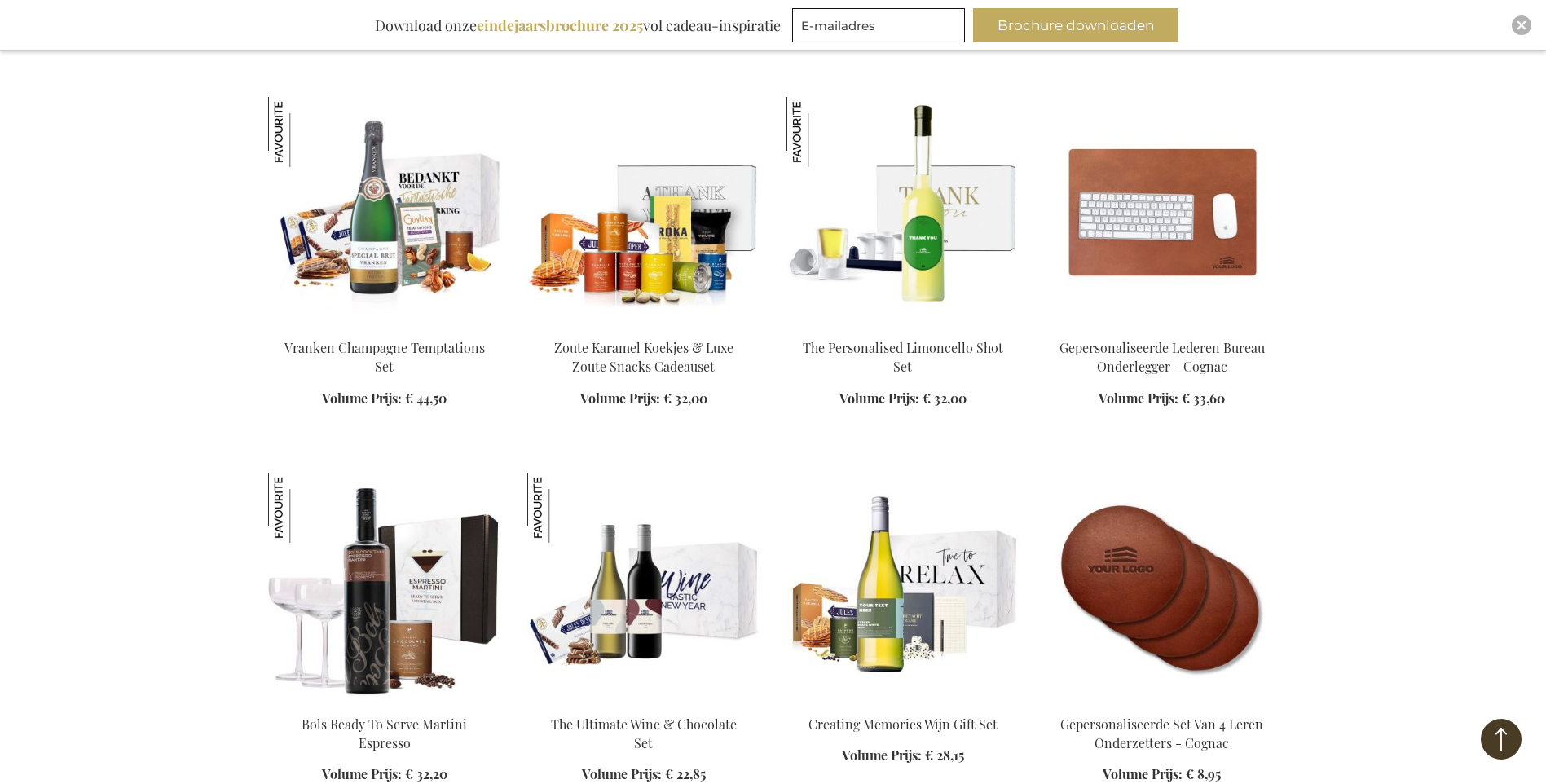
scroll to position [1956, 0]
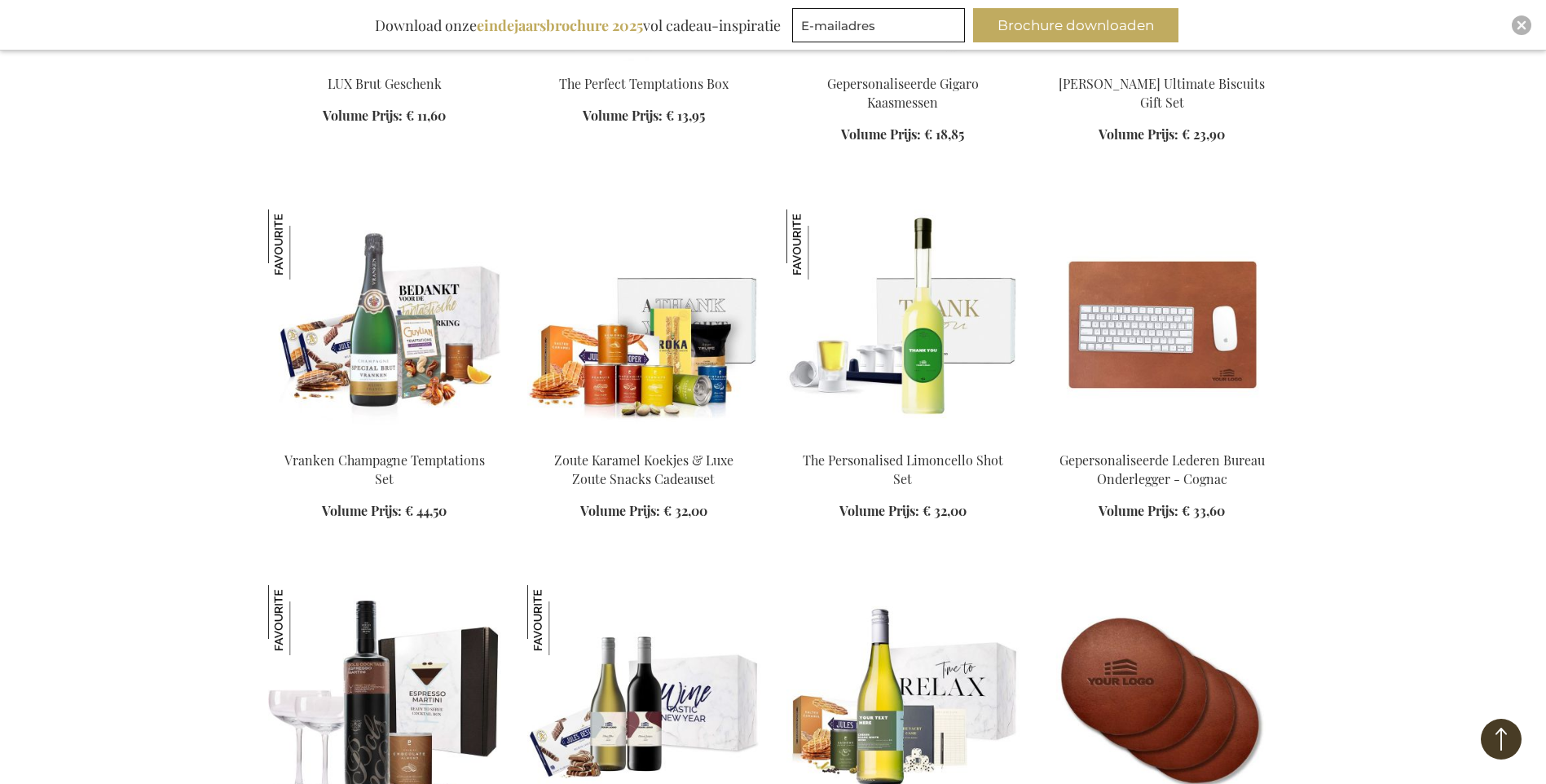
scroll to position [1793, 0]
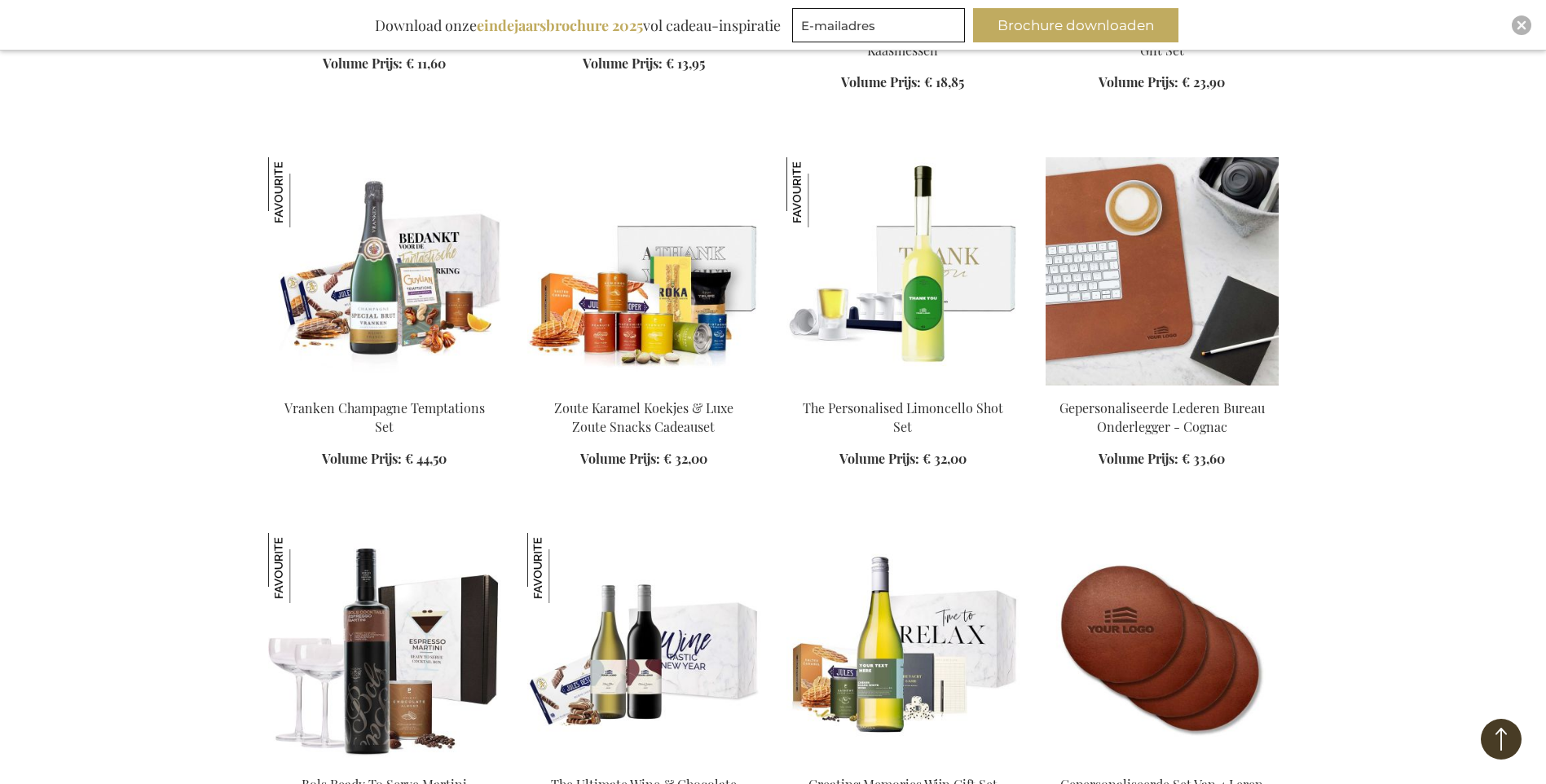
click at [1143, 268] on img at bounding box center [1162, 271] width 233 height 228
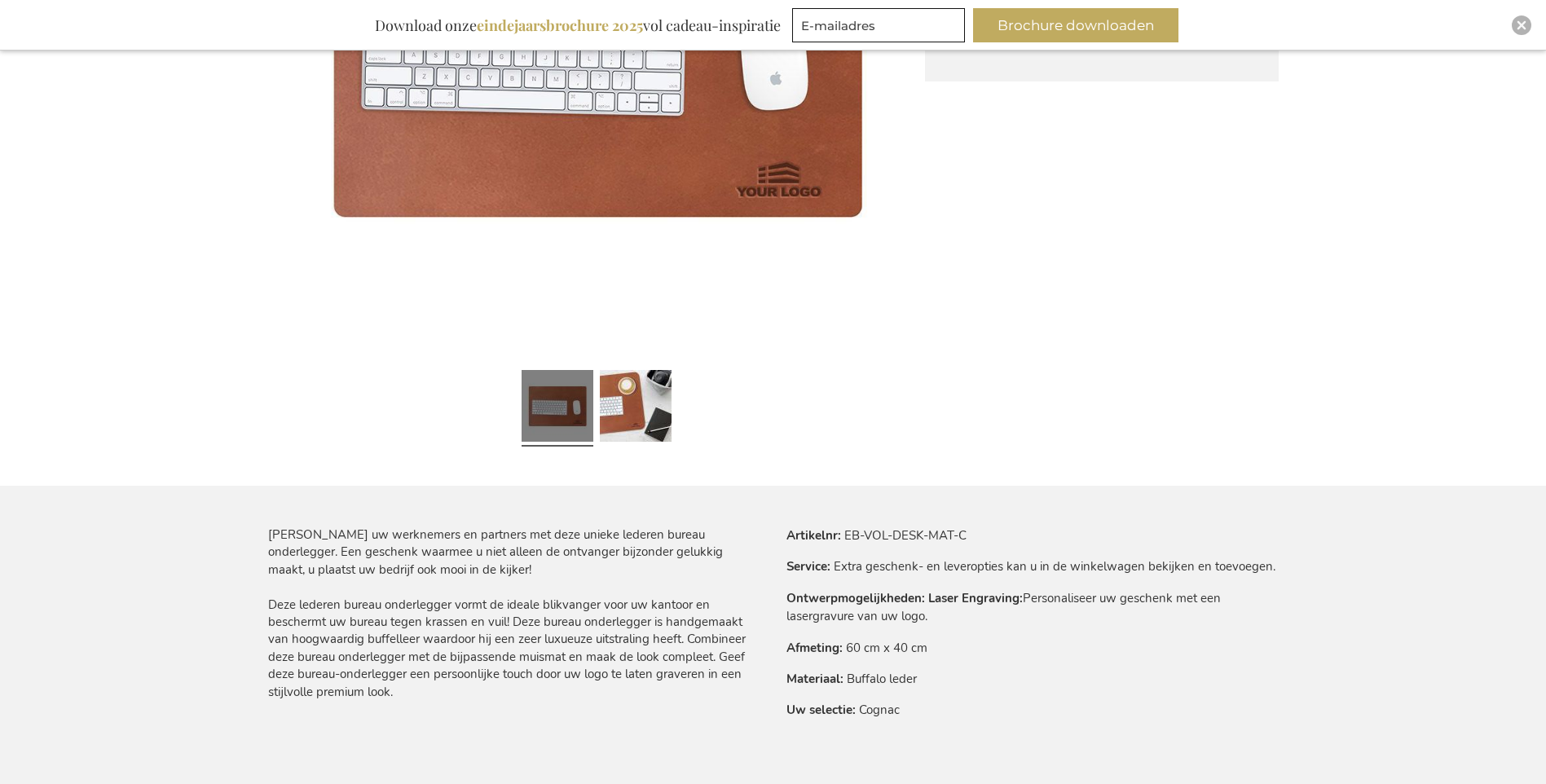
scroll to position [570, 0]
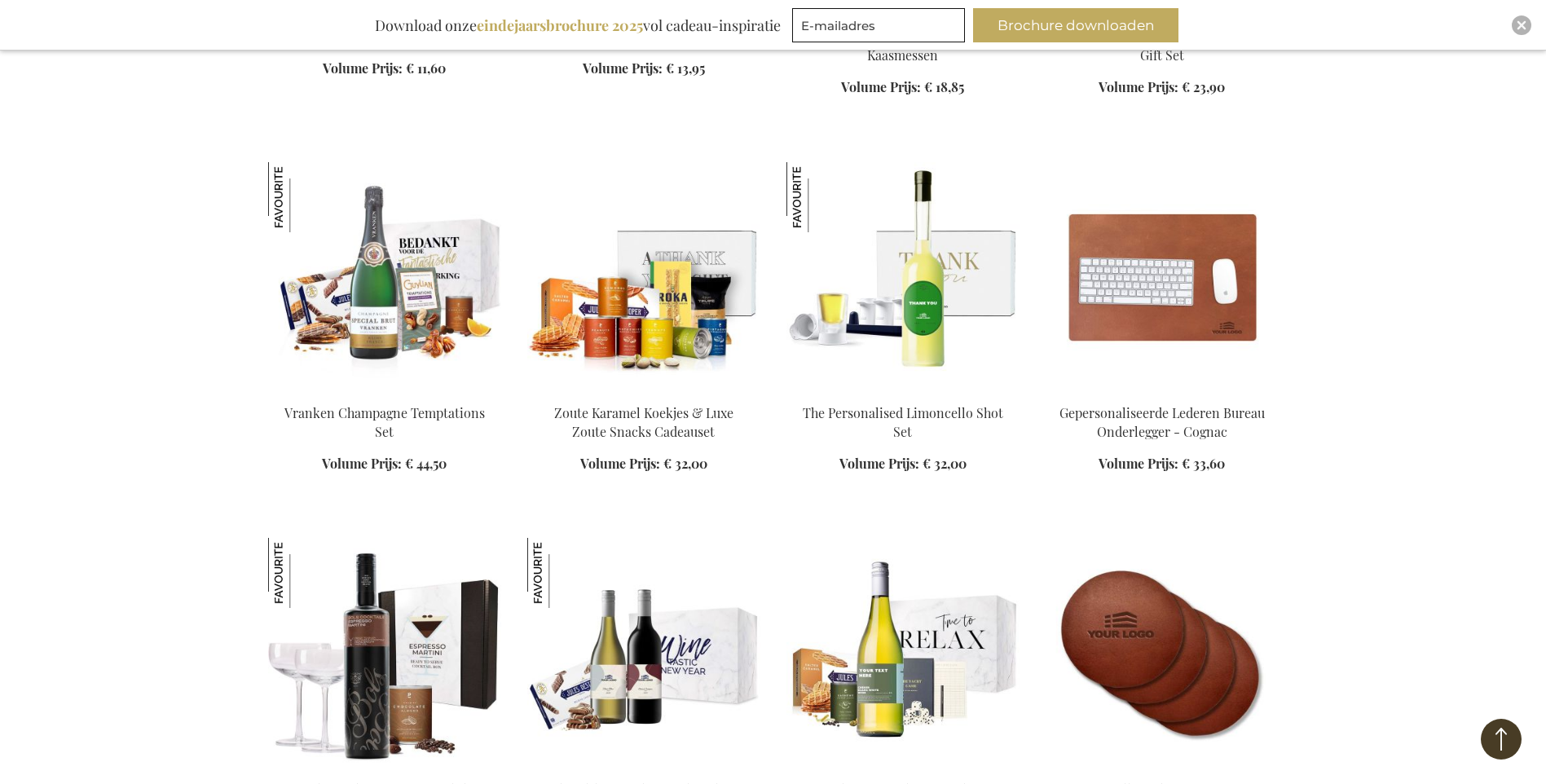
scroll to position [1788, 0]
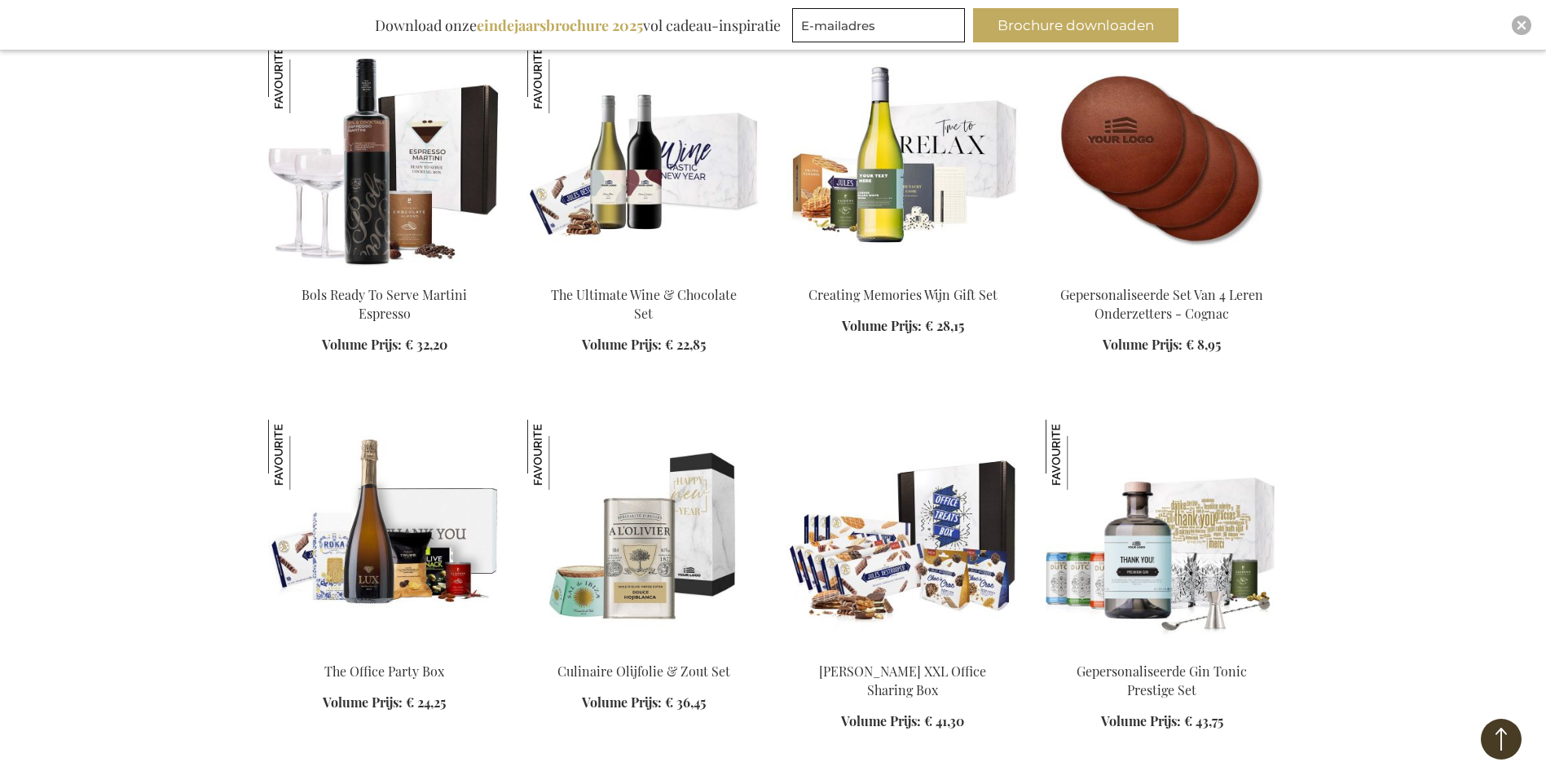
scroll to position [2113, 0]
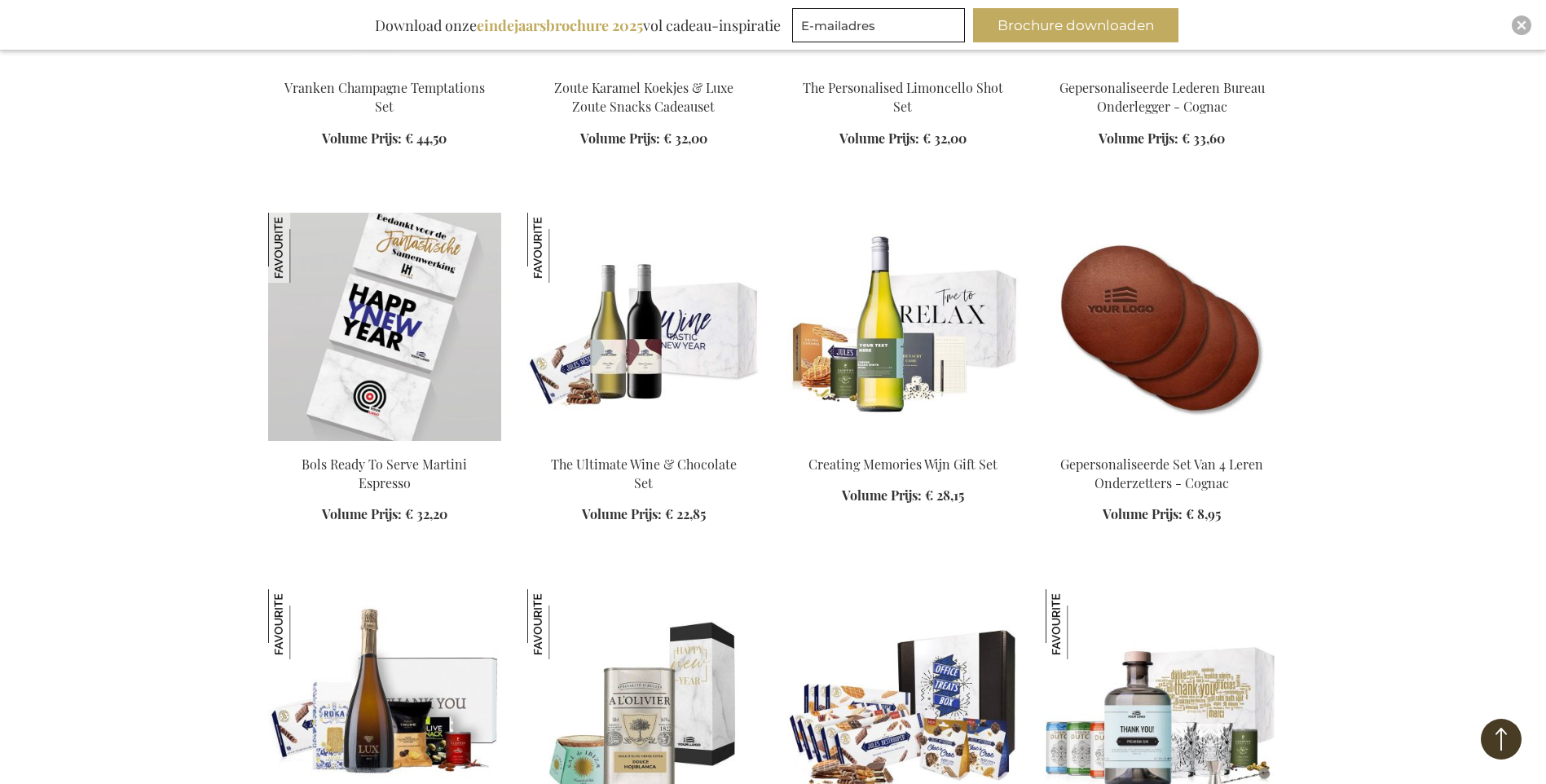
click at [379, 362] on img at bounding box center [385, 327] width 233 height 228
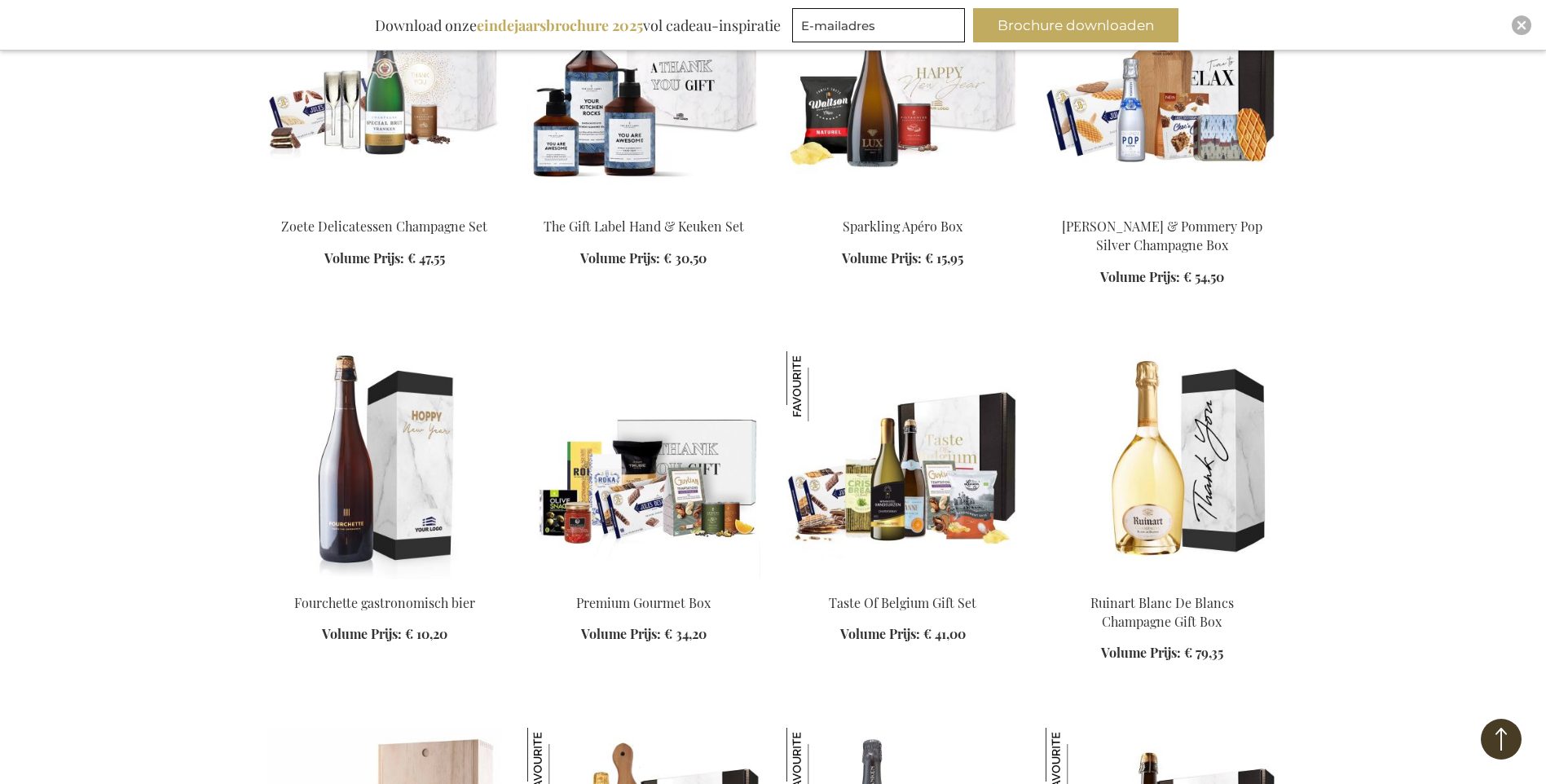
scroll to position [2175, 0]
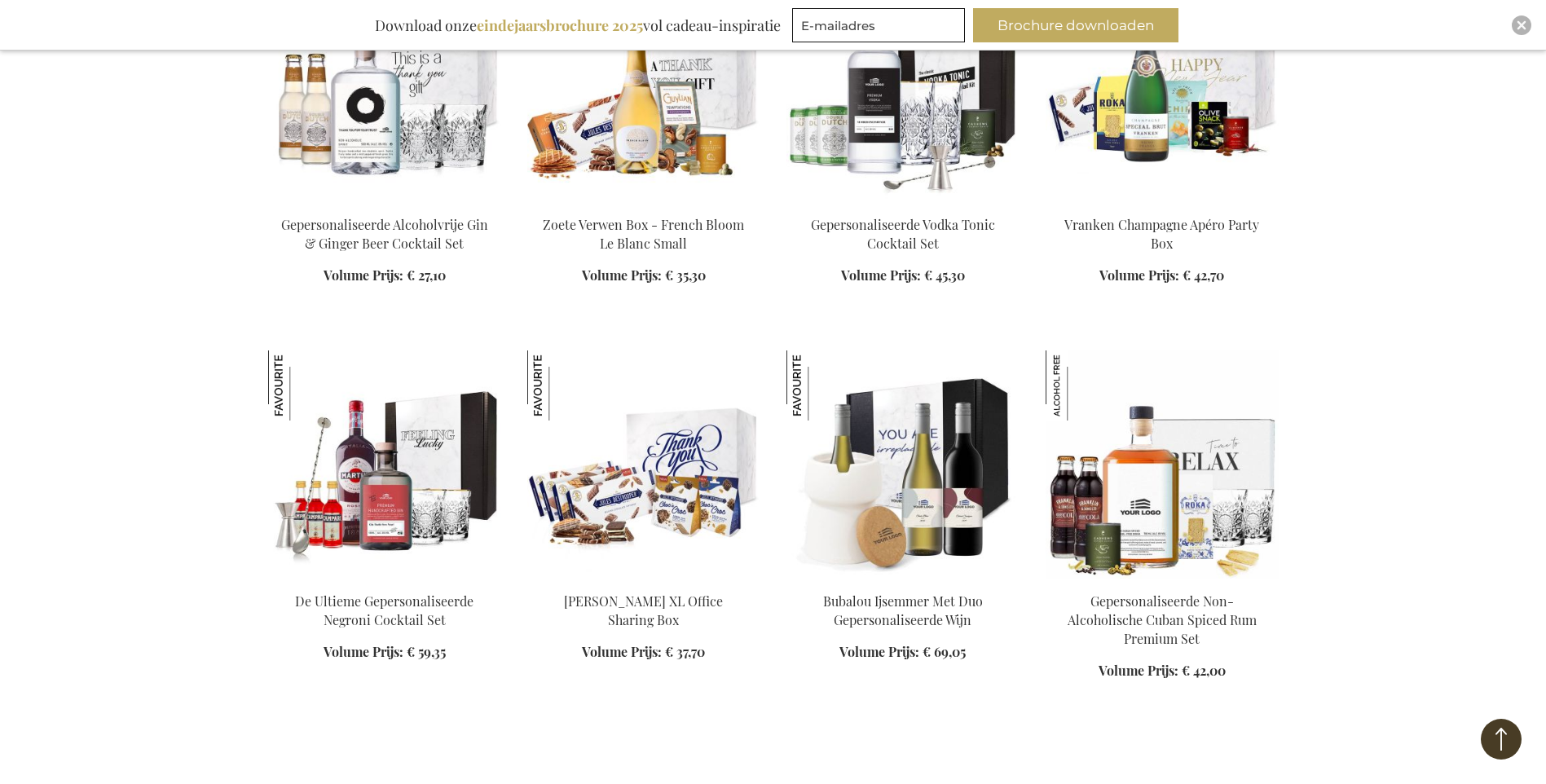
scroll to position [3642, 0]
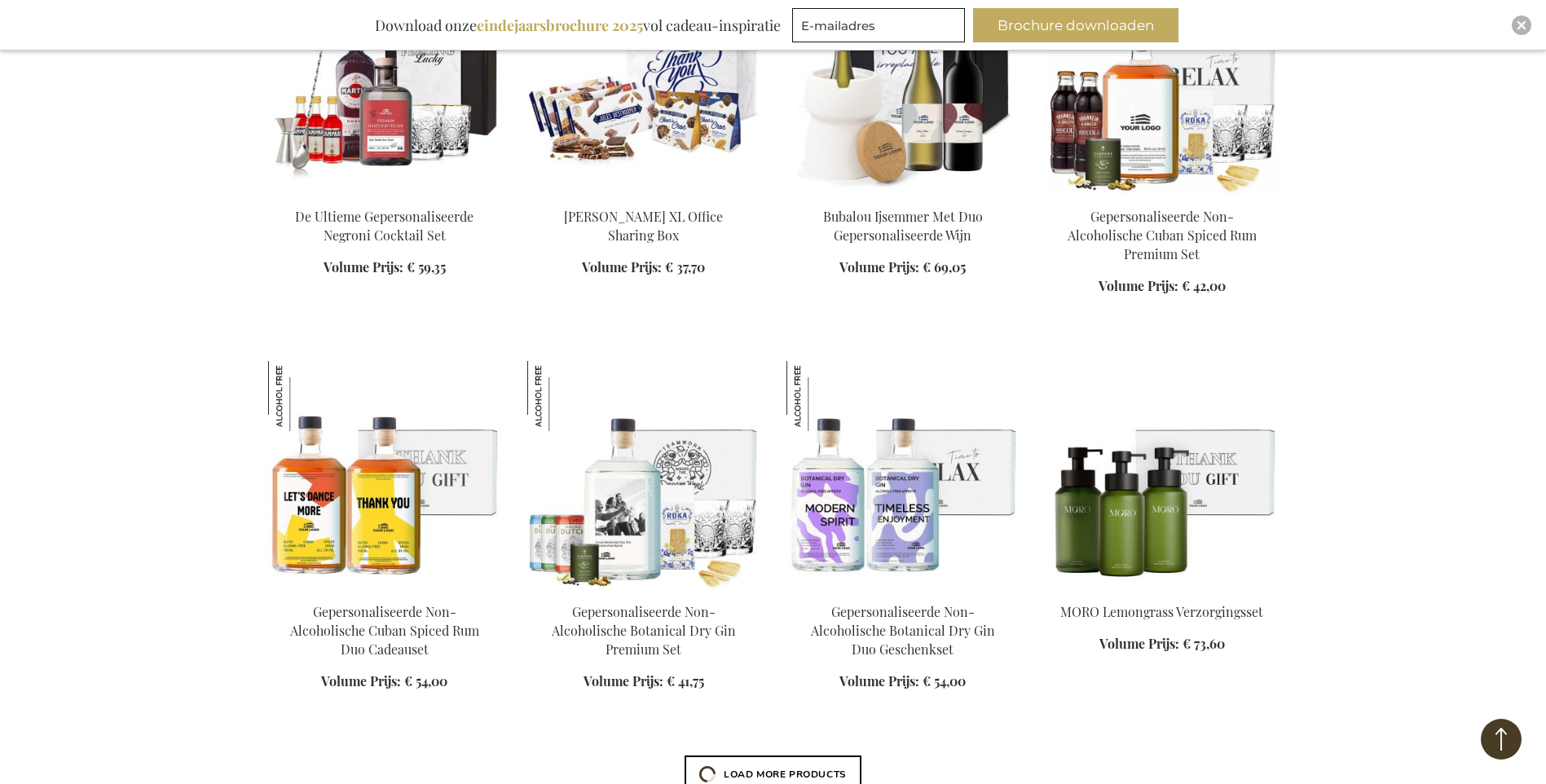
scroll to position [3968, 0]
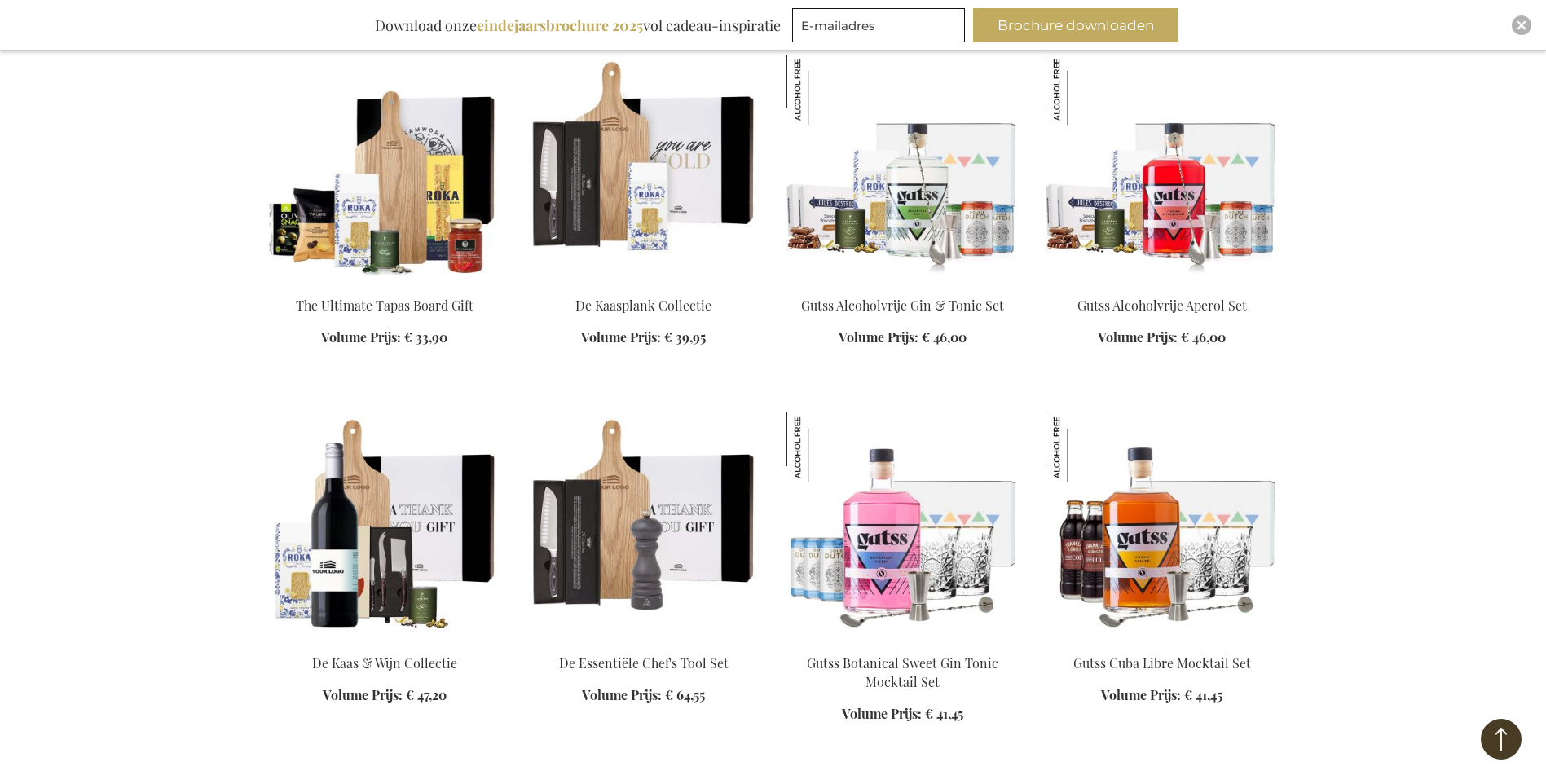
scroll to position [5842, 0]
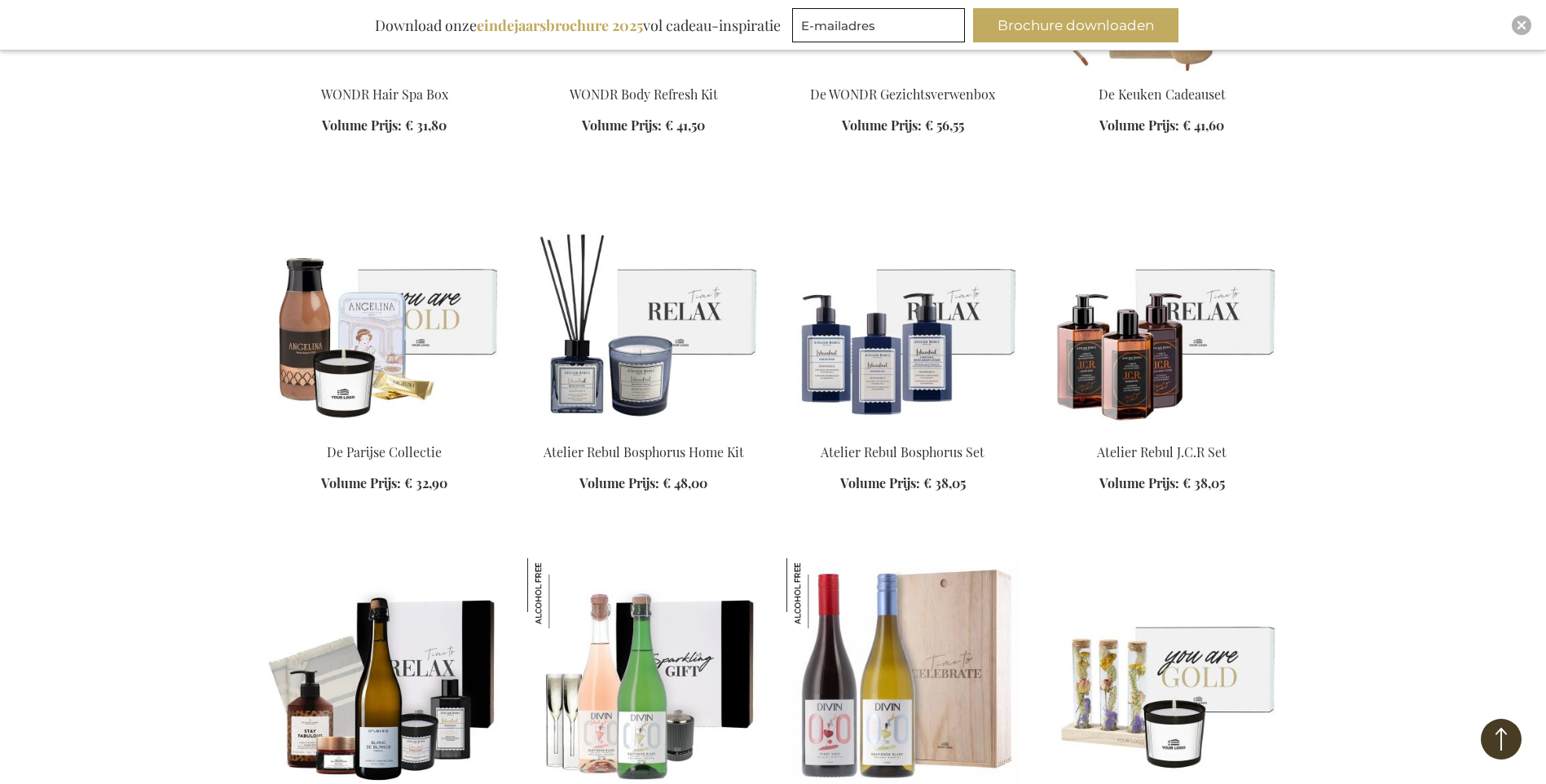
scroll to position [7147, 0]
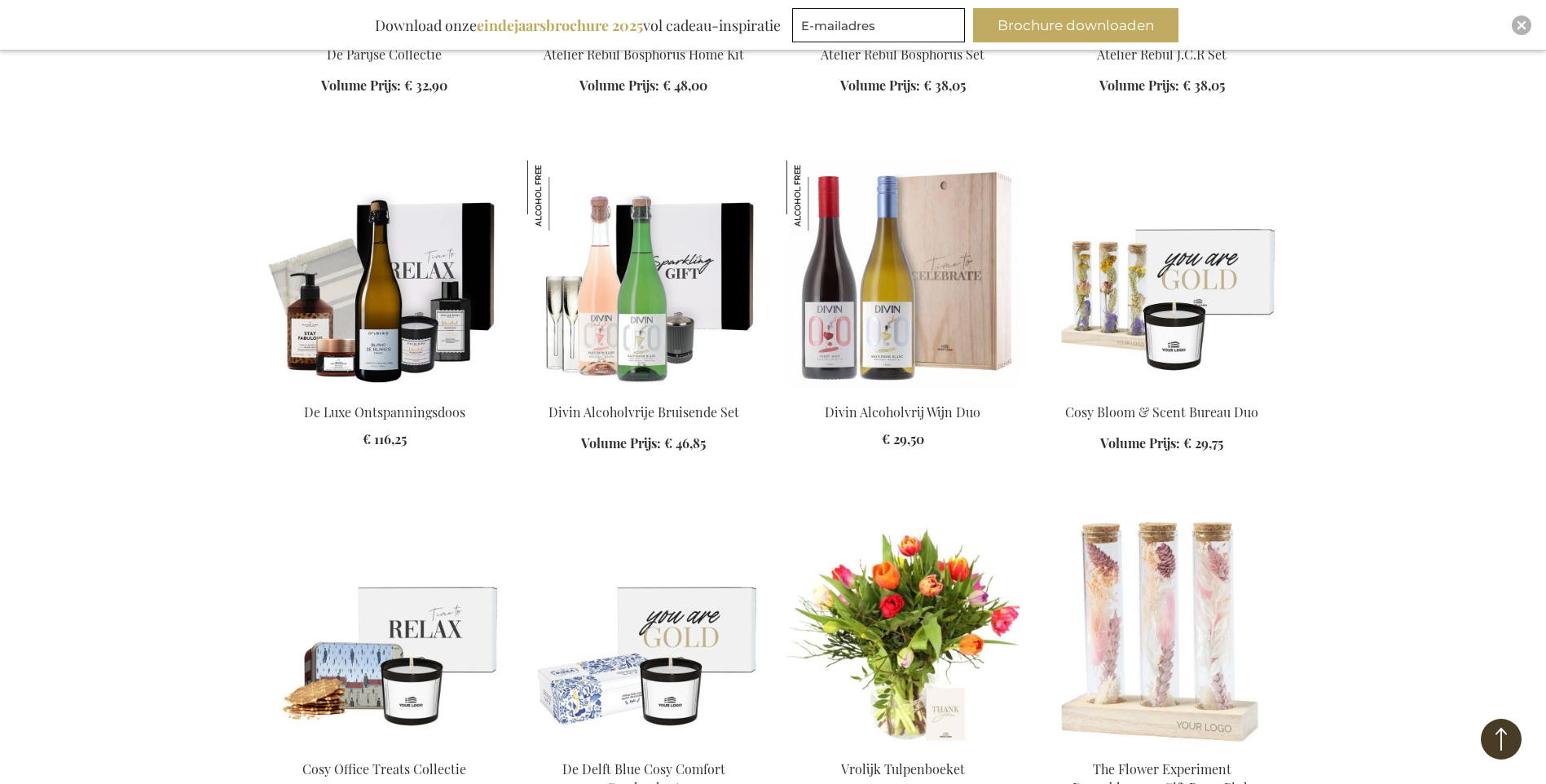
scroll to position [7798, 0]
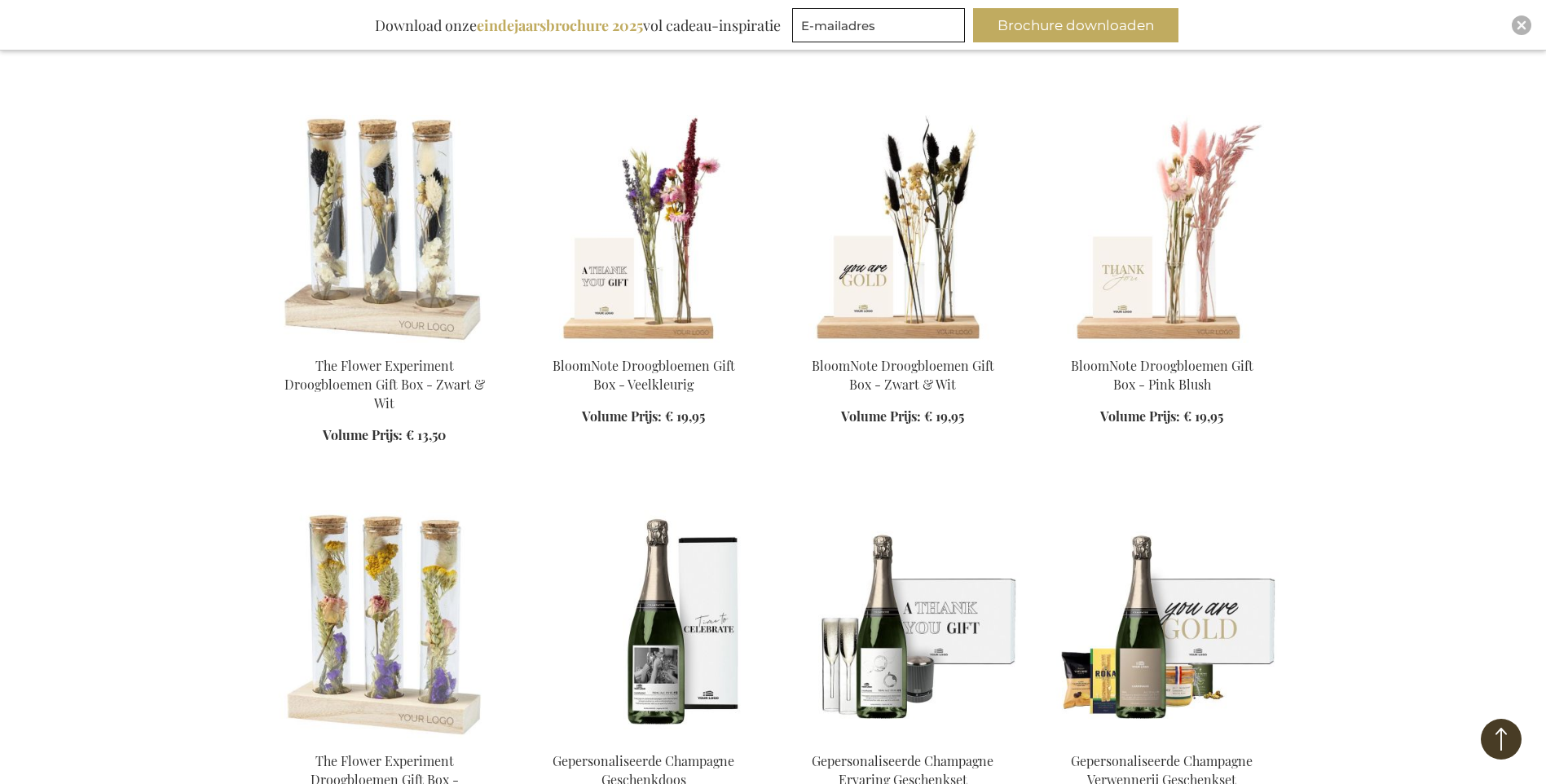
scroll to position [8613, 0]
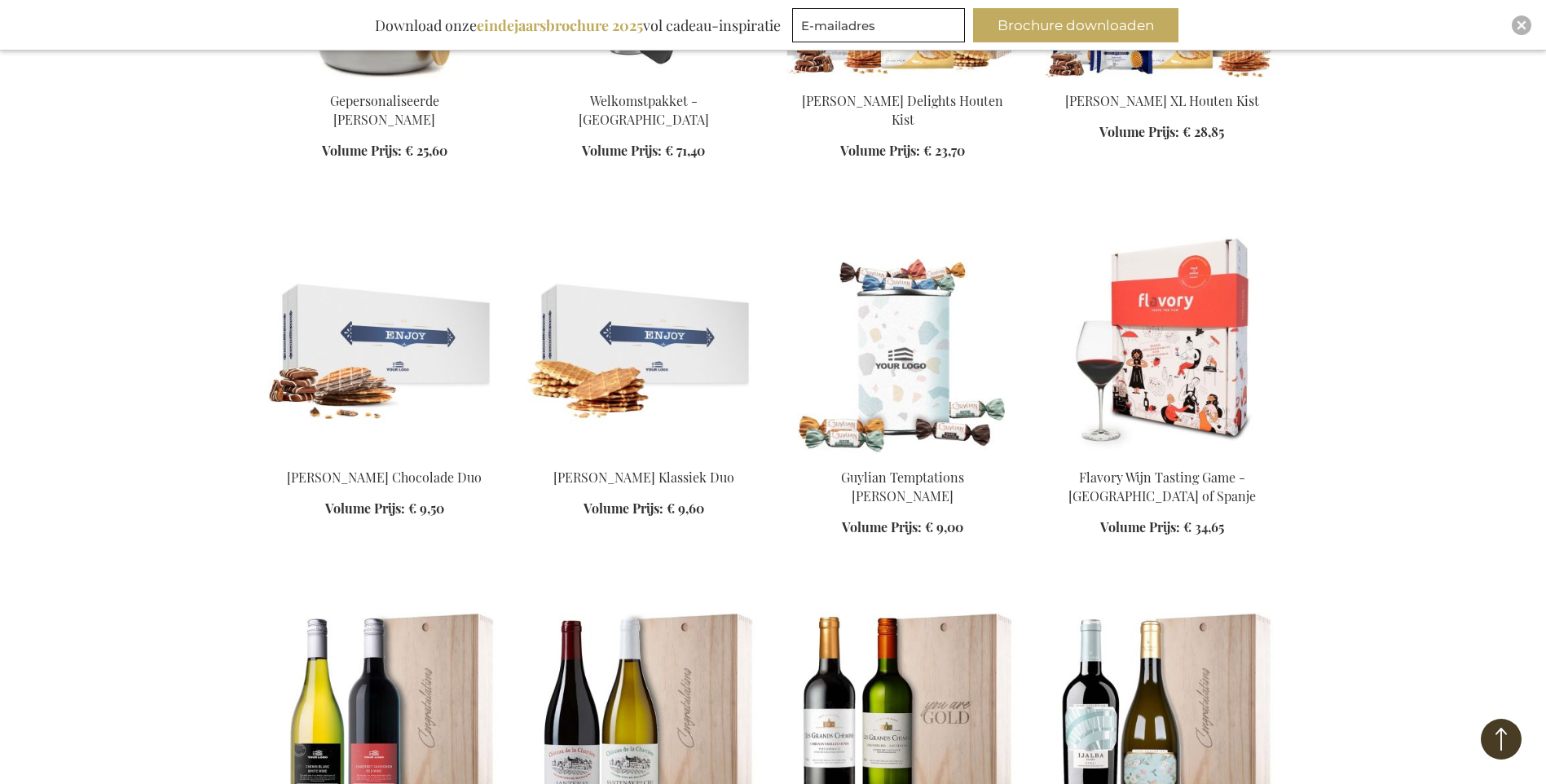
scroll to position [9755, 0]
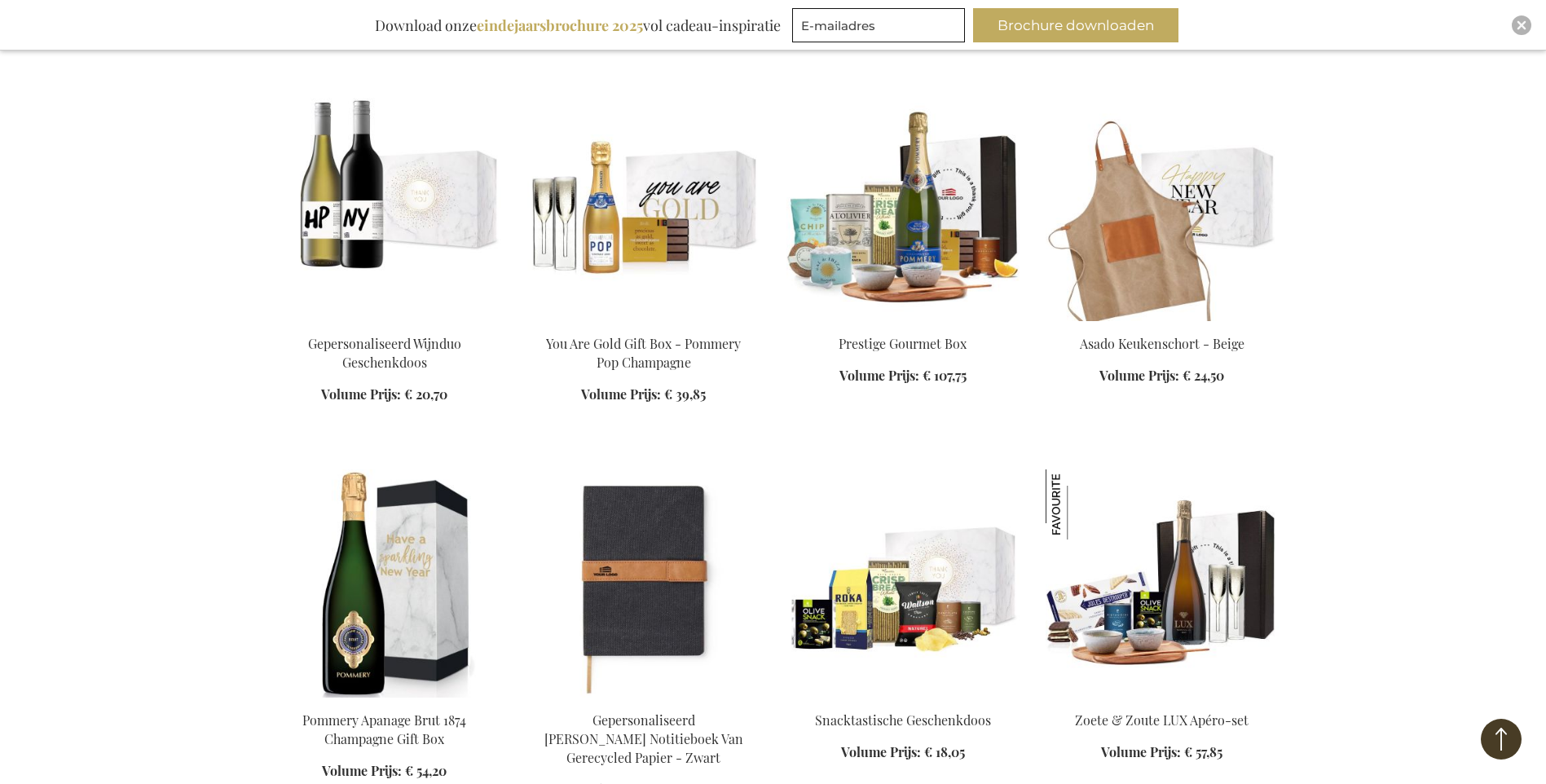
scroll to position [10814, 0]
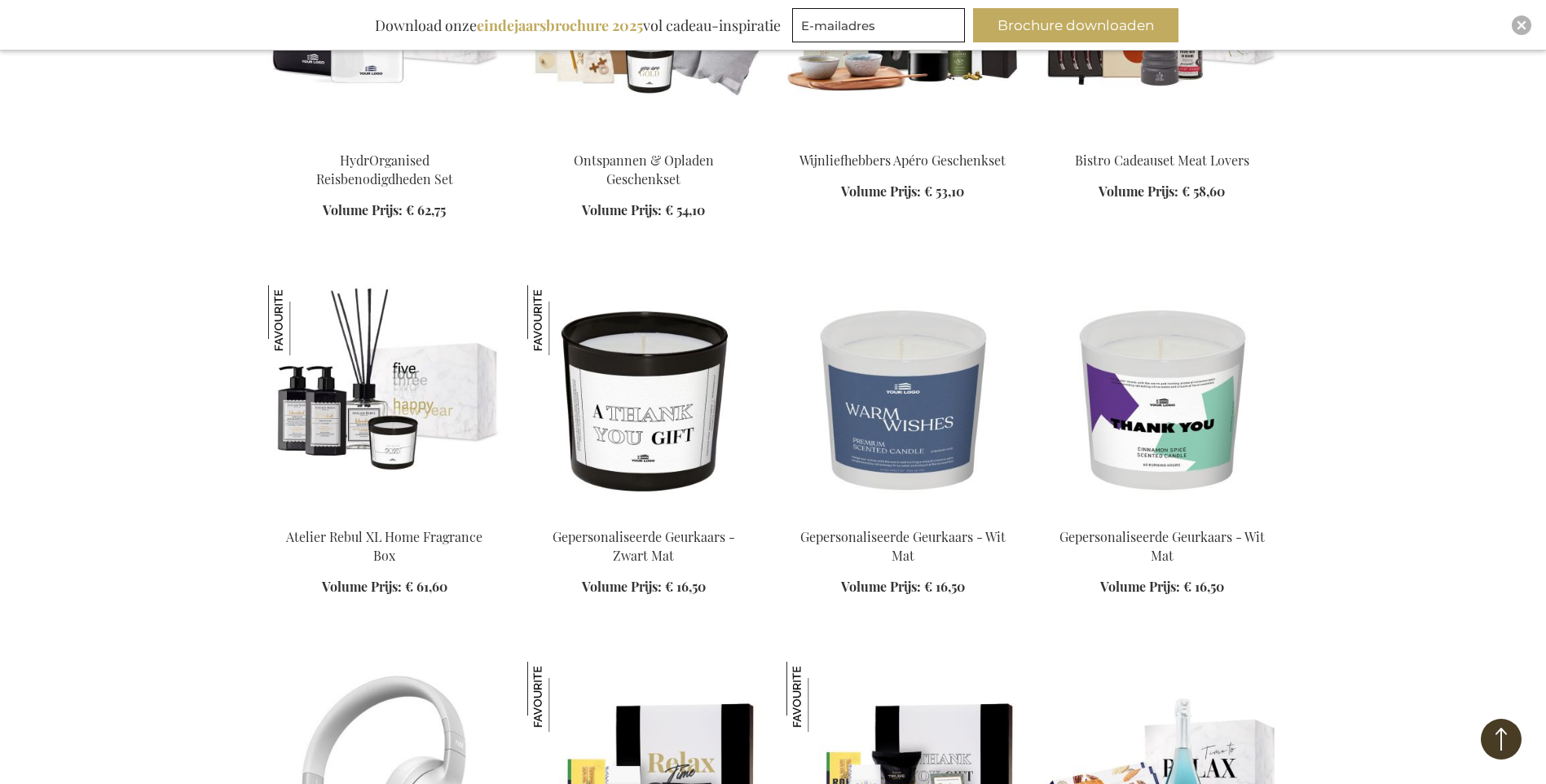
scroll to position [11954, 0]
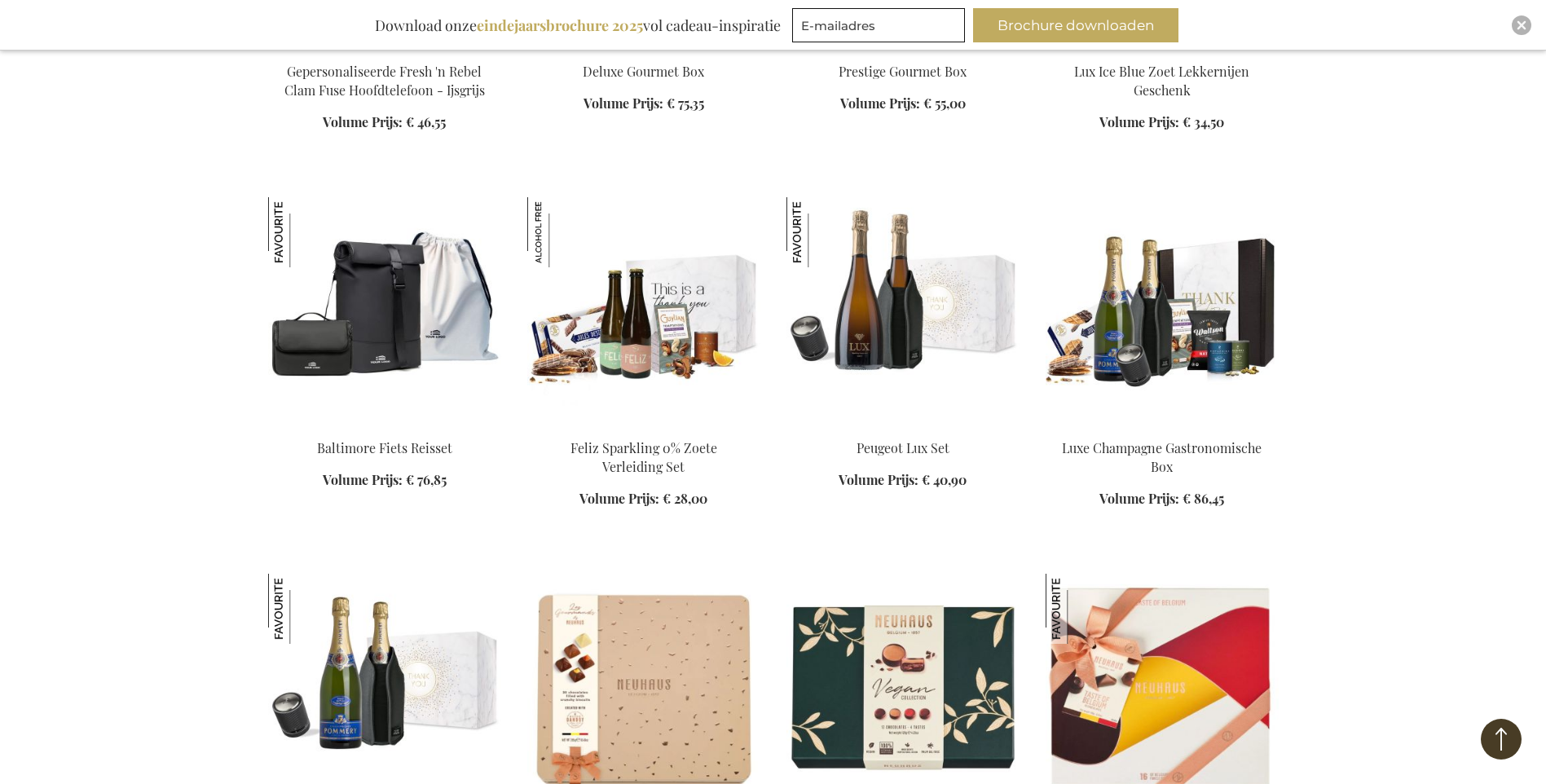
scroll to position [13178, 0]
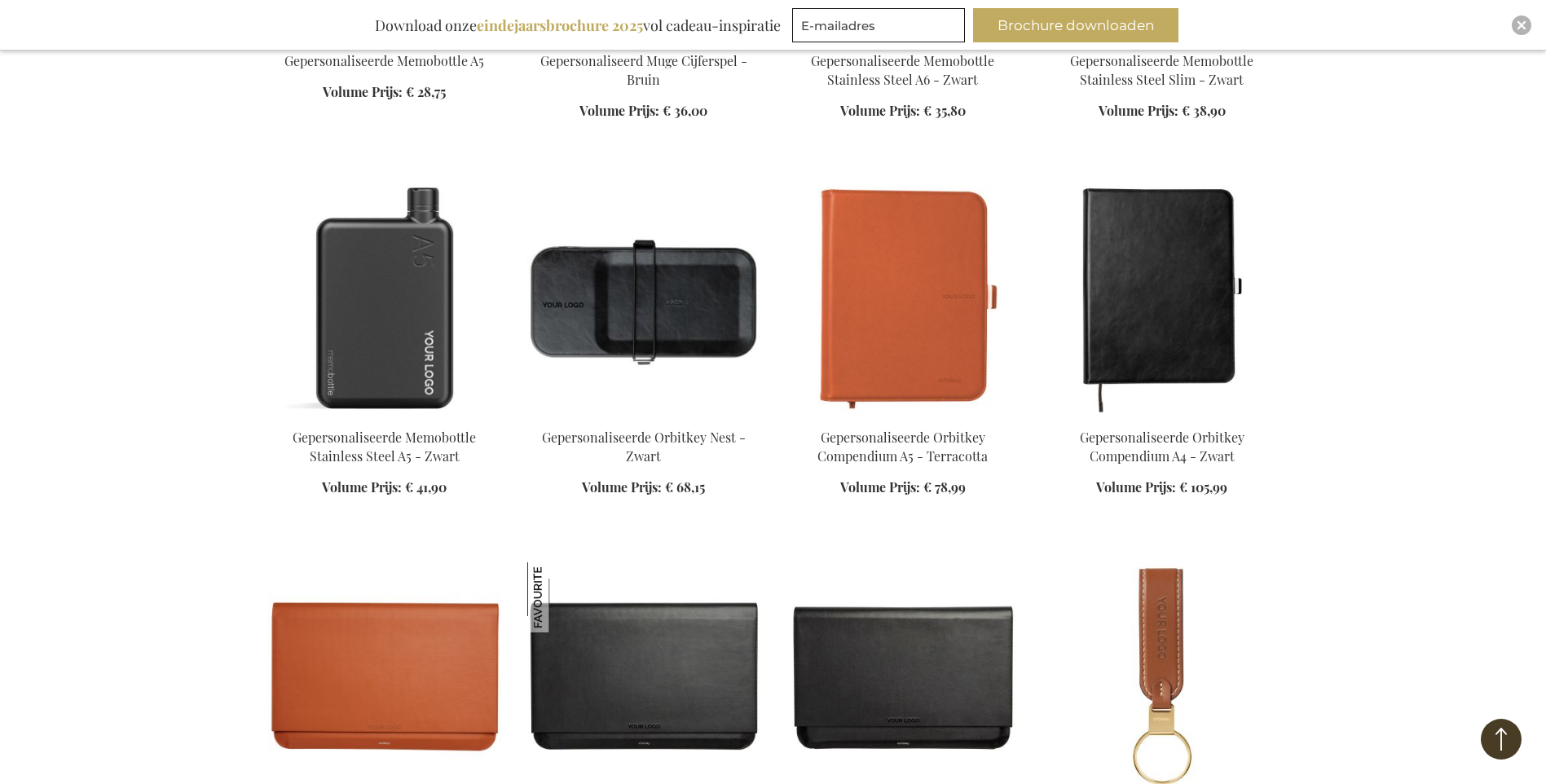
scroll to position [14644, 0]
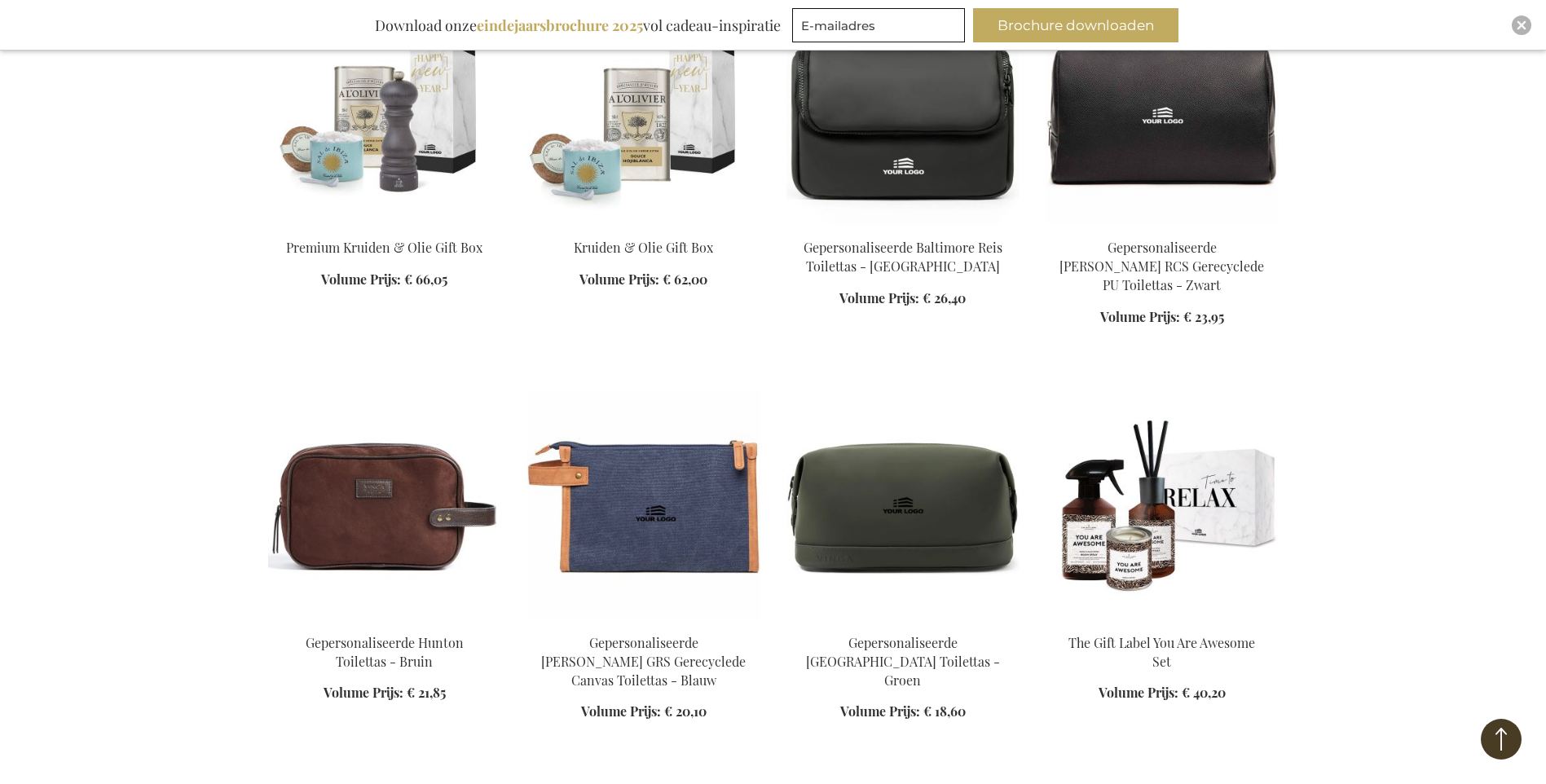
scroll to position [16112, 0]
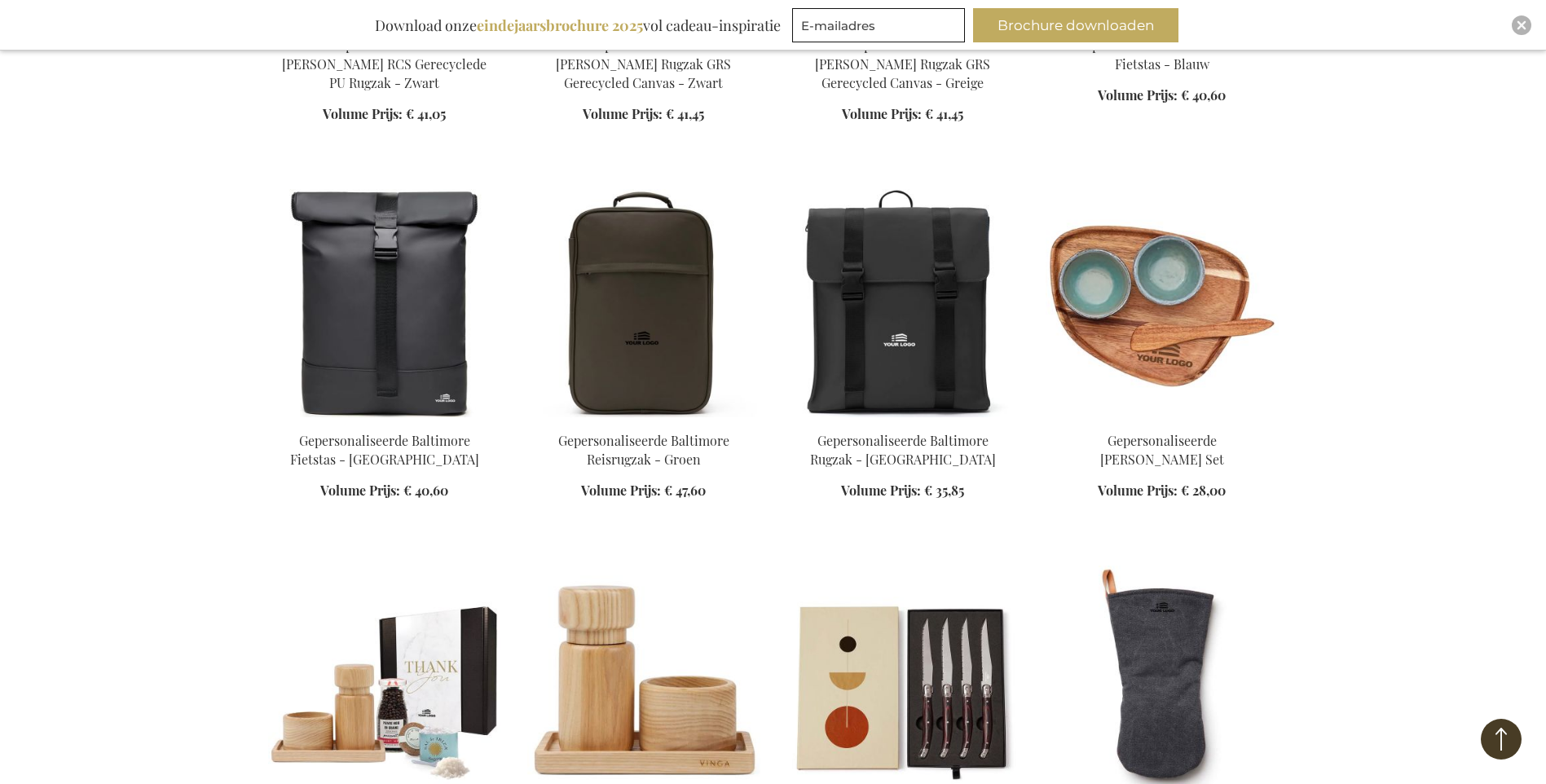
scroll to position [16845, 0]
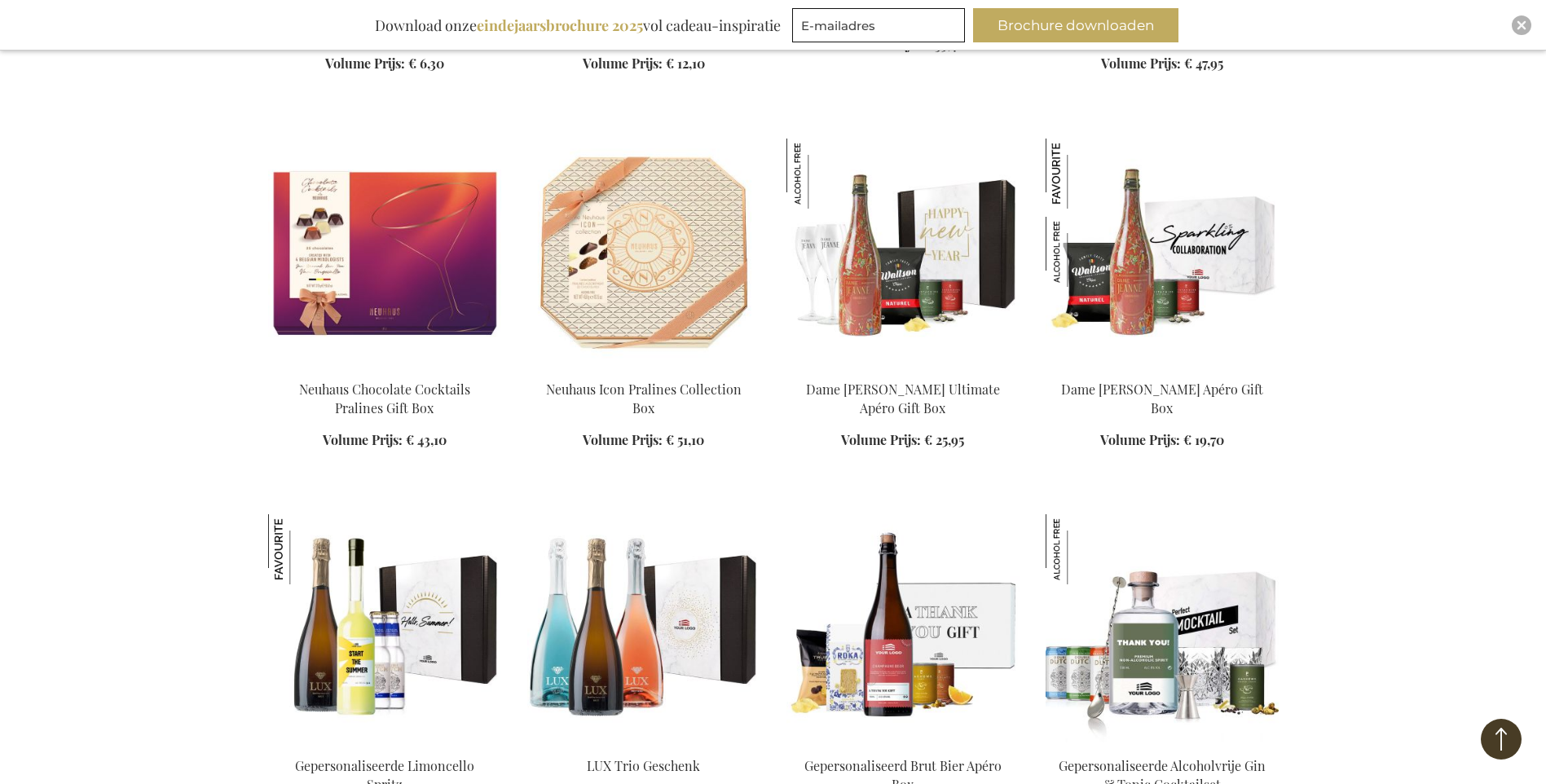
scroll to position [17985, 0]
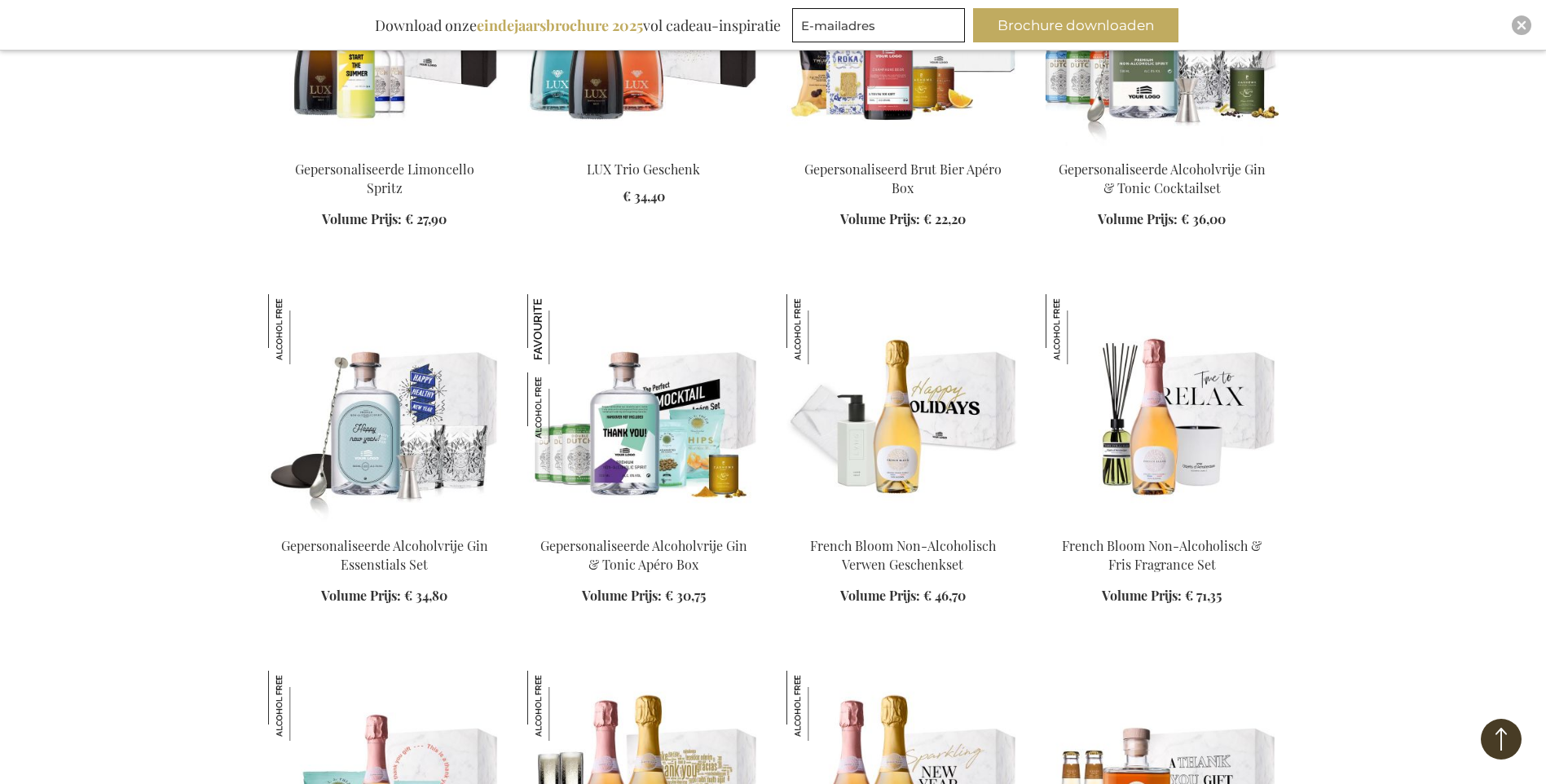
scroll to position [18393, 0]
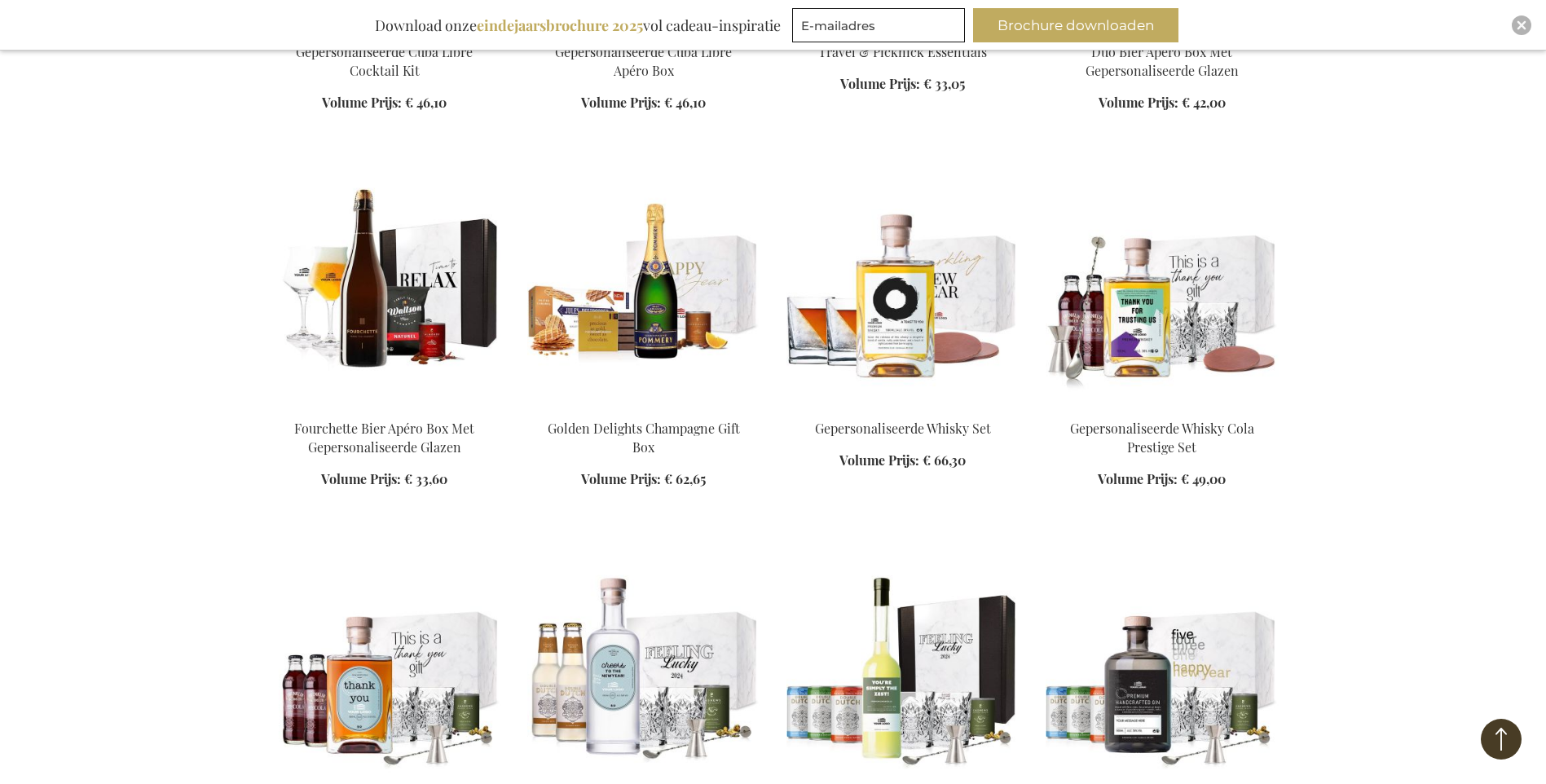
scroll to position [19942, 0]
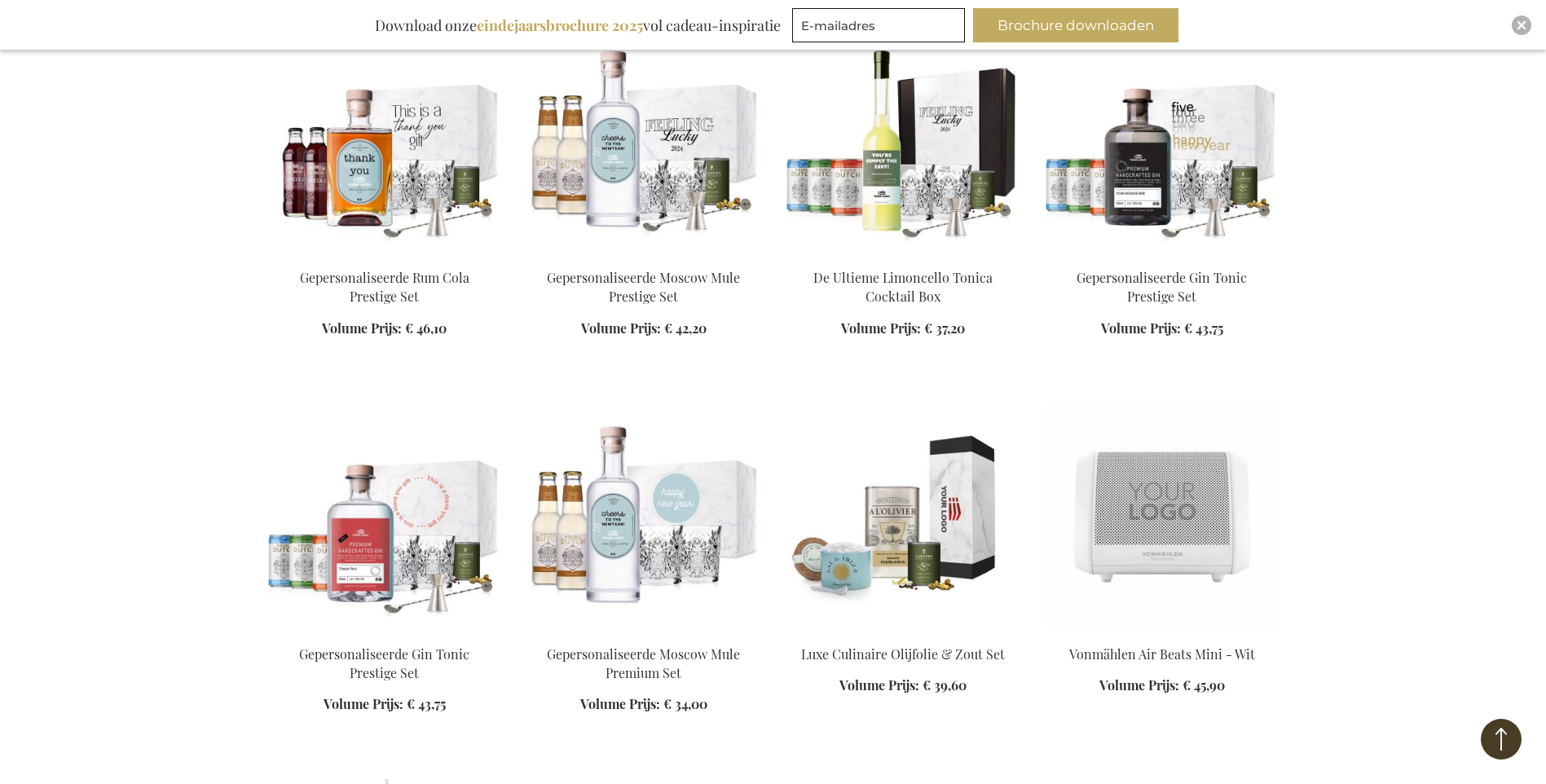
scroll to position [20186, 0]
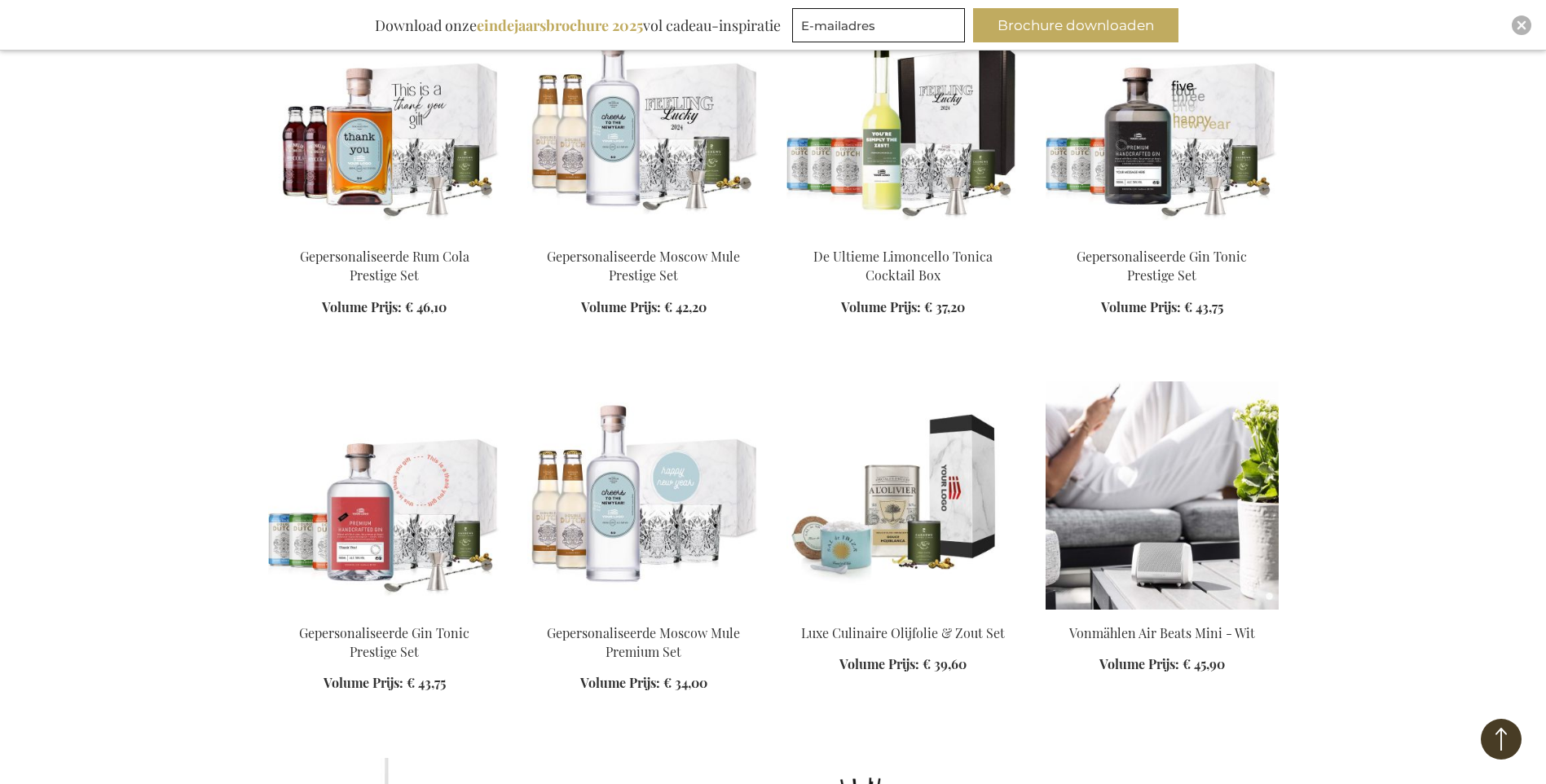
click at [1158, 382] on img at bounding box center [1162, 496] width 233 height 228
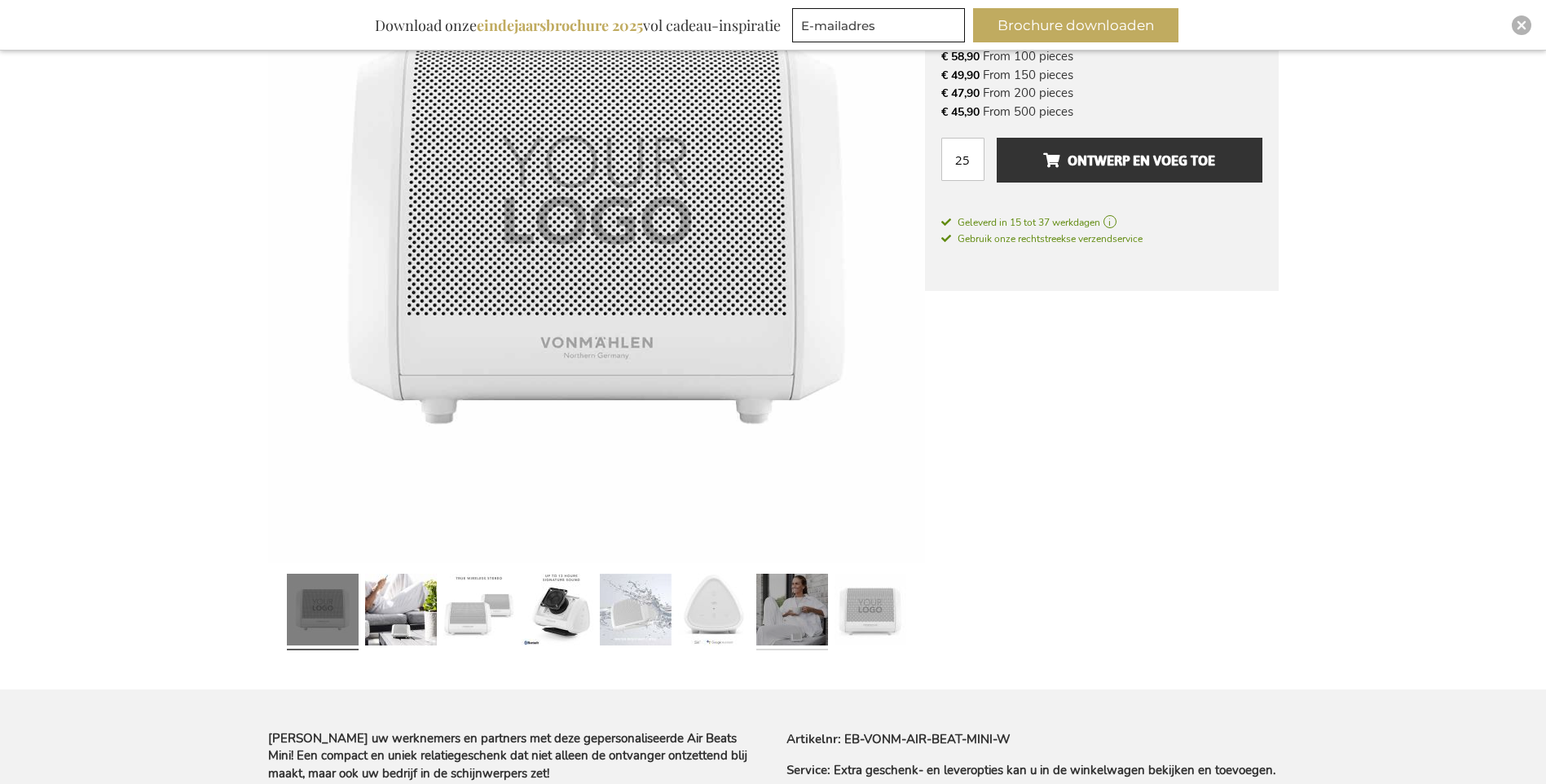
scroll to position [377, 0]
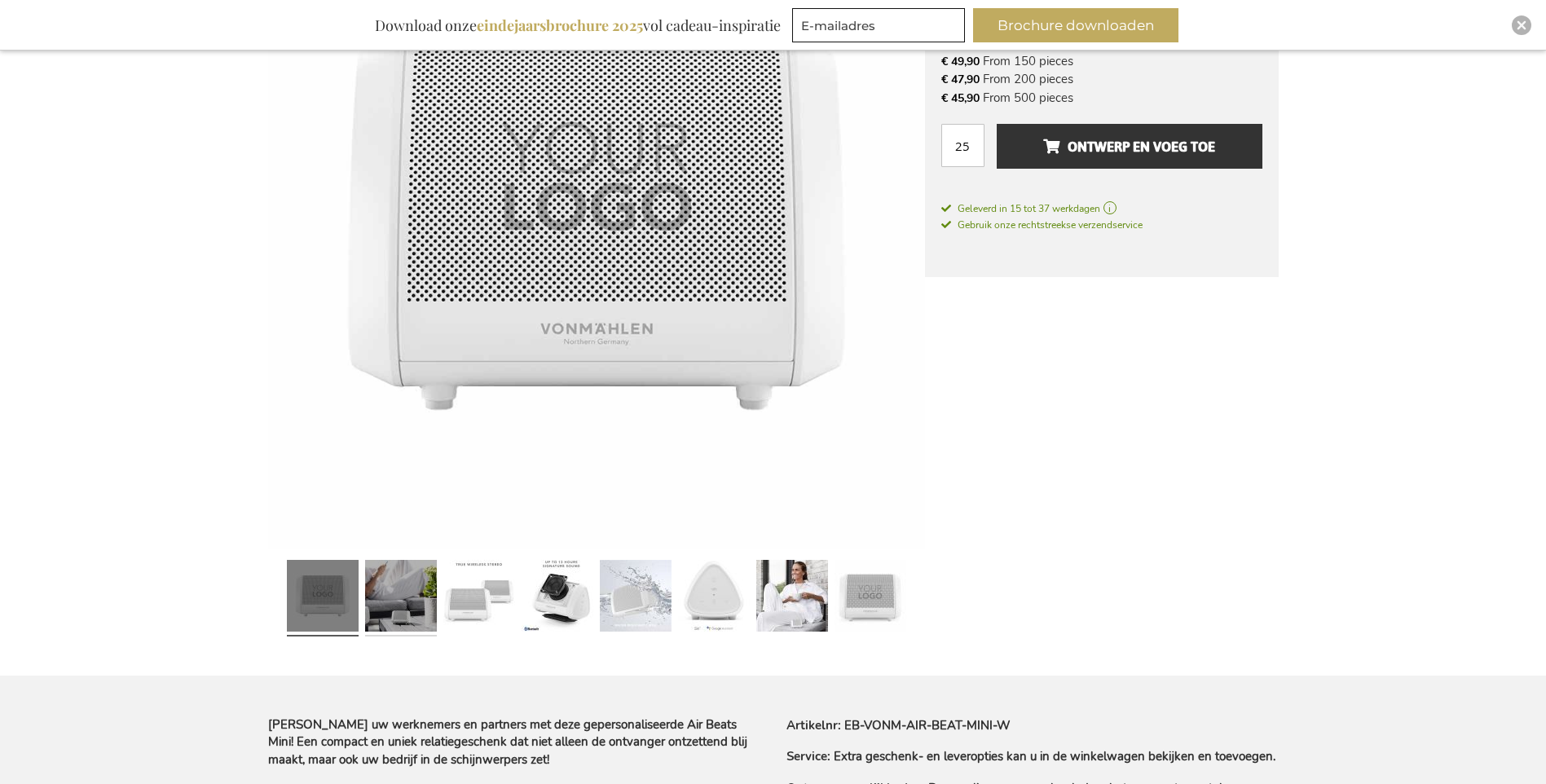
click at [399, 599] on link at bounding box center [400, 598] width 71 height 90
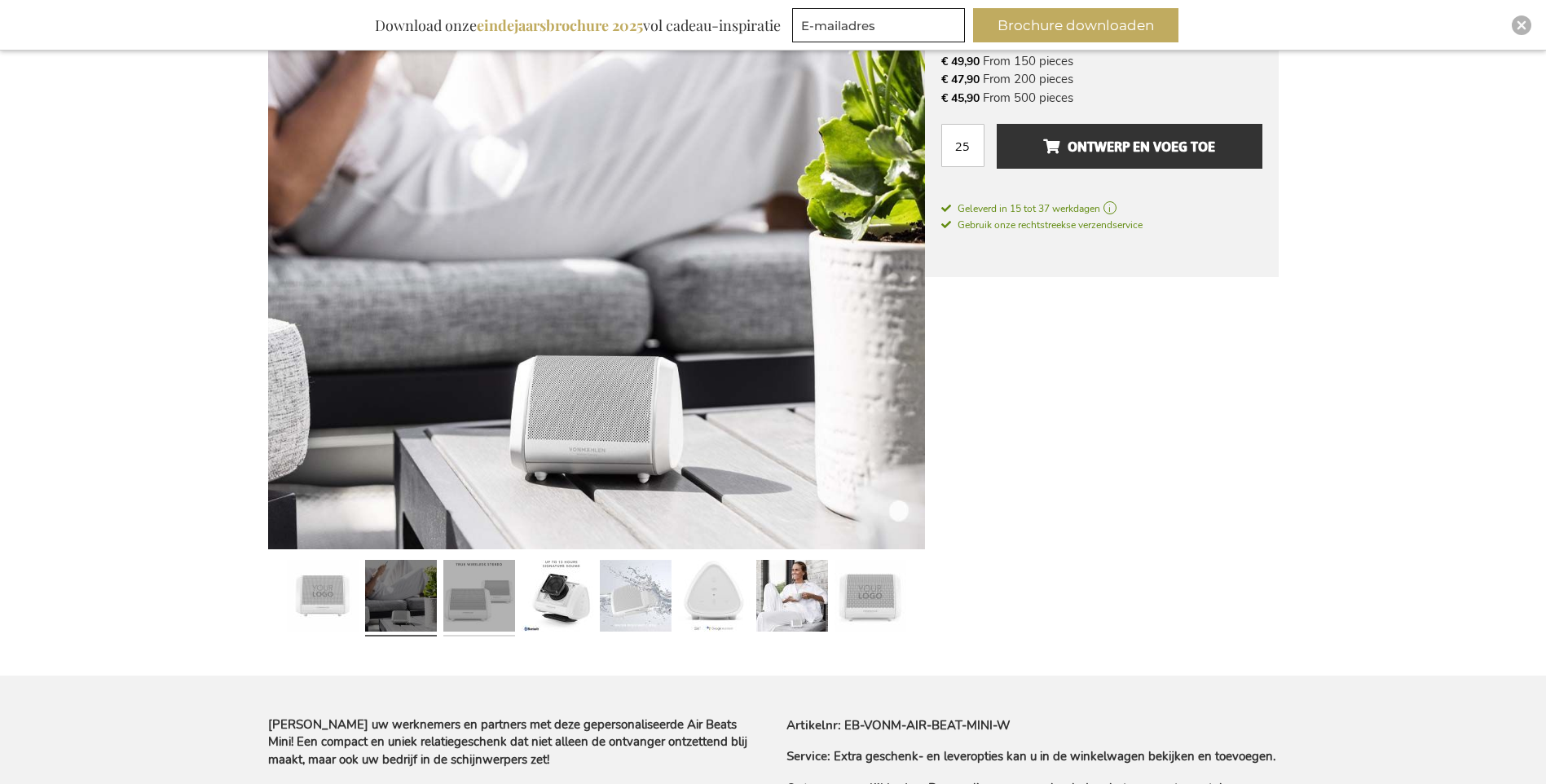
click at [490, 606] on link at bounding box center [479, 598] width 71 height 90
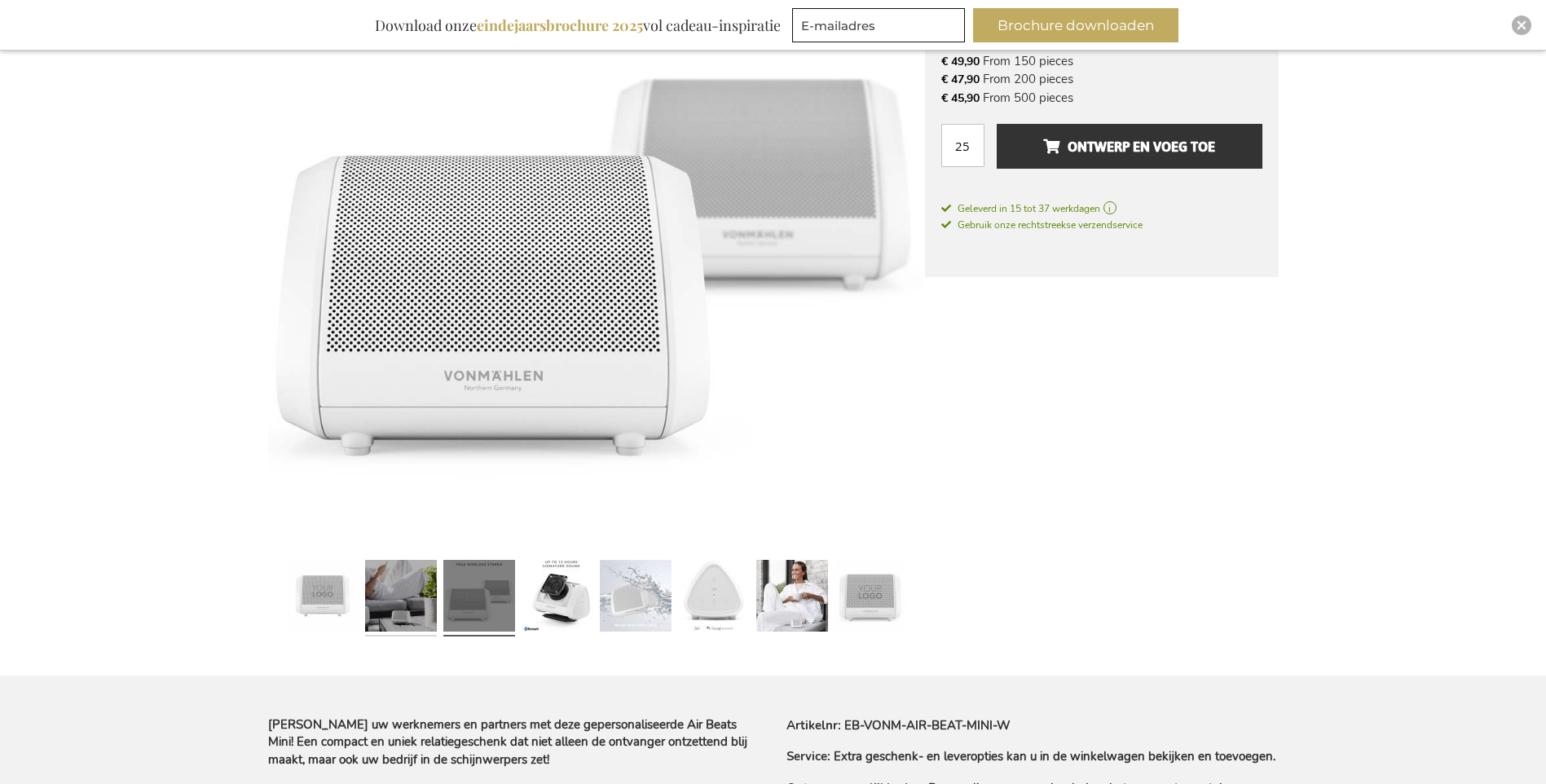
click at [416, 605] on link at bounding box center [400, 598] width 71 height 90
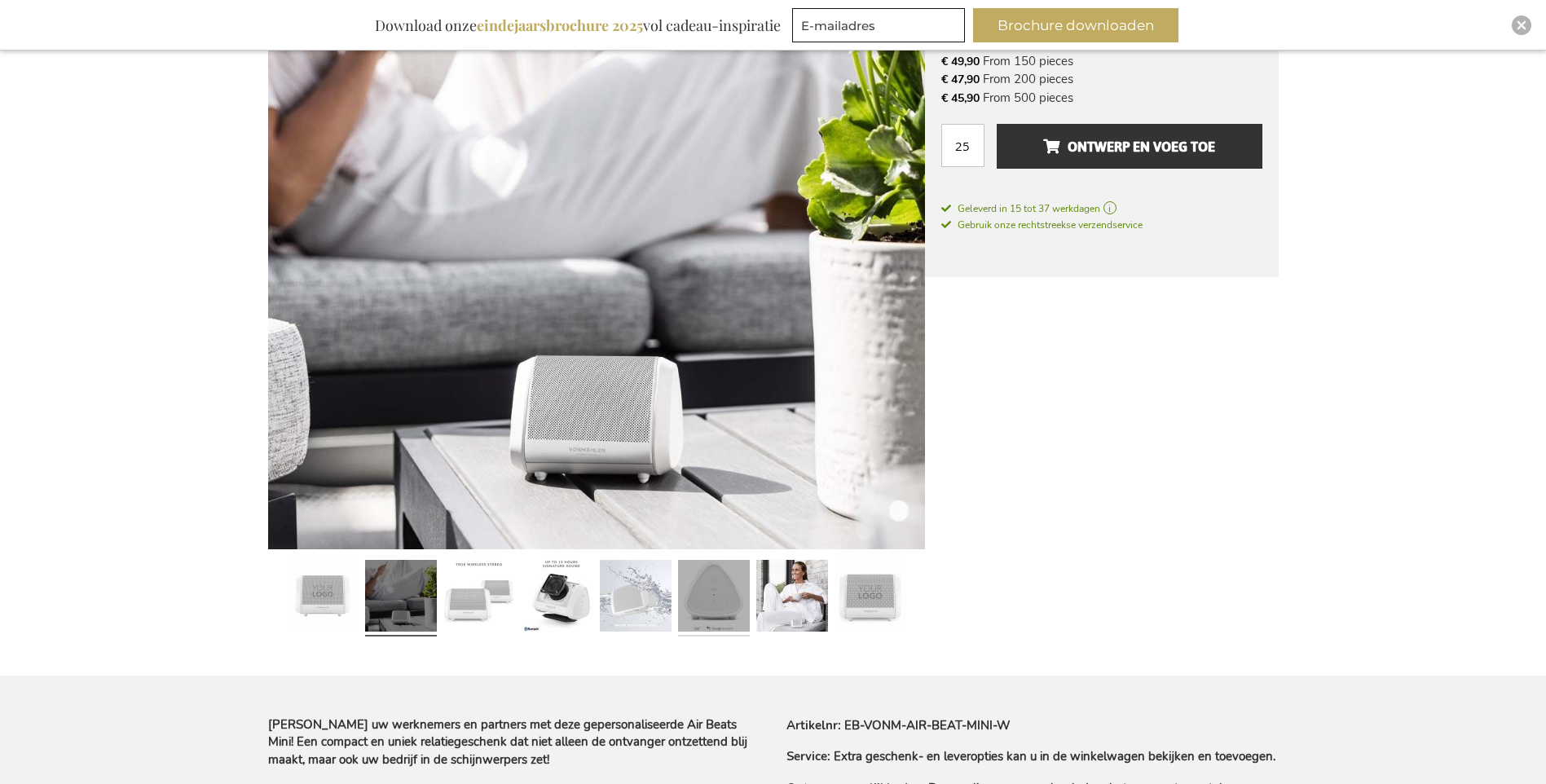
click at [729, 597] on link at bounding box center [713, 598] width 71 height 90
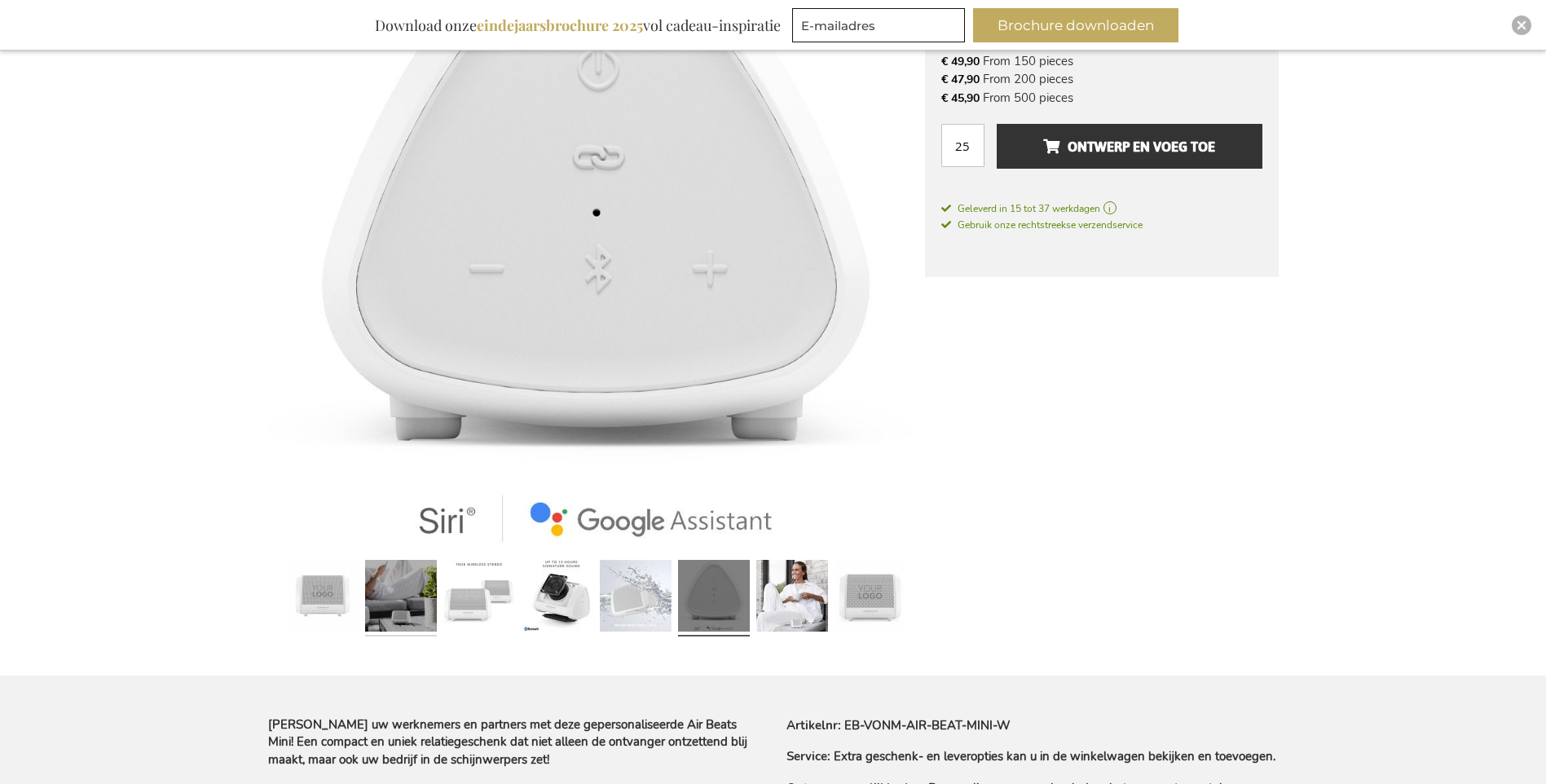
click at [394, 608] on link at bounding box center [400, 598] width 71 height 90
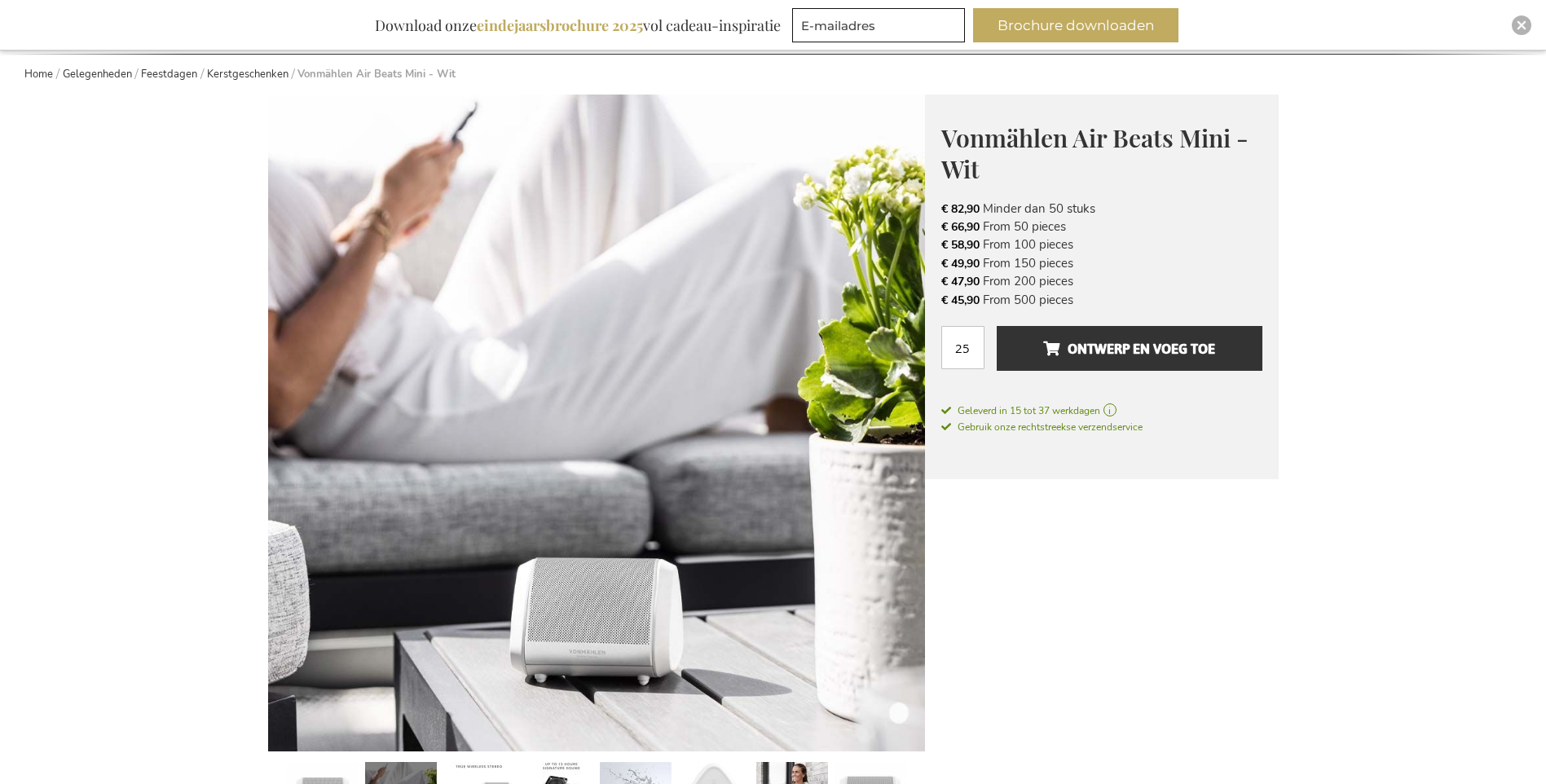
scroll to position [0, 0]
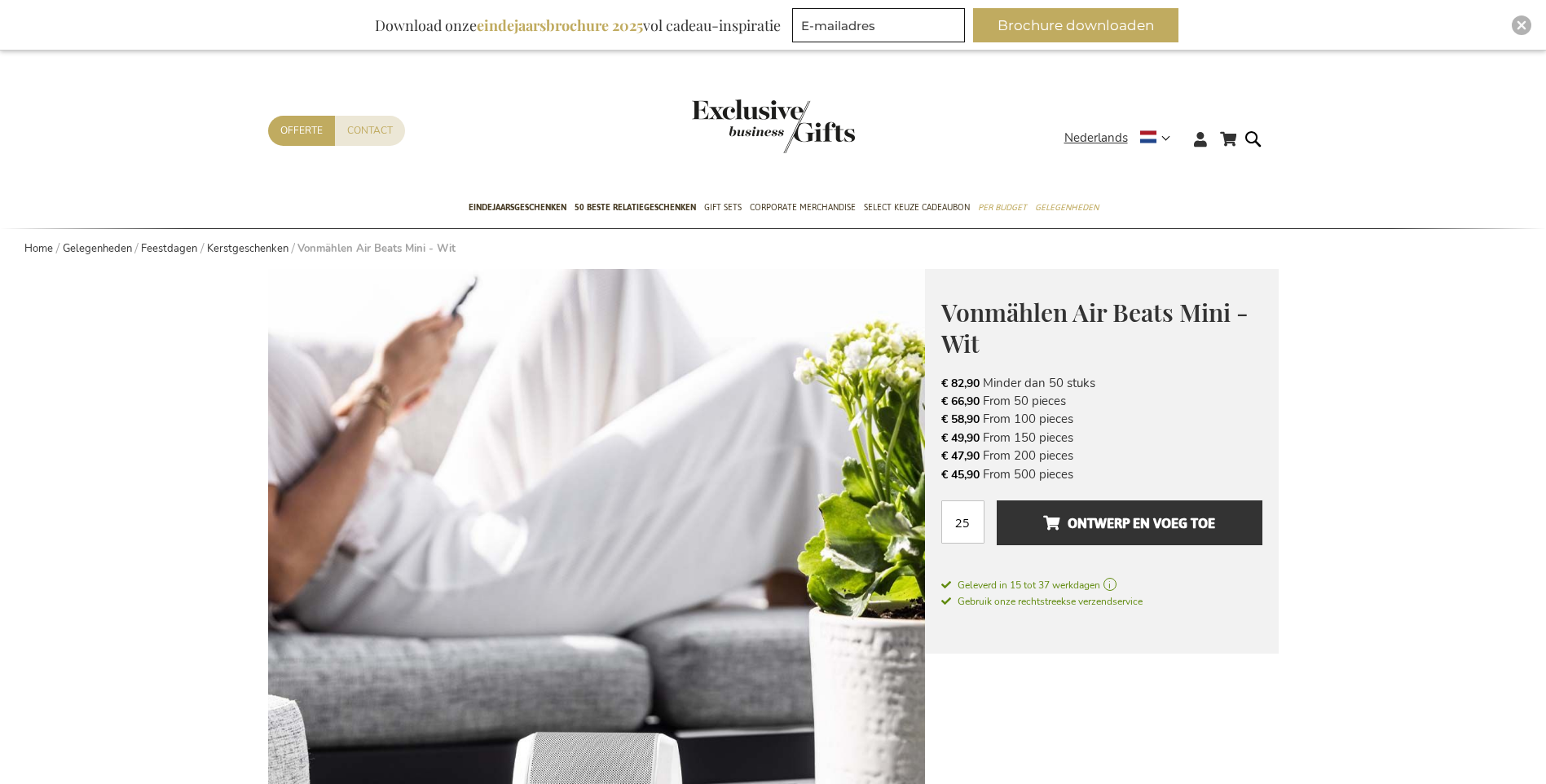
drag, startPoint x: 1103, startPoint y: 381, endPoint x: 940, endPoint y: 383, distance: 163.0
click at [941, 383] on li "€ 82,90 Minder dan 50 stuks" at bounding box center [1102, 383] width 321 height 18
drag, startPoint x: 940, startPoint y: 383, endPoint x: 955, endPoint y: 385, distance: 15.1
copy li "€ 82,90 Minder dan 50 stuks"
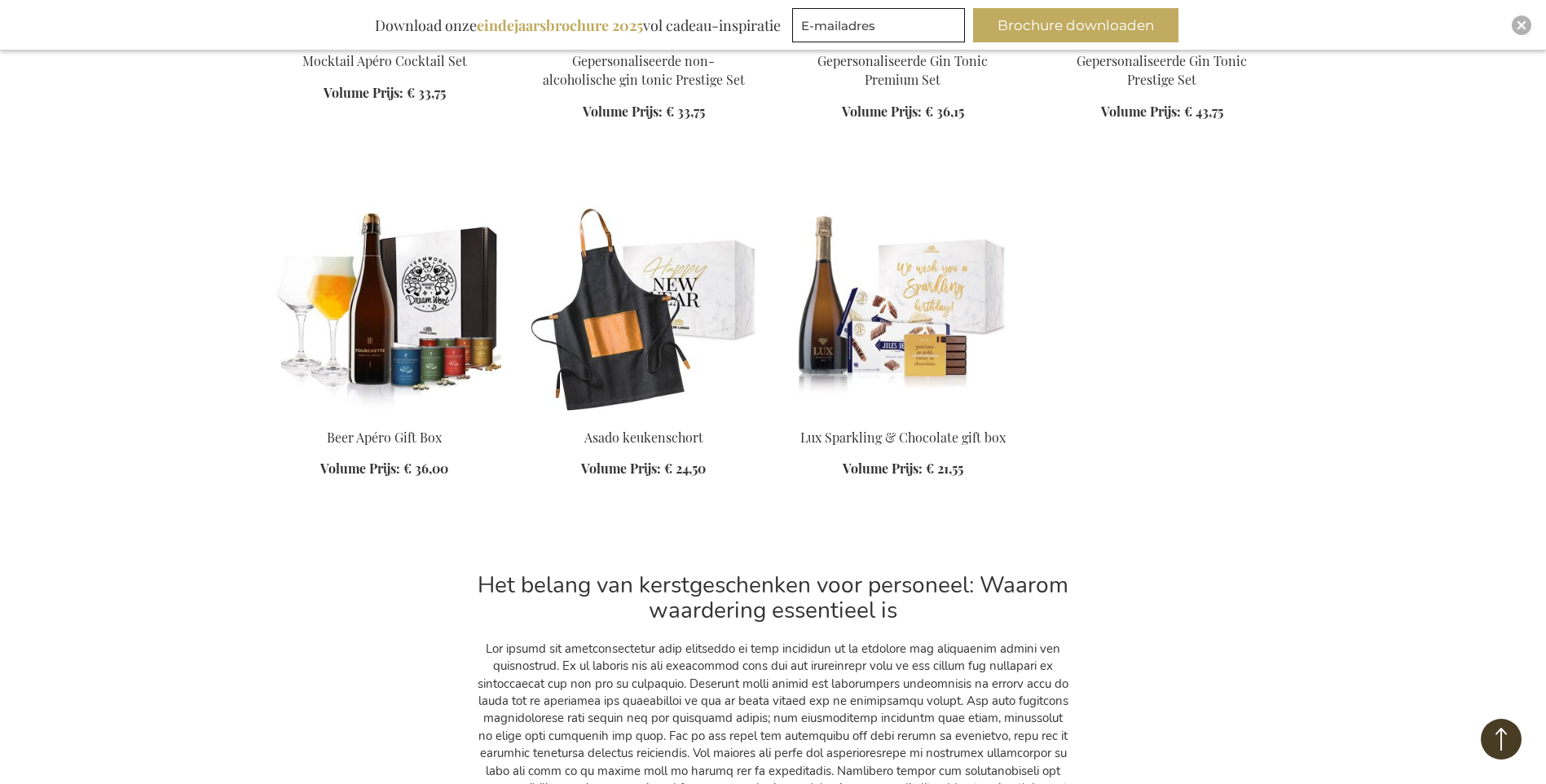
scroll to position [6658, 0]
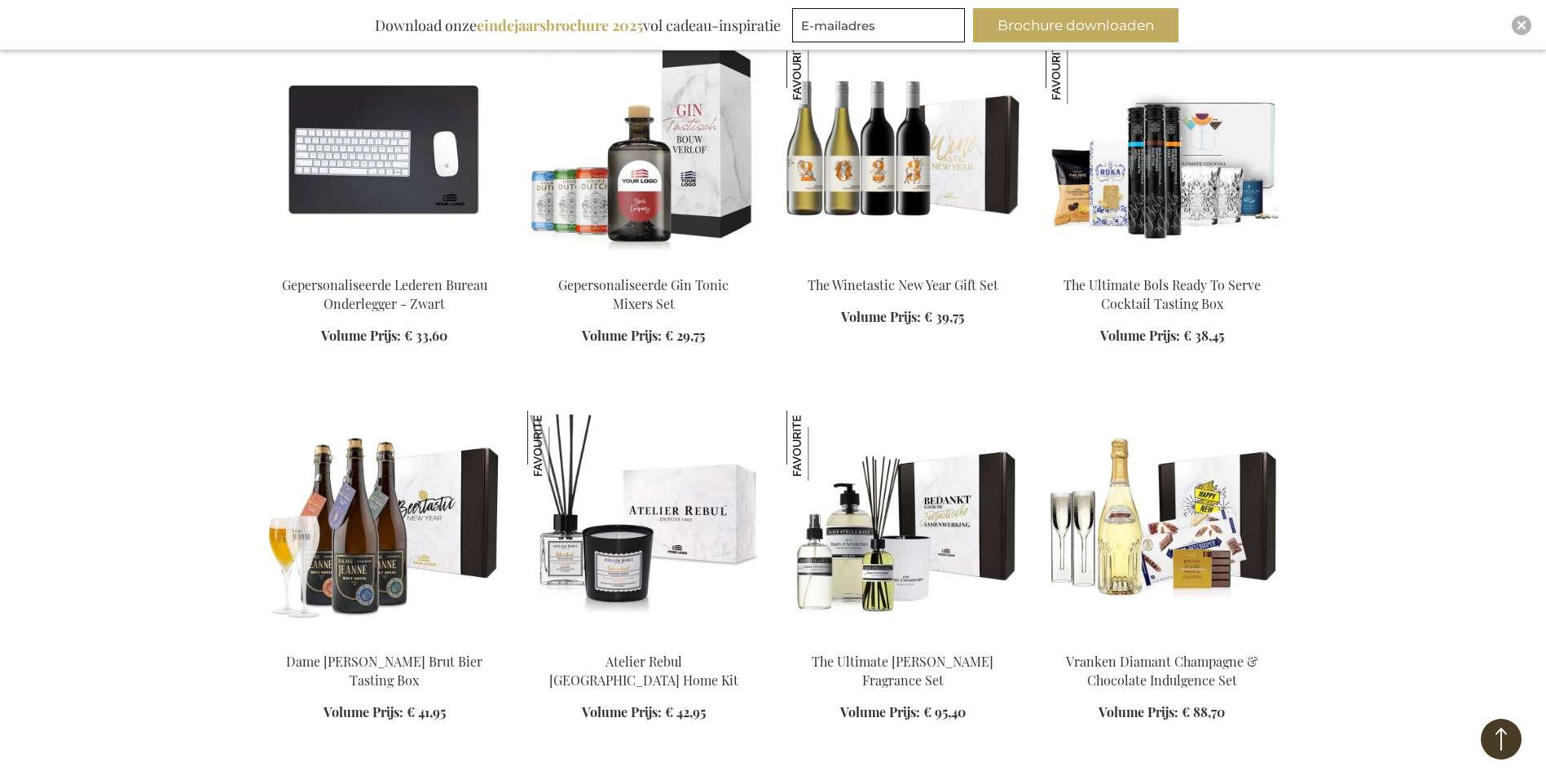
scroll to position [5679, 0]
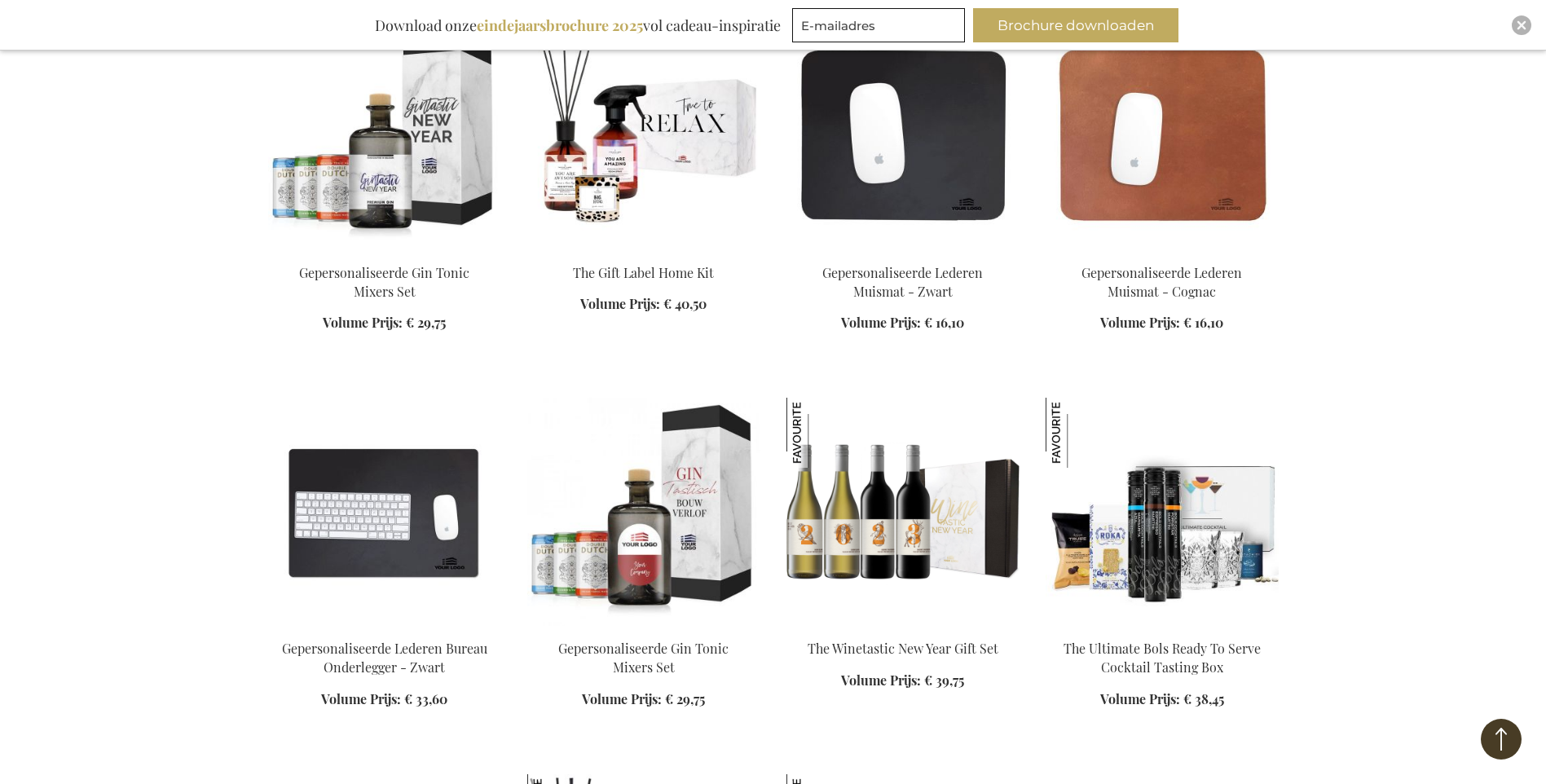
scroll to position [5516, 0]
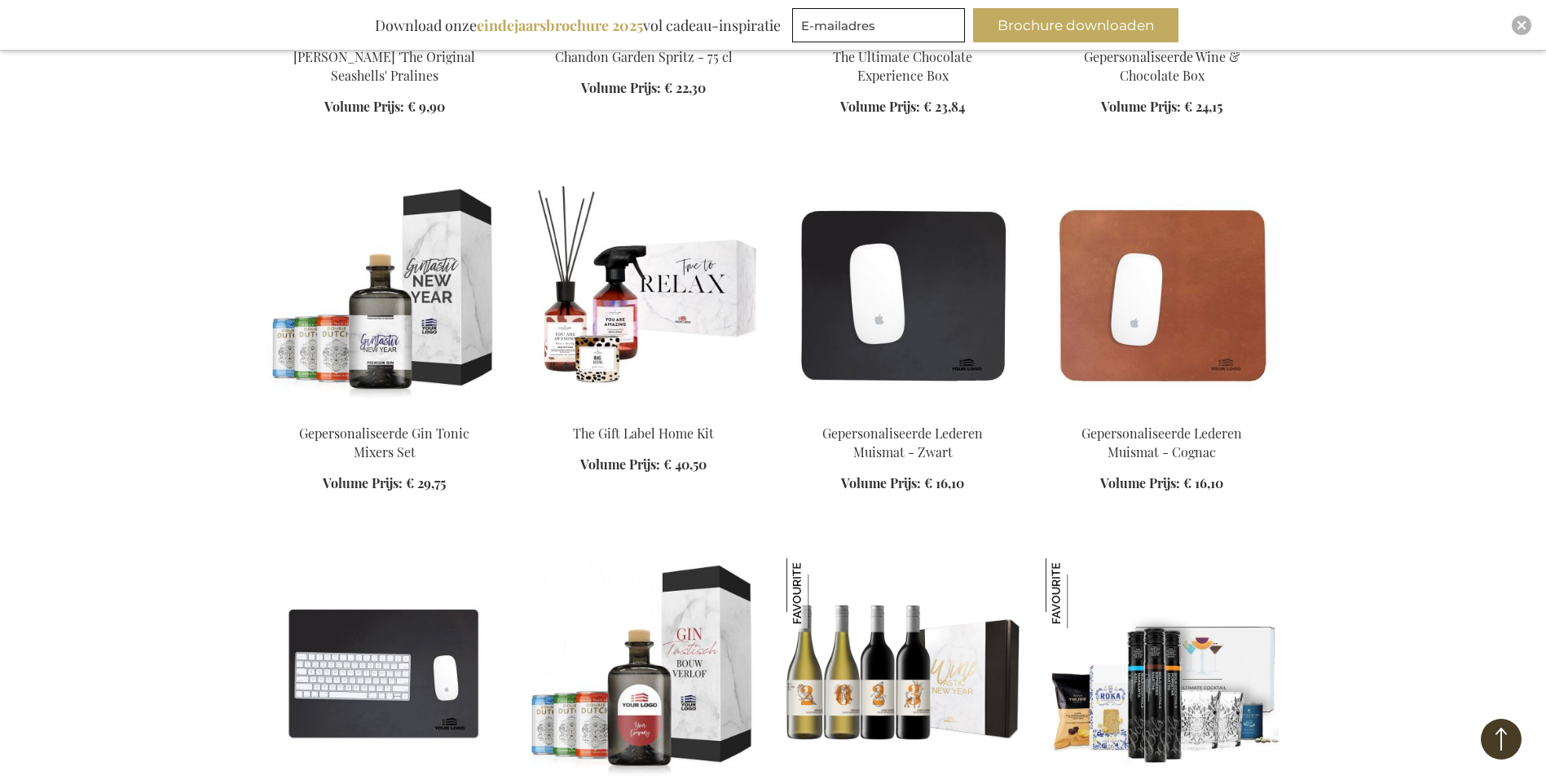
scroll to position [5353, 0]
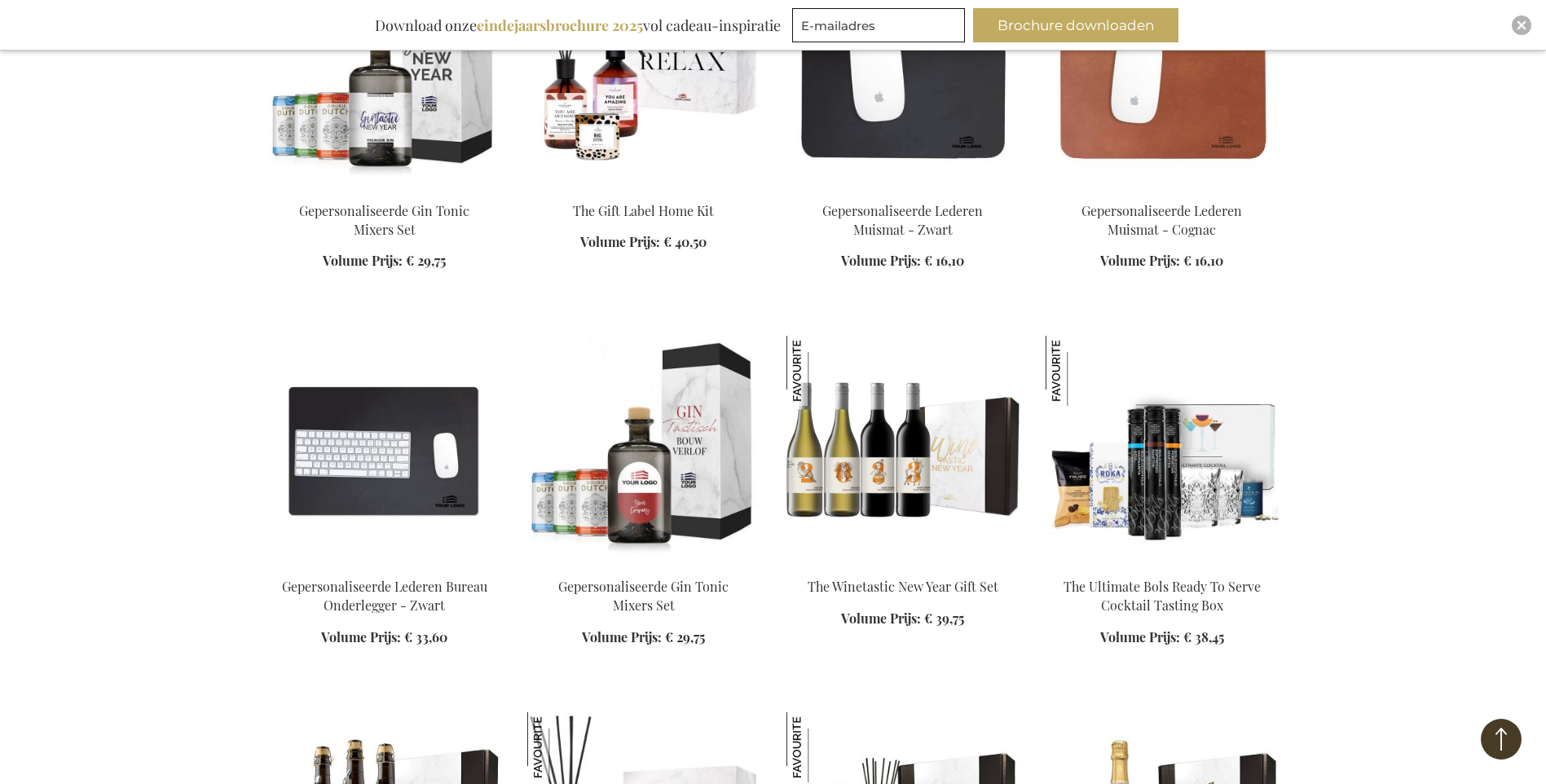
scroll to position [5516, 0]
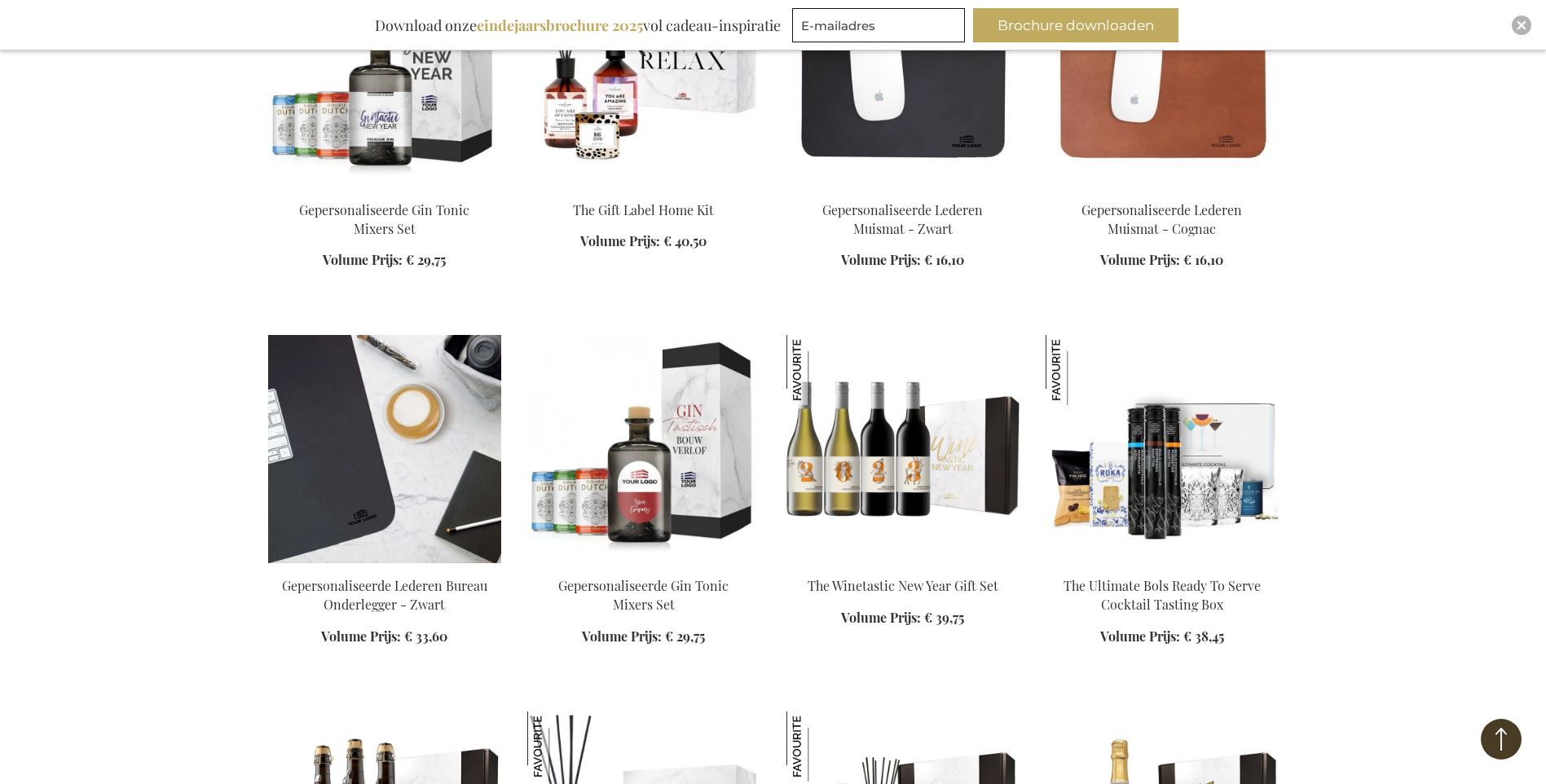
click at [416, 389] on img at bounding box center [385, 449] width 233 height 228
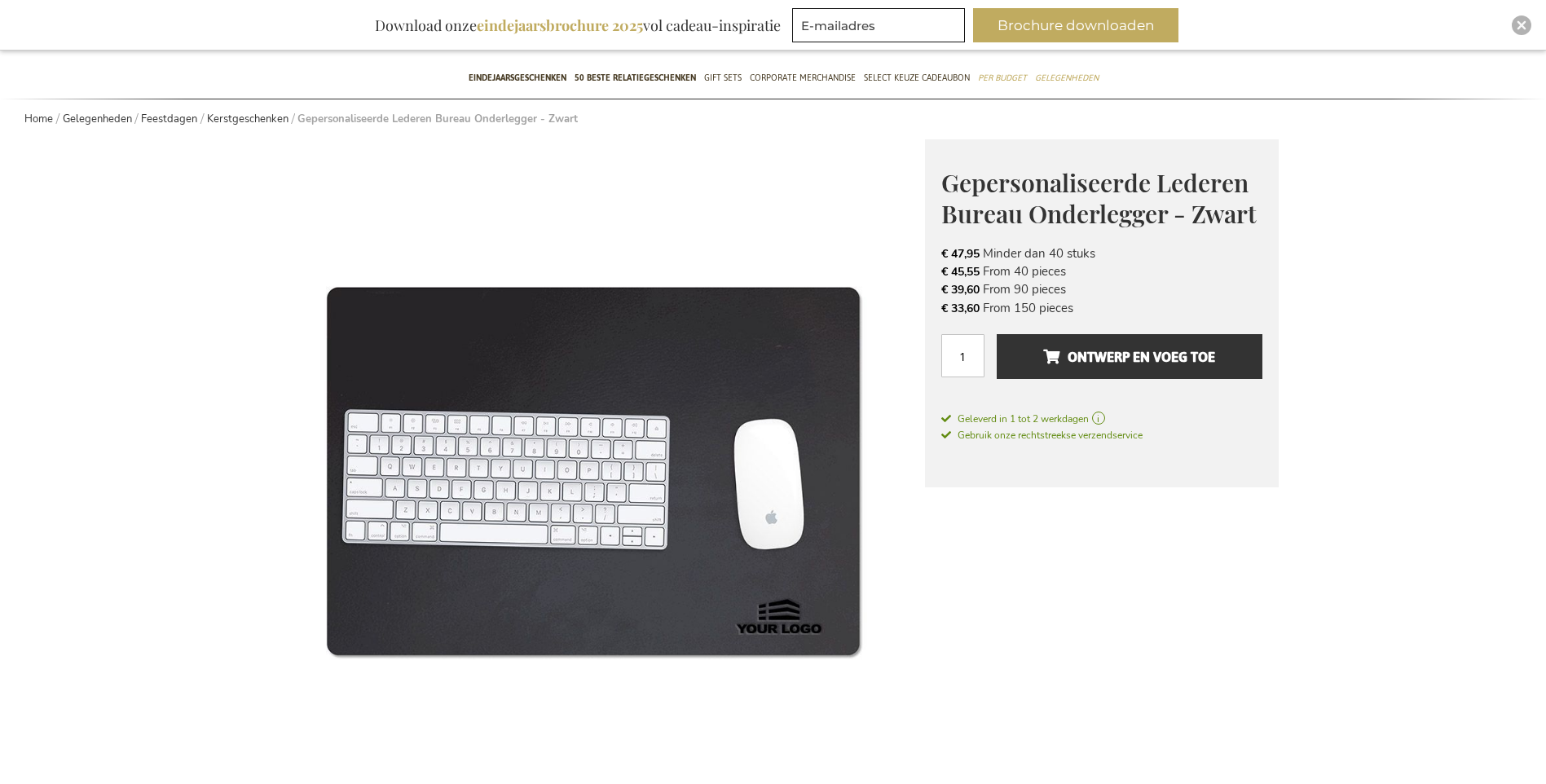
scroll to position [244, 0]
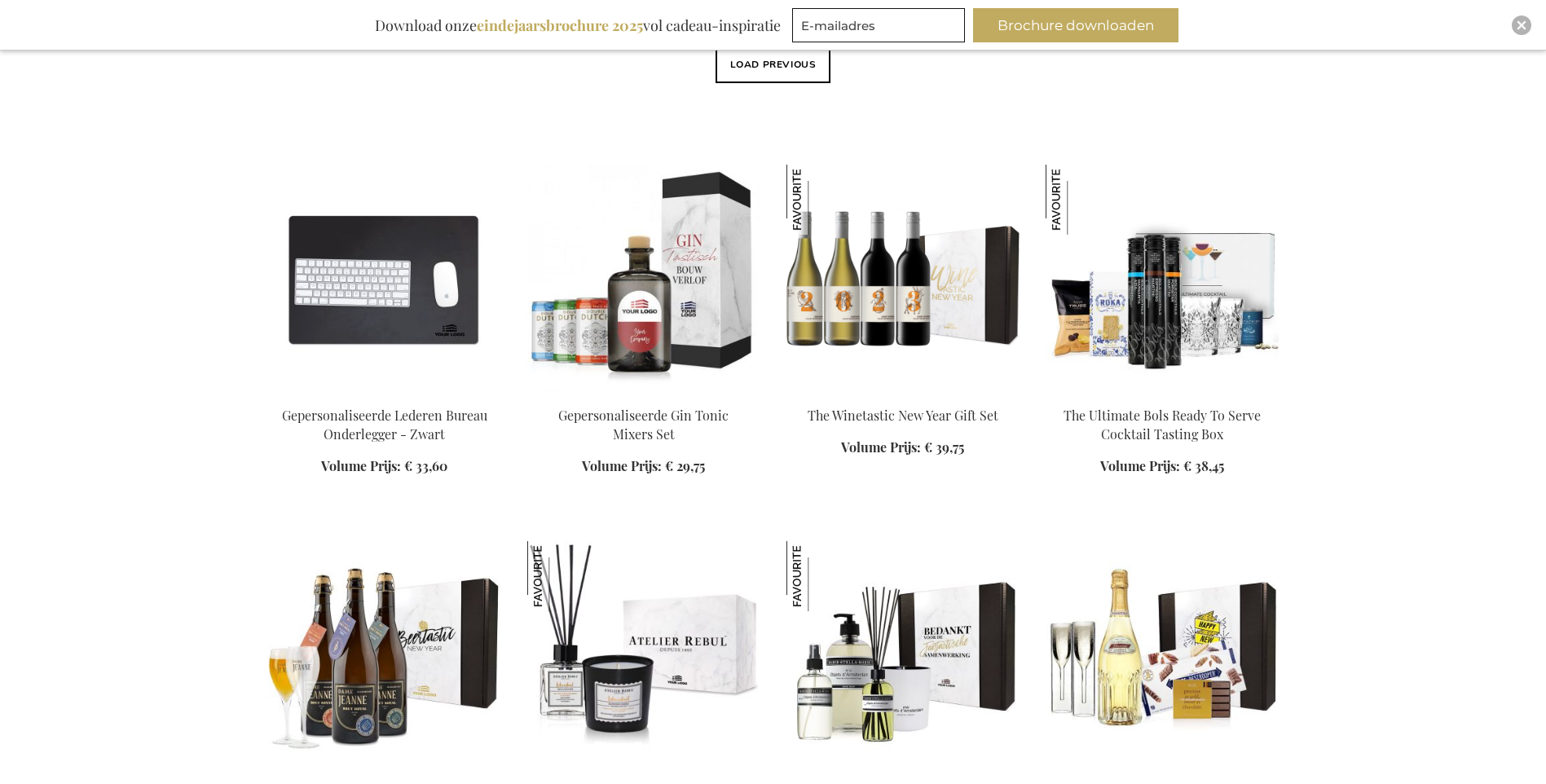
scroll to position [1197, 0]
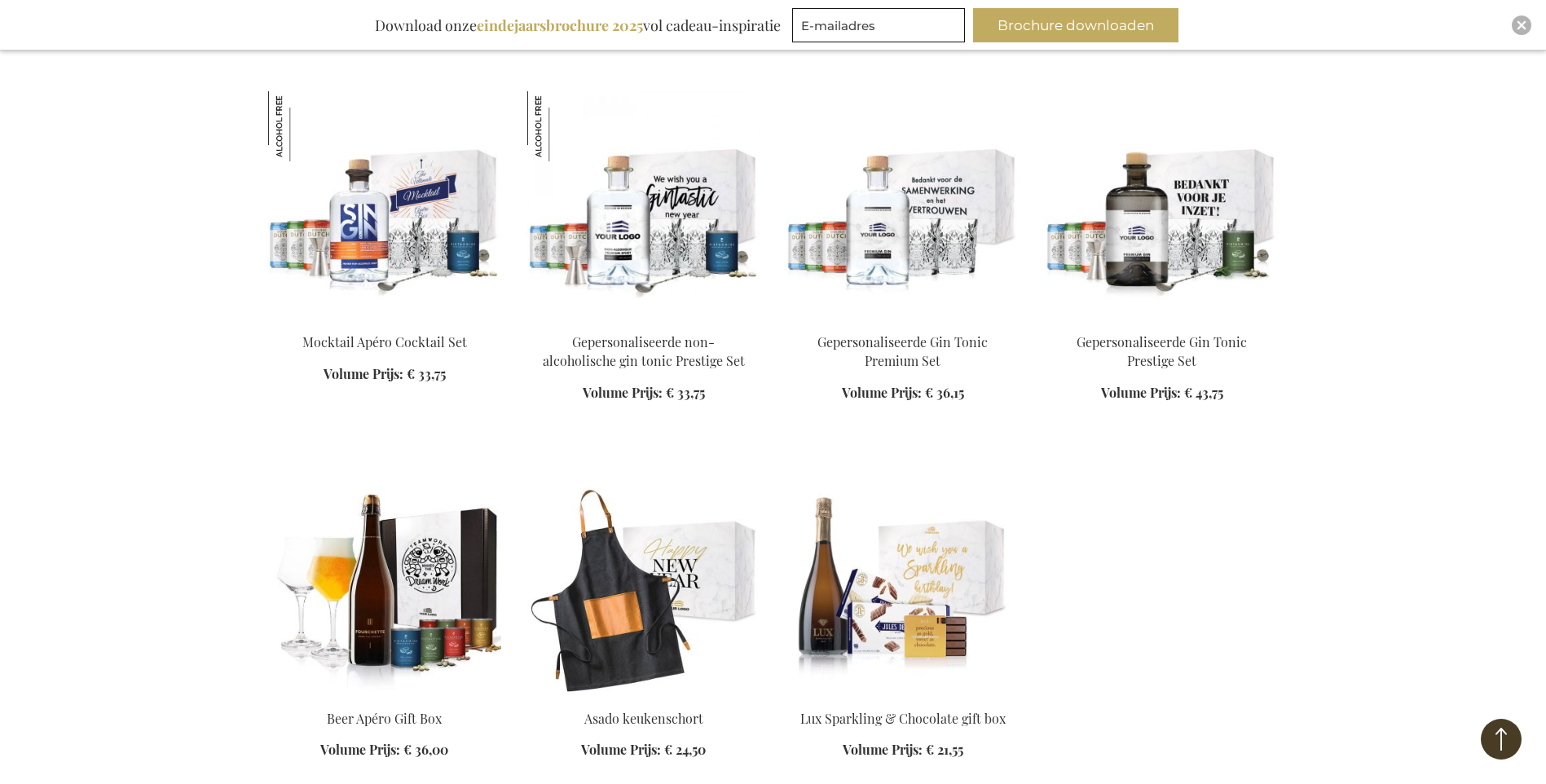
scroll to position [2256, 0]
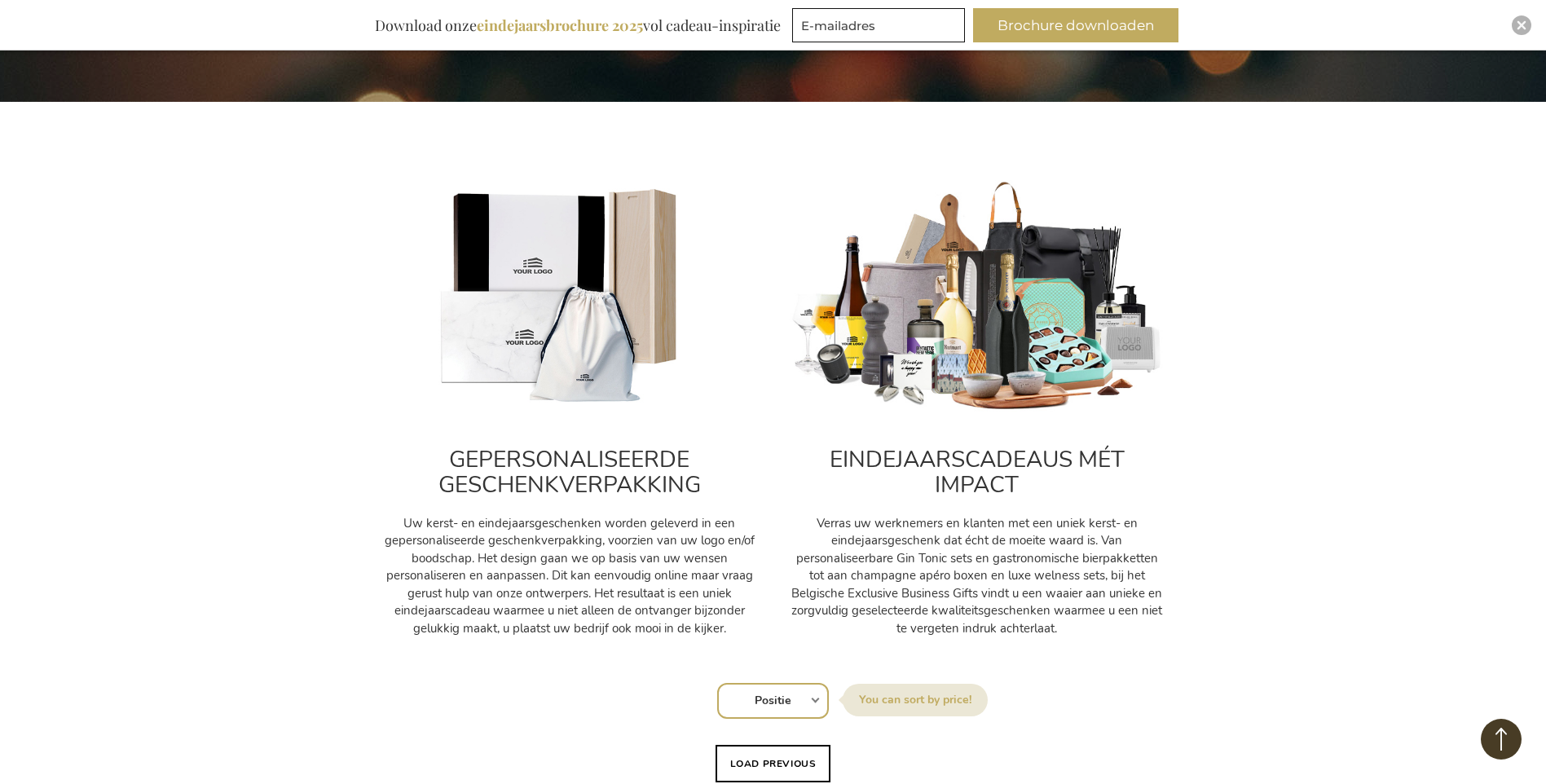
scroll to position [301, 0]
